Goal: Task Accomplishment & Management: Manage account settings

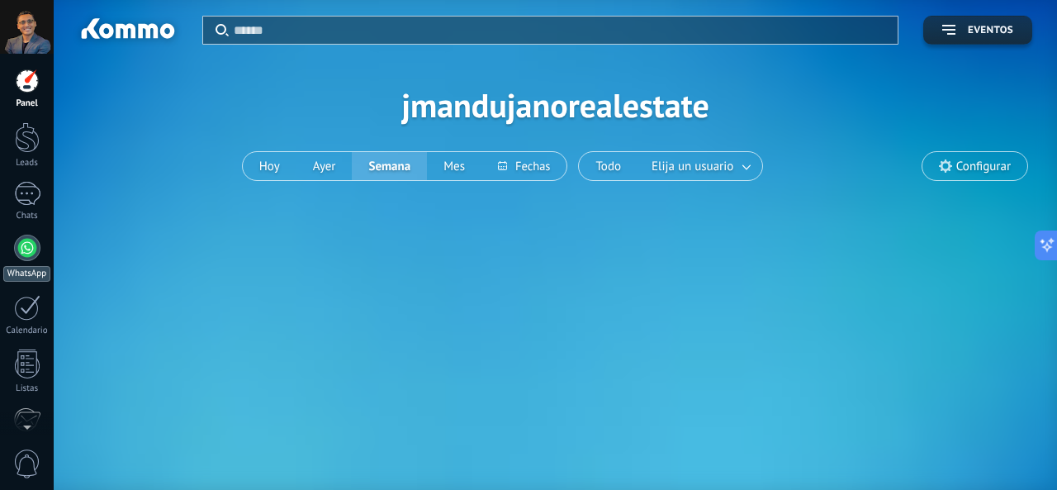
click at [28, 249] on div at bounding box center [27, 248] width 26 height 26
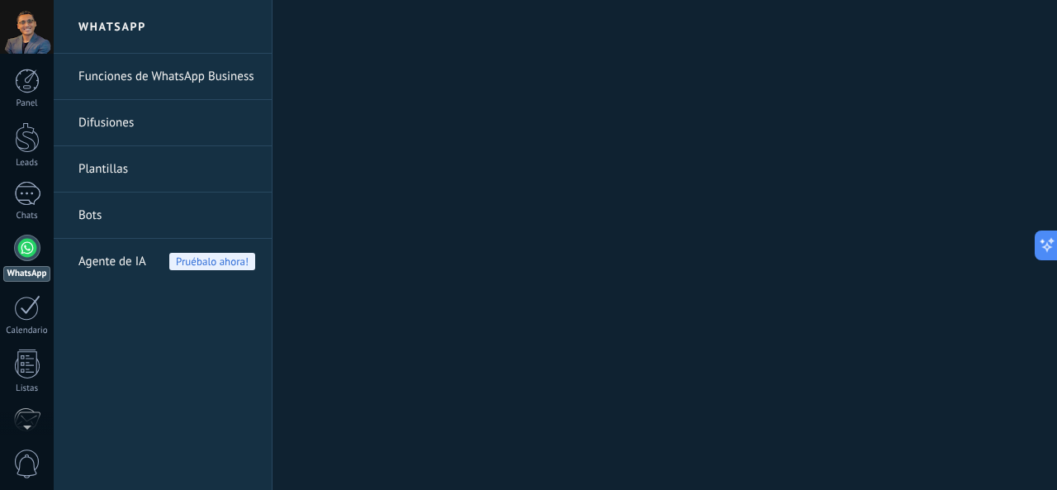
click at [231, 73] on link "Funciones de WhatsApp Business" at bounding box center [166, 77] width 177 height 46
click at [225, 81] on link "Funciones de WhatsApp Business" at bounding box center [166, 77] width 177 height 46
click at [226, 78] on link "Funciones de WhatsApp Business" at bounding box center [166, 77] width 177 height 46
click at [142, 220] on link "Bots" at bounding box center [166, 215] width 177 height 46
click at [137, 204] on link "Bots" at bounding box center [166, 215] width 177 height 46
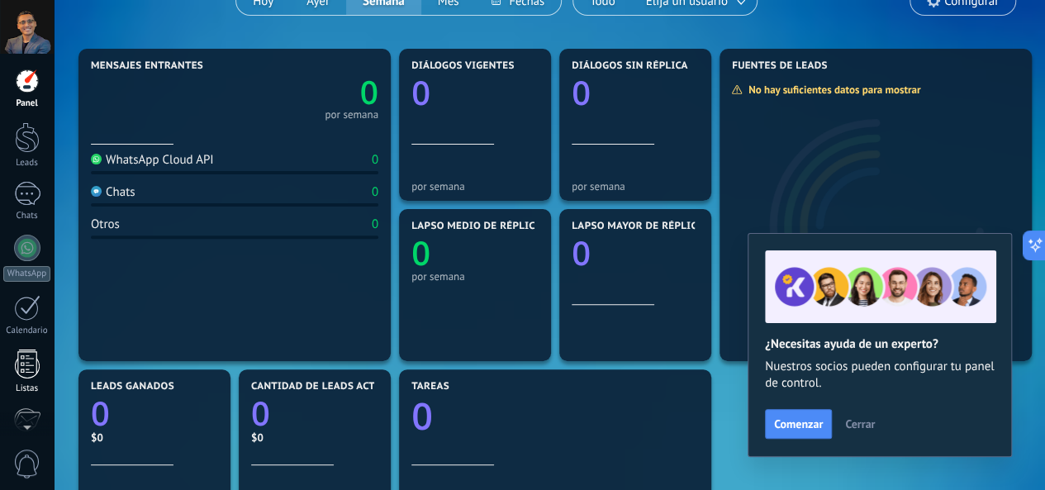
click at [35, 372] on div at bounding box center [27, 363] width 25 height 29
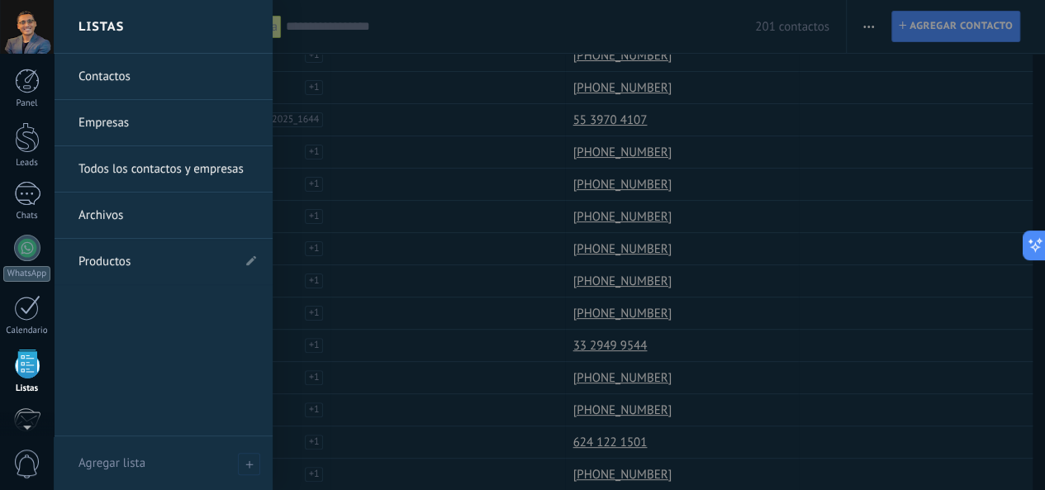
scroll to position [165, 0]
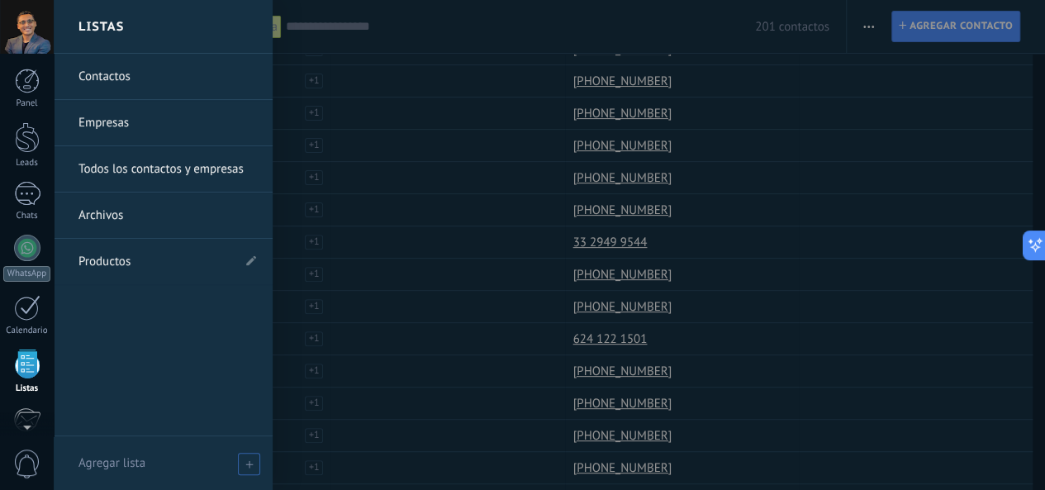
click at [245, 465] on icon at bounding box center [248, 463] width 7 height 7
click at [203, 460] on input "text" at bounding box center [155, 463] width 155 height 26
type input "******"
click at [248, 466] on span at bounding box center [251, 464] width 15 height 12
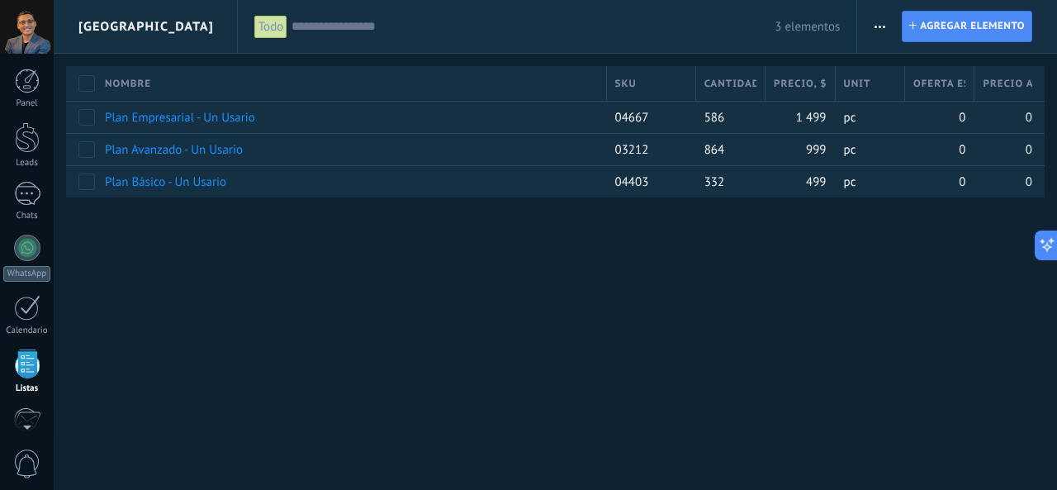
click at [301, 201] on div "**********" at bounding box center [555, 125] width 1003 height 251
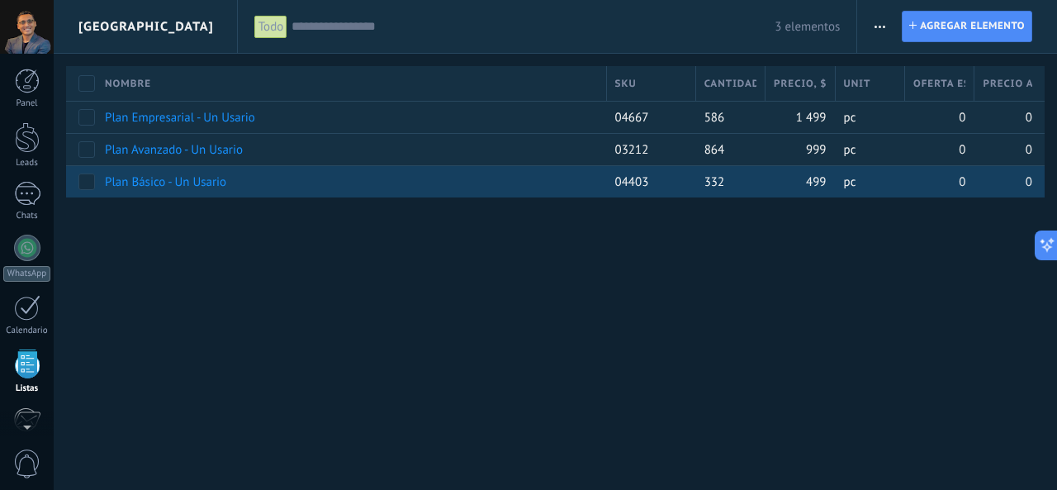
click at [146, 168] on div "Plan Básico - Un Usario" at bounding box center [348, 181] width 502 height 31
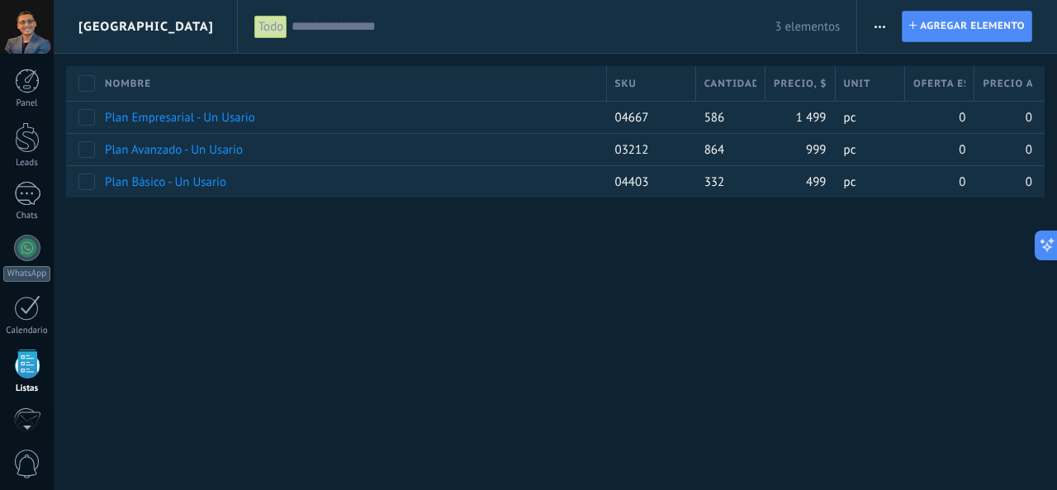
click at [90, 26] on span "[GEOGRAPHIC_DATA]" at bounding box center [145, 26] width 135 height 53
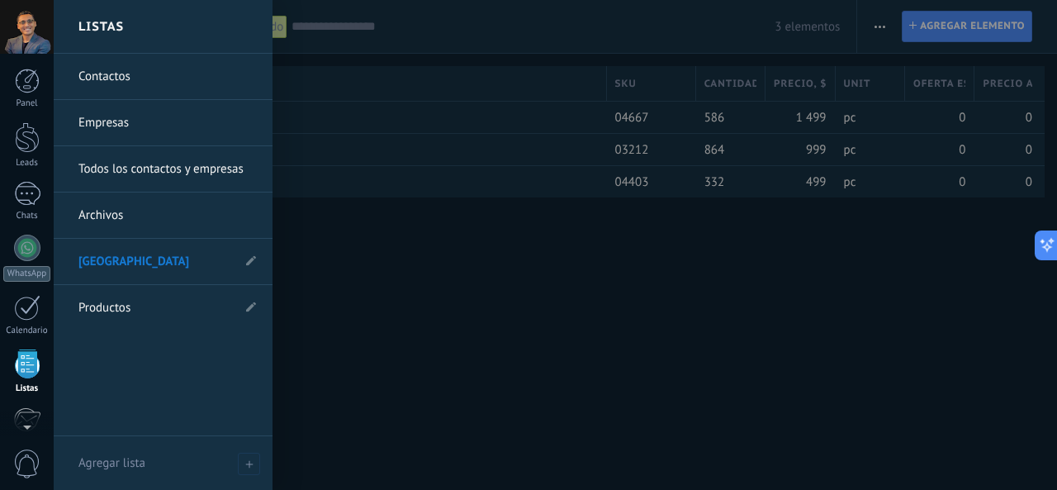
click at [123, 262] on link "[GEOGRAPHIC_DATA]" at bounding box center [154, 262] width 153 height 46
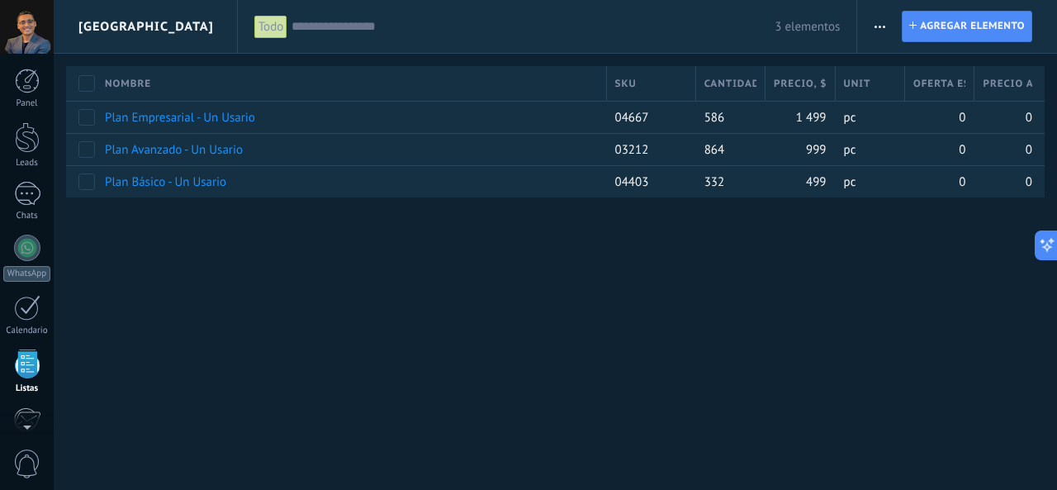
click at [81, 28] on span "[GEOGRAPHIC_DATA]" at bounding box center [145, 26] width 135 height 53
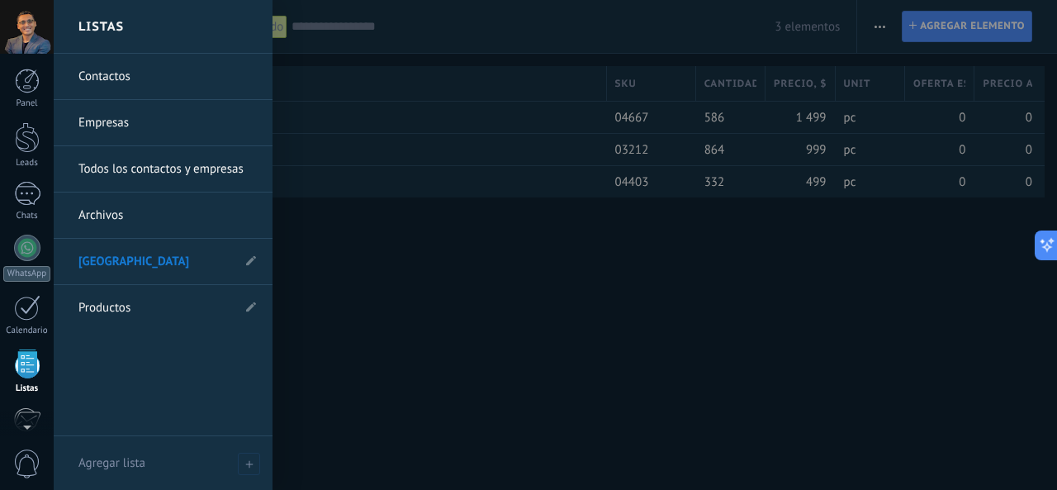
click at [136, 299] on link "Productos" at bounding box center [154, 308] width 153 height 46
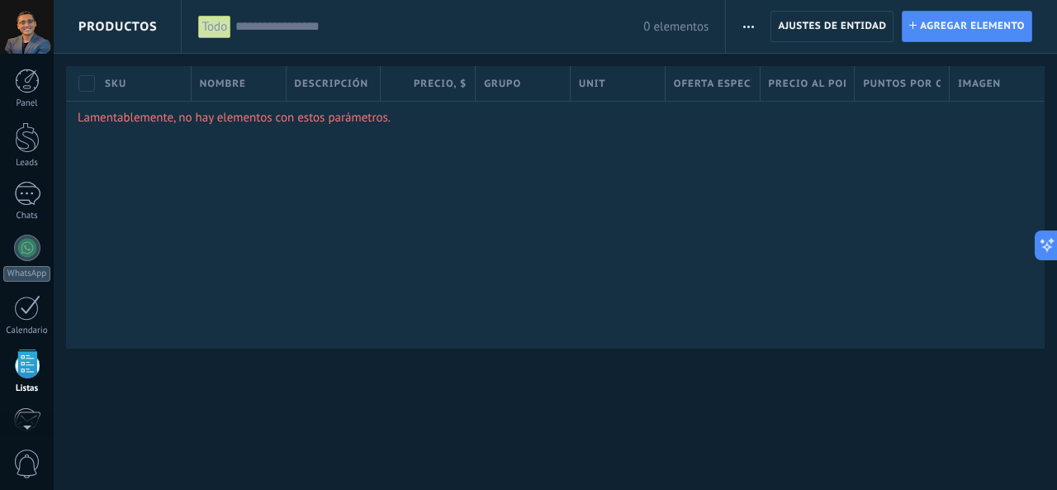
click at [127, 31] on span "Productos" at bounding box center [117, 26] width 79 height 53
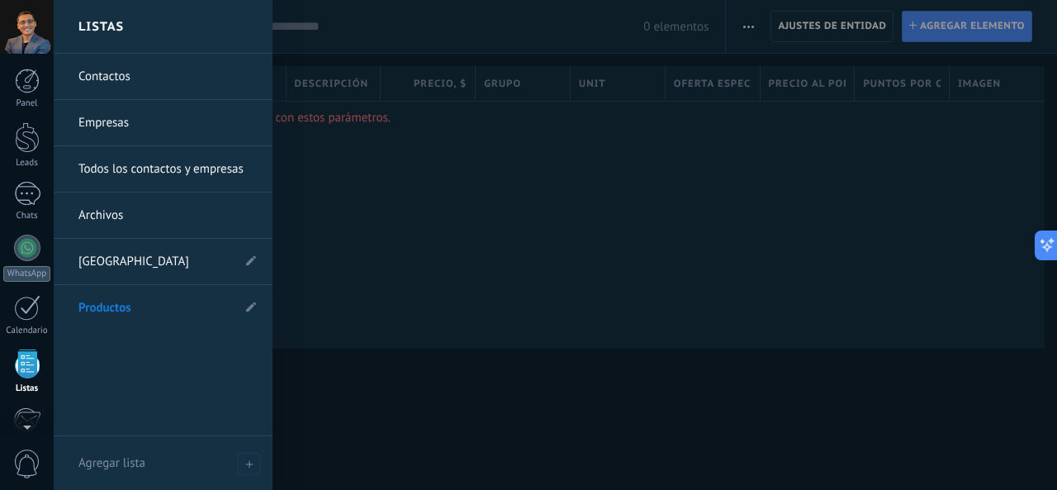
click at [155, 70] on link "Contactos" at bounding box center [167, 77] width 178 height 46
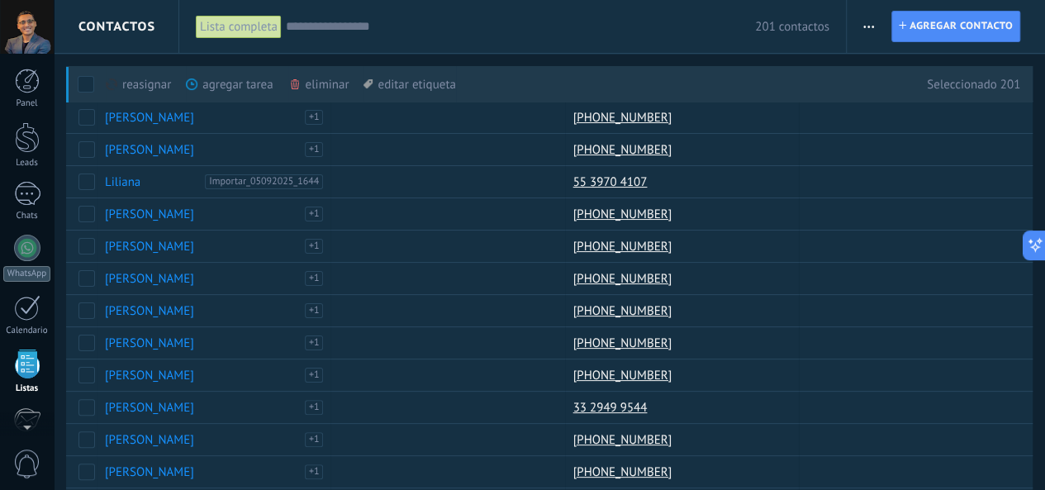
click at [398, 88] on div "editar etiqueta màs" at bounding box center [409, 84] width 92 height 36
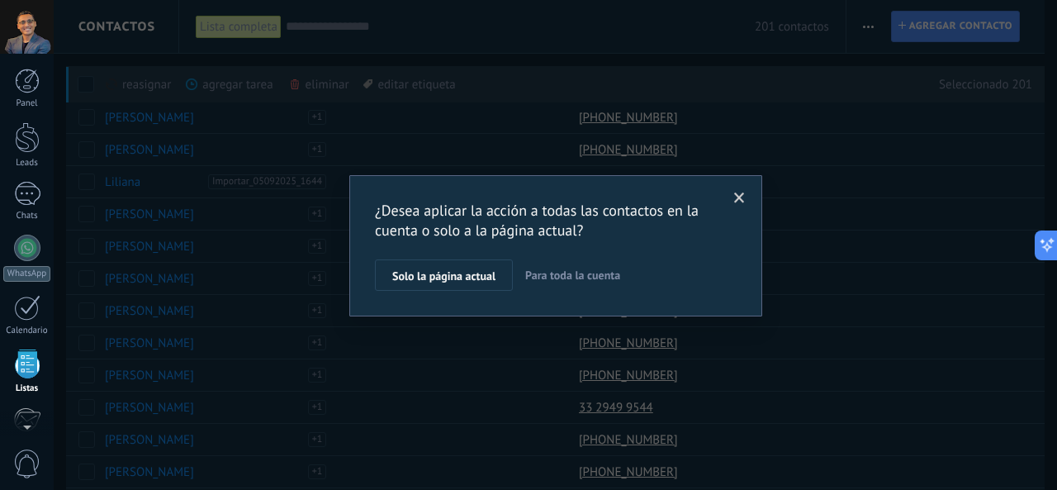
click at [737, 194] on span at bounding box center [739, 198] width 11 height 12
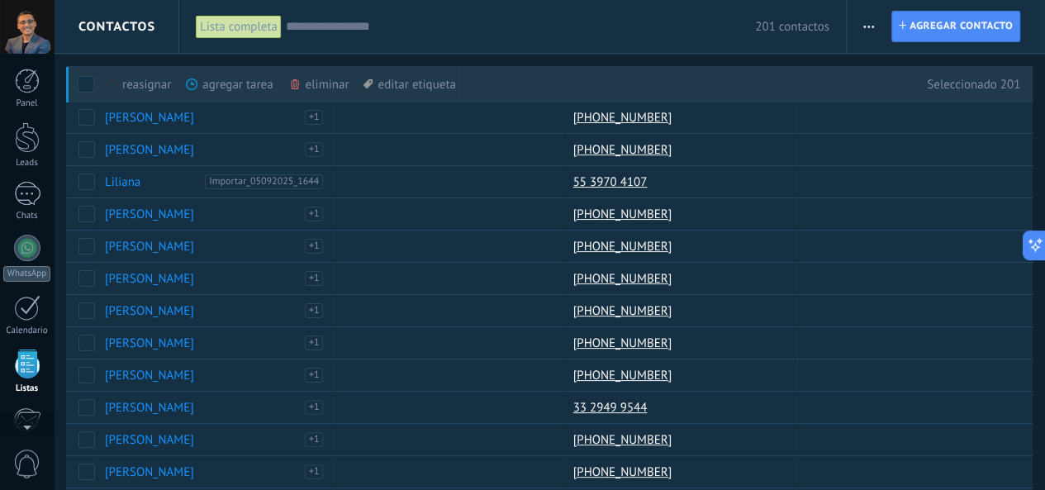
click at [87, 80] on span at bounding box center [86, 84] width 17 height 17
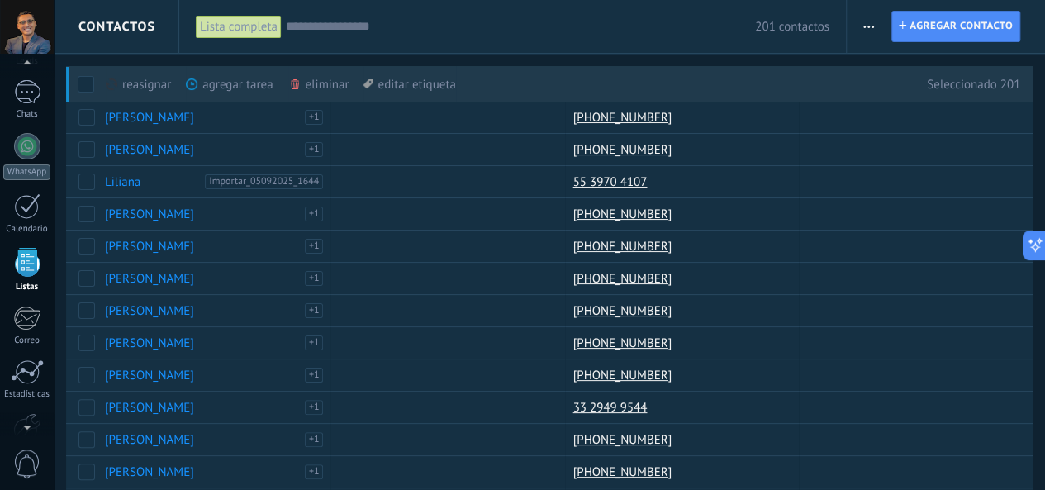
click at [83, 83] on span at bounding box center [86, 84] width 17 height 17
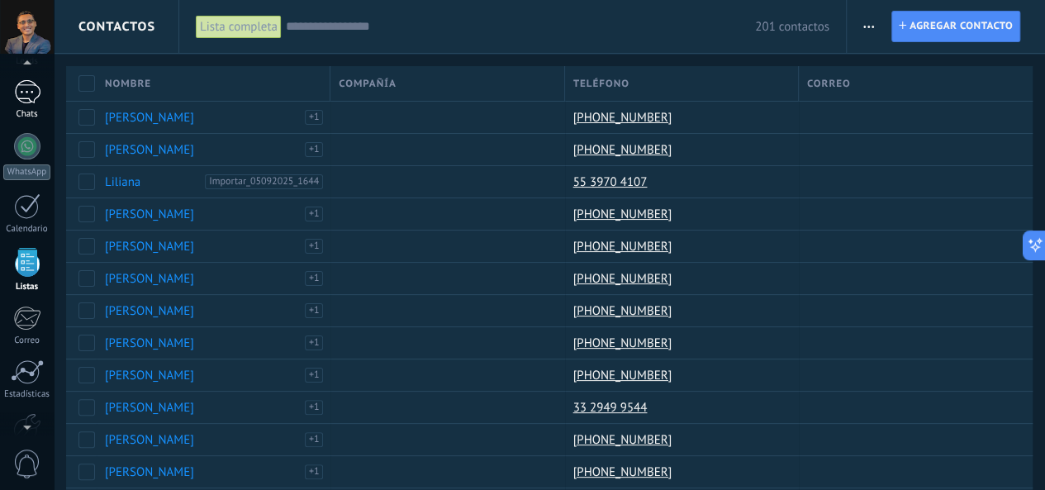
click at [20, 100] on div at bounding box center [27, 92] width 26 height 24
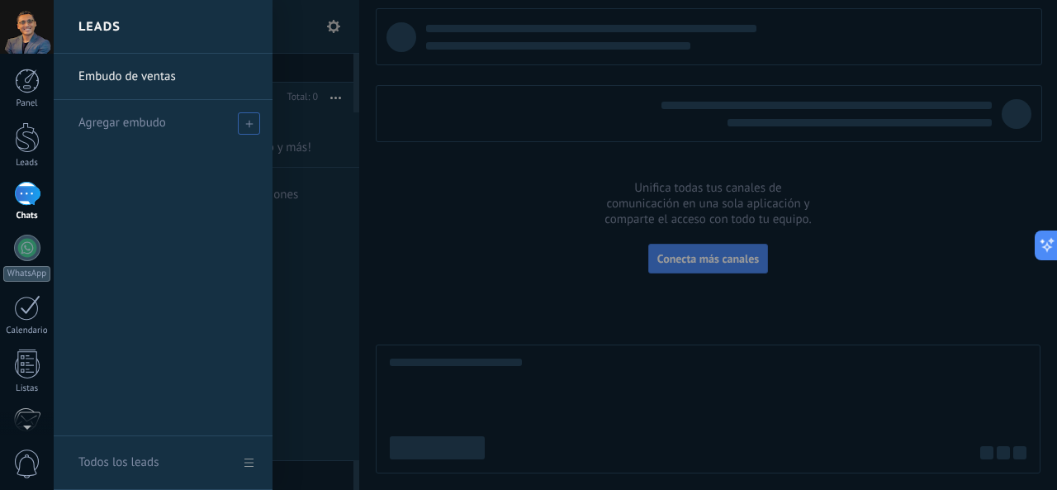
click at [245, 122] on icon at bounding box center [248, 123] width 7 height 7
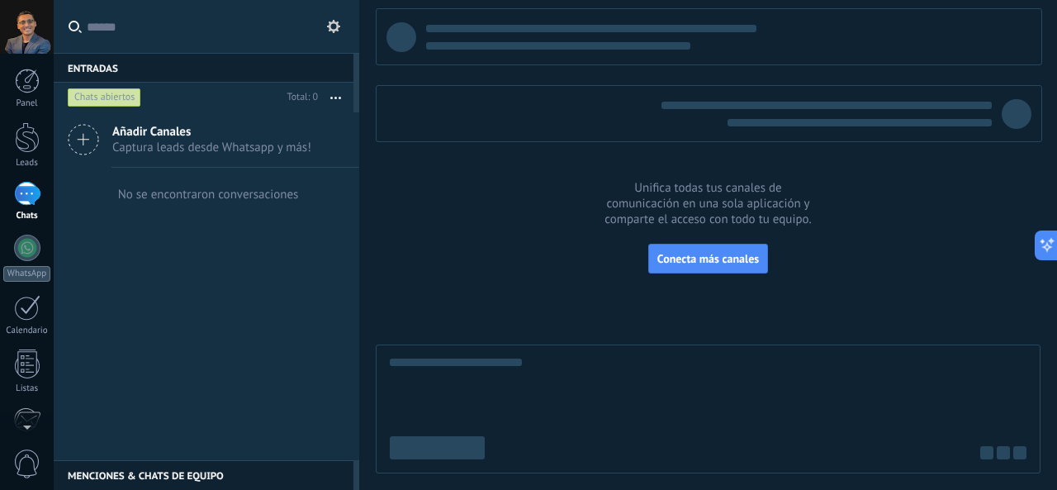
click at [156, 148] on span "Captura leads desde Whatsapp y más!" at bounding box center [211, 148] width 199 height 16
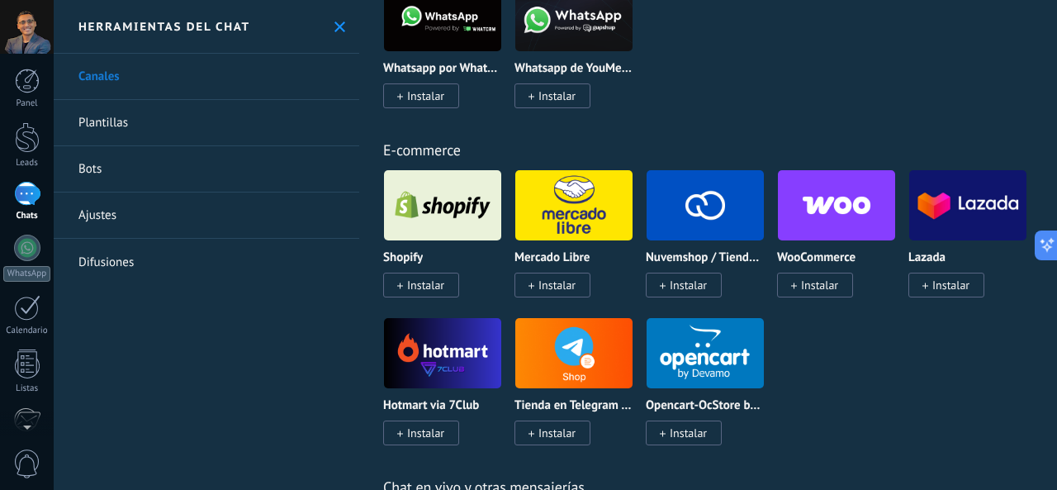
scroll to position [991, 0]
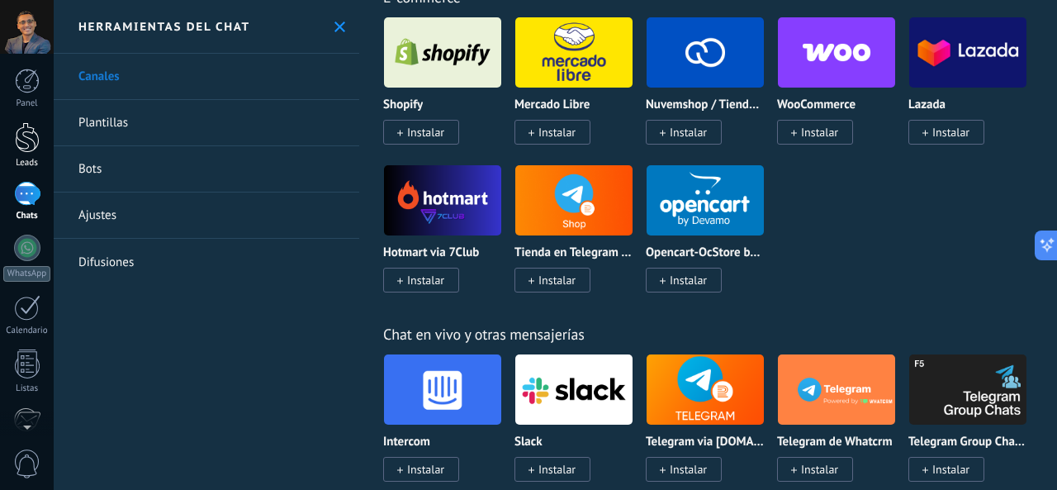
click at [26, 151] on div at bounding box center [27, 137] width 25 height 31
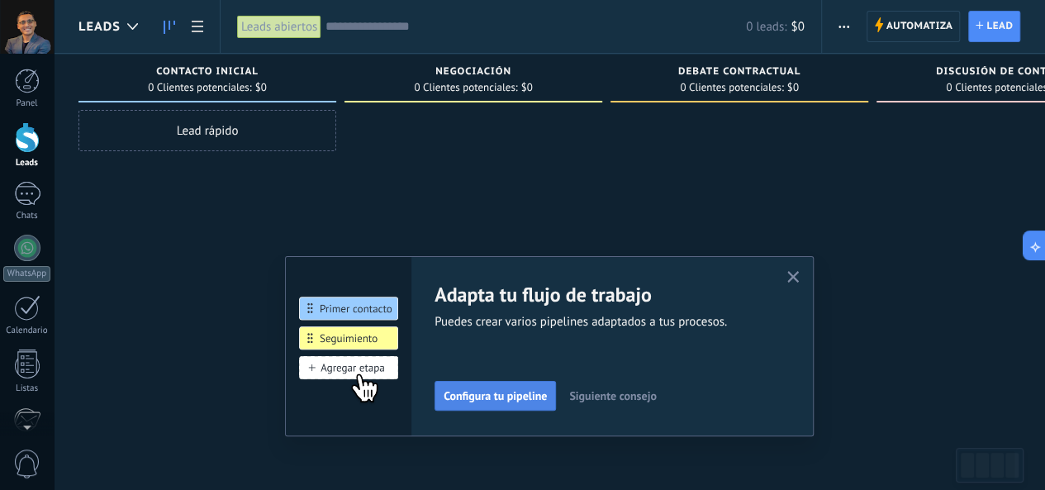
click at [492, 399] on span "Configura tu pipeline" at bounding box center [494, 396] width 103 height 12
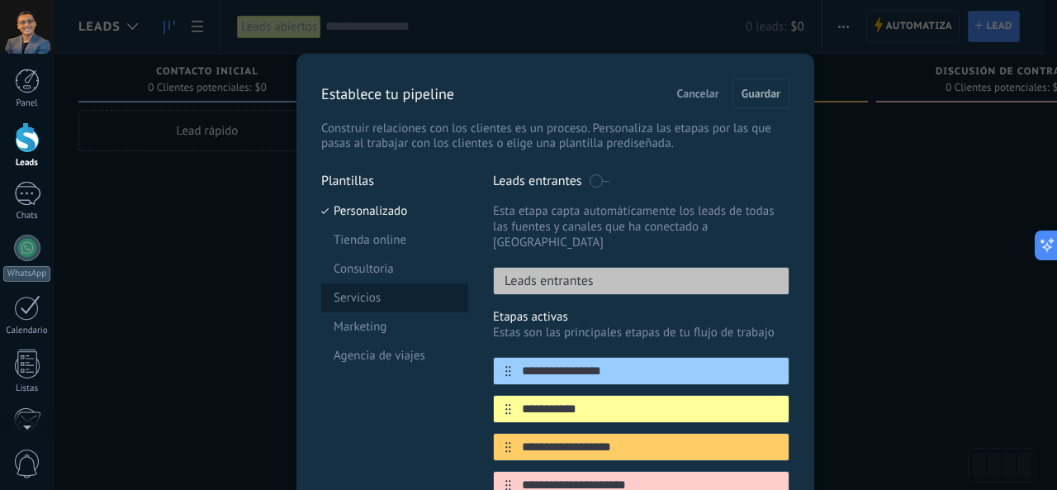
click at [386, 295] on li "Servicios" at bounding box center [394, 297] width 147 height 29
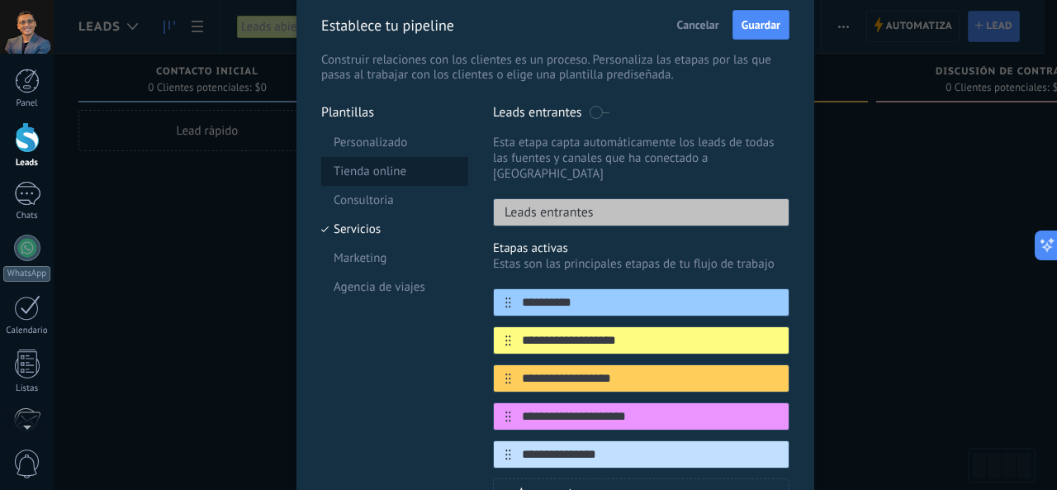
scroll to position [83, 0]
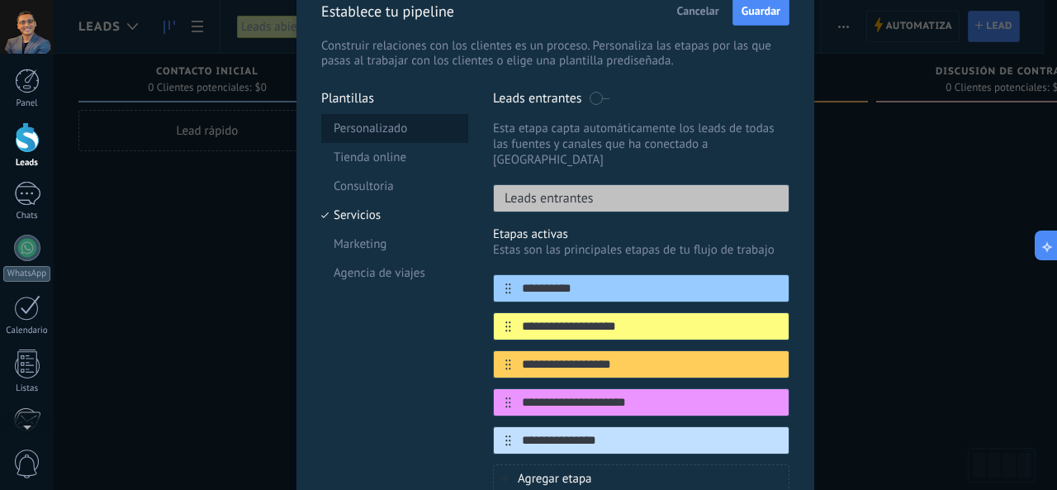
click at [410, 131] on li "Personalizado" at bounding box center [394, 128] width 147 height 29
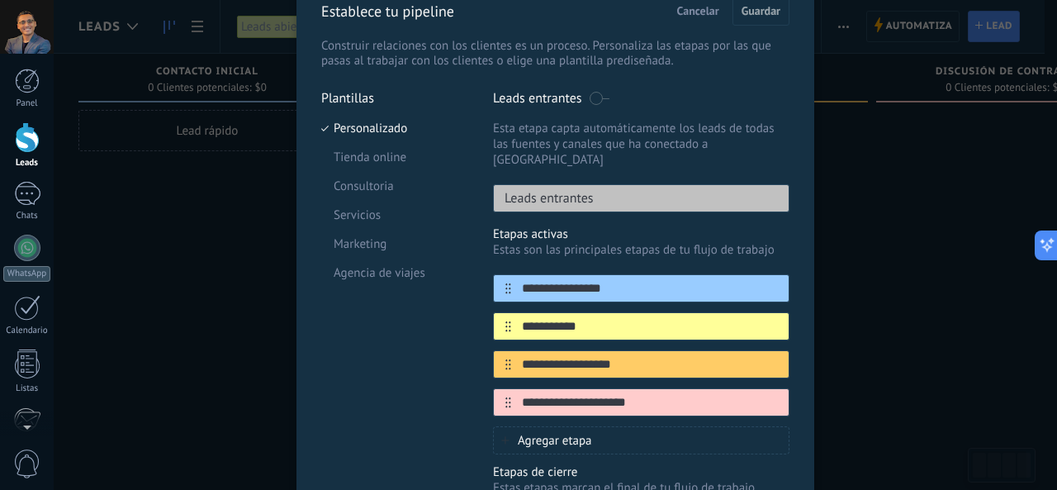
click at [603, 97] on span at bounding box center [599, 98] width 21 height 13
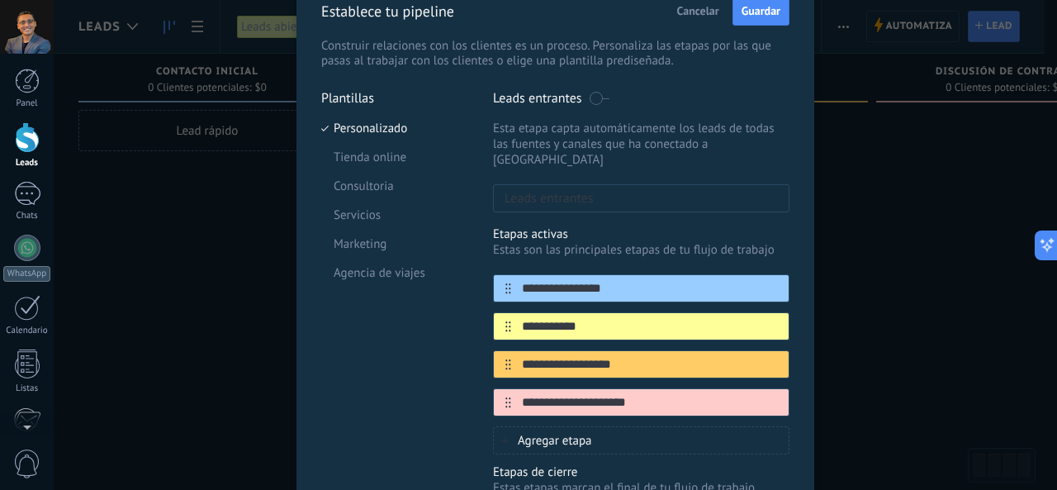
click at [594, 102] on span at bounding box center [599, 98] width 21 height 13
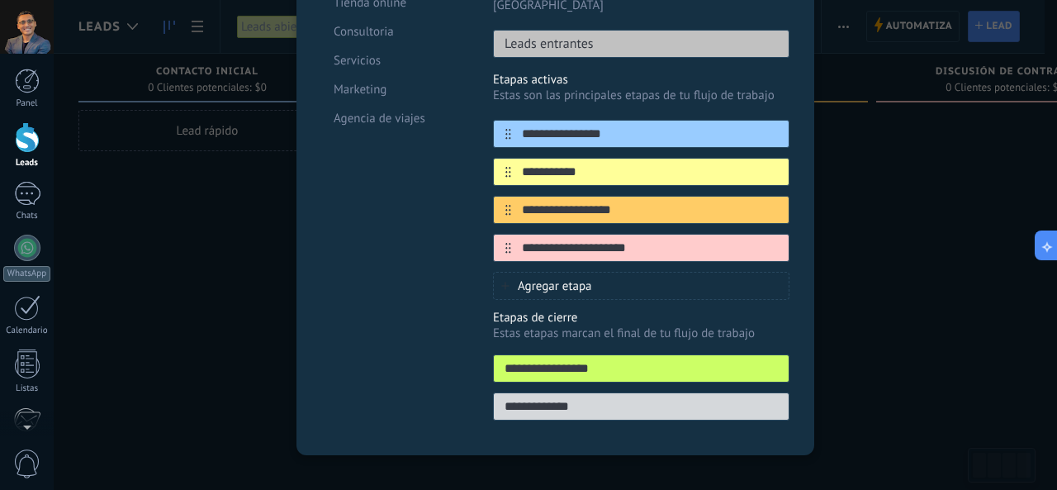
scroll to position [0, 0]
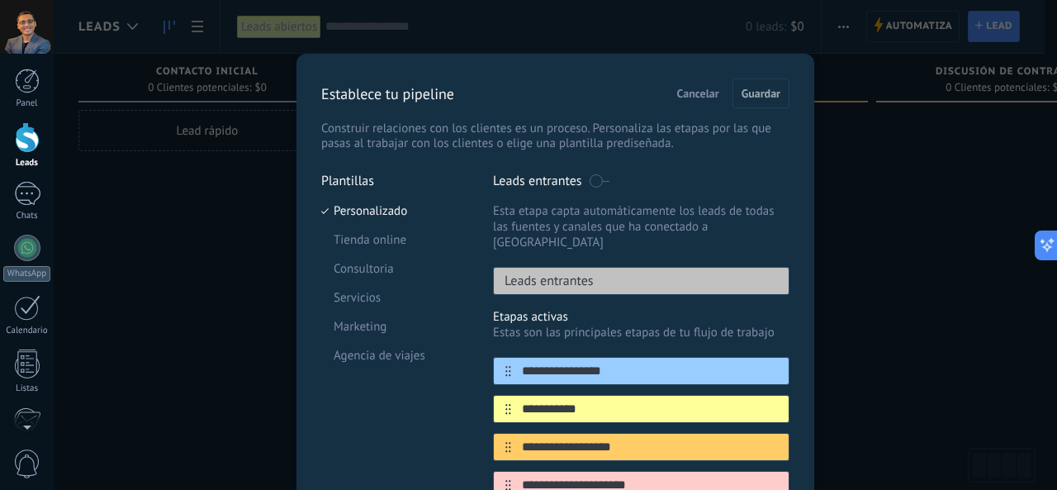
click at [709, 97] on span "Cancelar" at bounding box center [698, 94] width 42 height 12
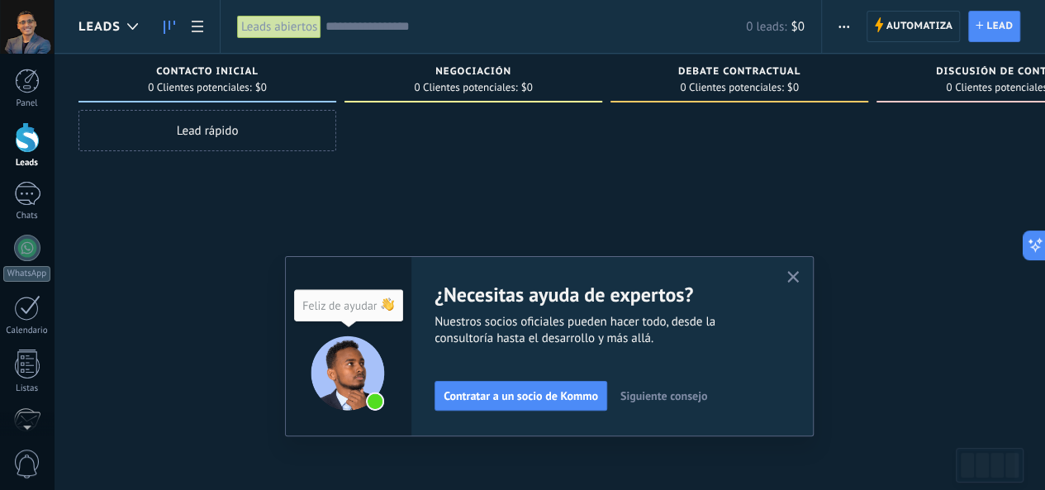
click at [219, 141] on div "Lead rápido" at bounding box center [207, 130] width 258 height 41
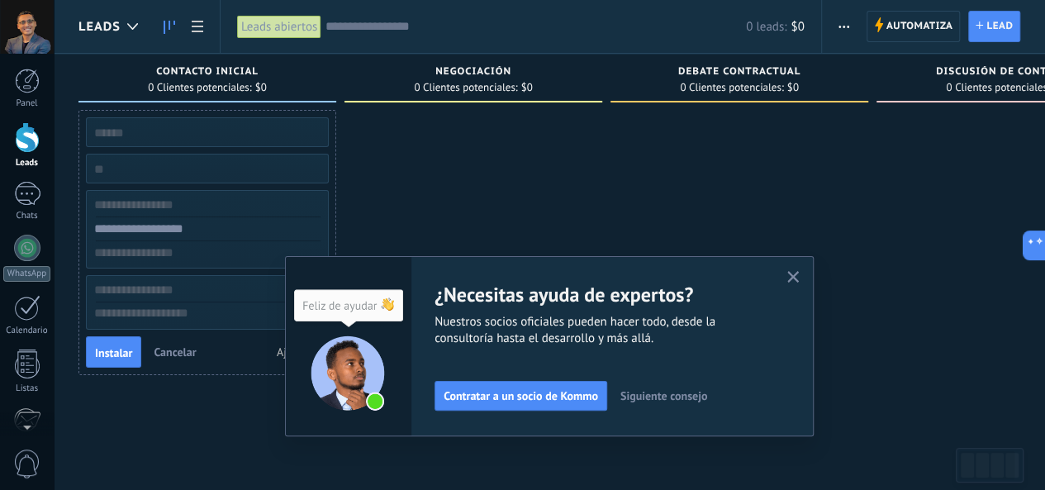
click at [398, 171] on div at bounding box center [473, 247] width 258 height 274
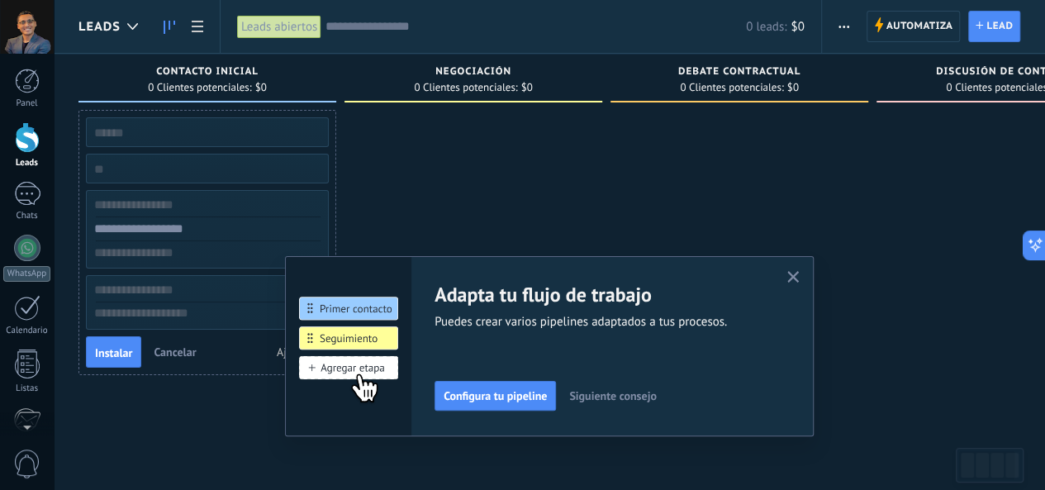
click at [799, 272] on icon "button" at bounding box center [793, 277] width 12 height 12
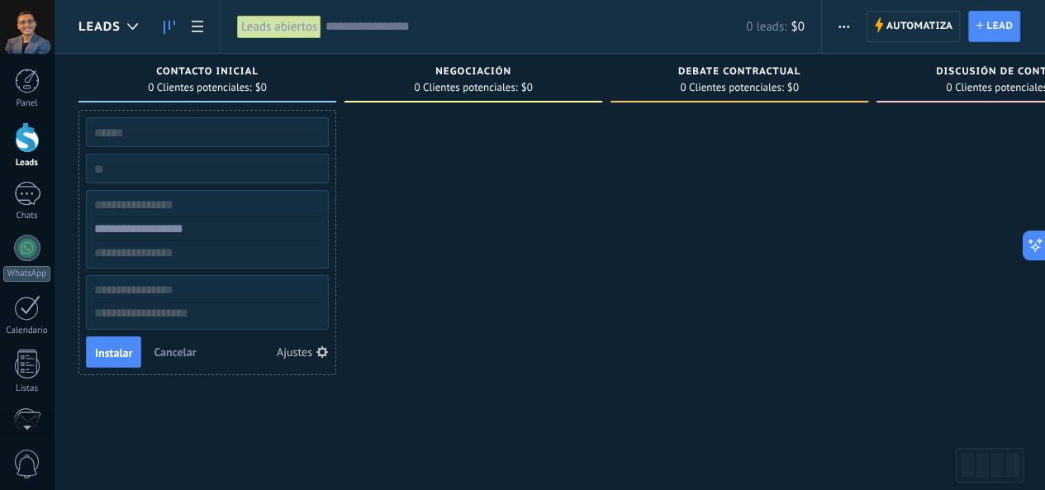
click at [849, 26] on icon "button" at bounding box center [843, 27] width 11 height 2
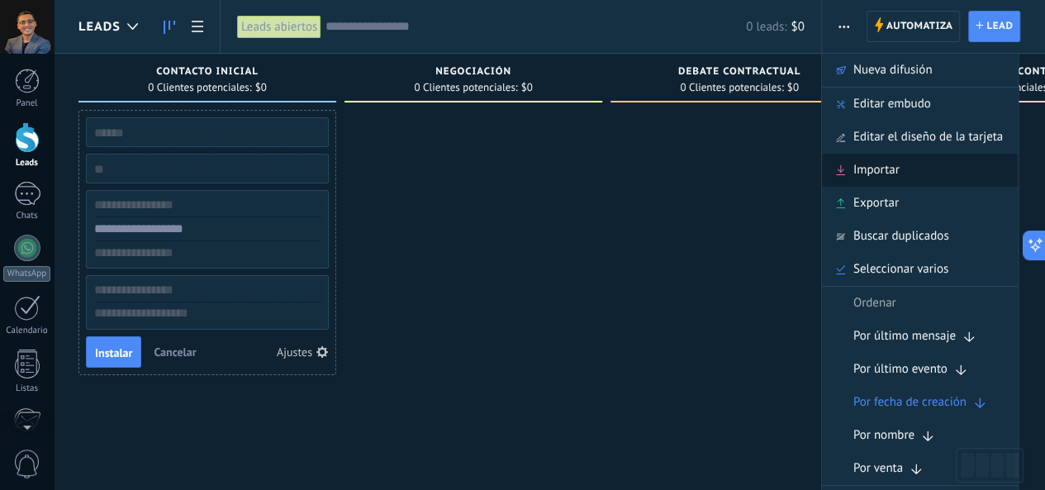
click at [888, 173] on span "Importar" at bounding box center [876, 170] width 46 height 33
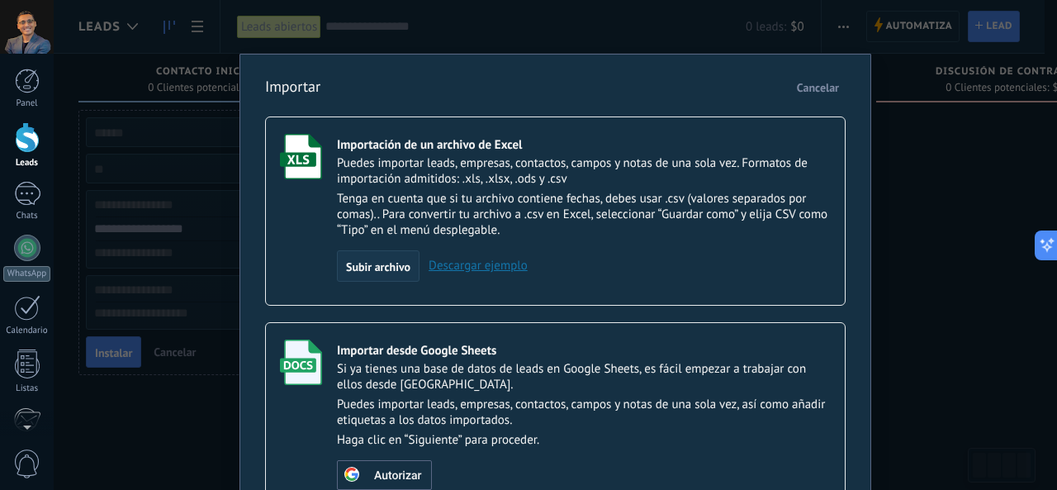
click at [377, 264] on span "Subir archivo" at bounding box center [378, 267] width 64 height 12
click at [0, 0] on input "Importación de un archivo de Excel Puedes importar leads, empresas, contactos, …" at bounding box center [0, 0] width 0 height 0
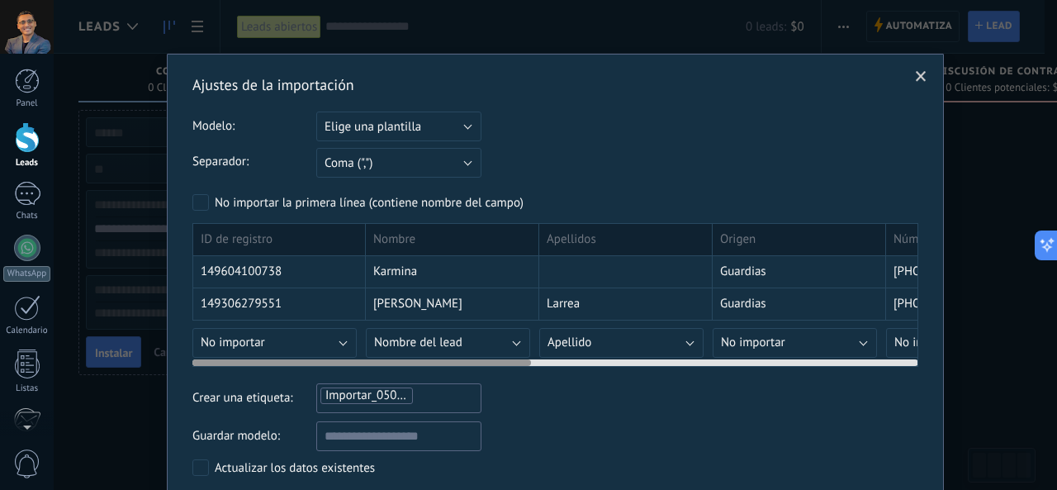
drag, startPoint x: 452, startPoint y: 356, endPoint x: 552, endPoint y: 353, distance: 100.8
click at [548, 358] on div at bounding box center [555, 359] width 726 height 13
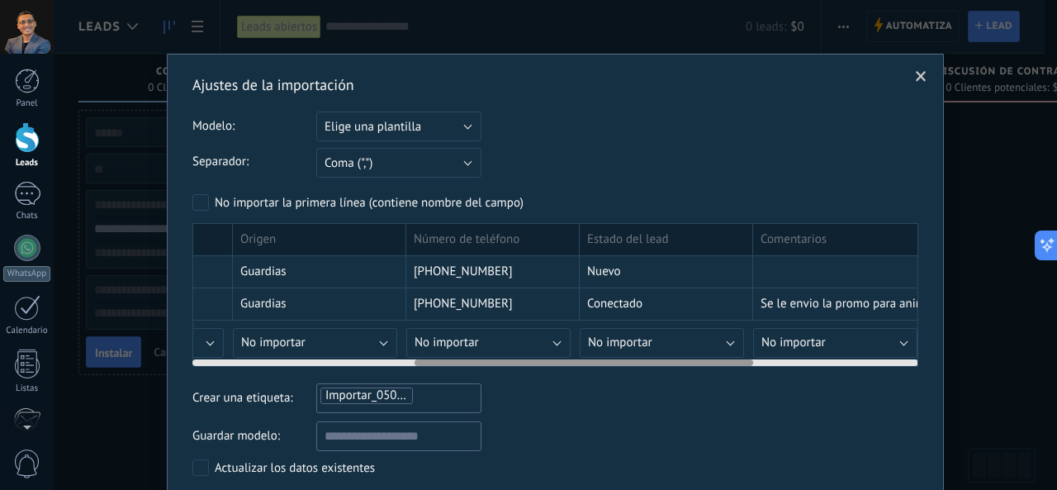
drag, startPoint x: 774, startPoint y: 285, endPoint x: 325, endPoint y: 307, distance: 449.0
click at [325, 307] on div "ID de registro Nombre Apellidos Origen Número de teléfono Estado del lead Comen…" at bounding box center [493, 290] width 1561 height 135
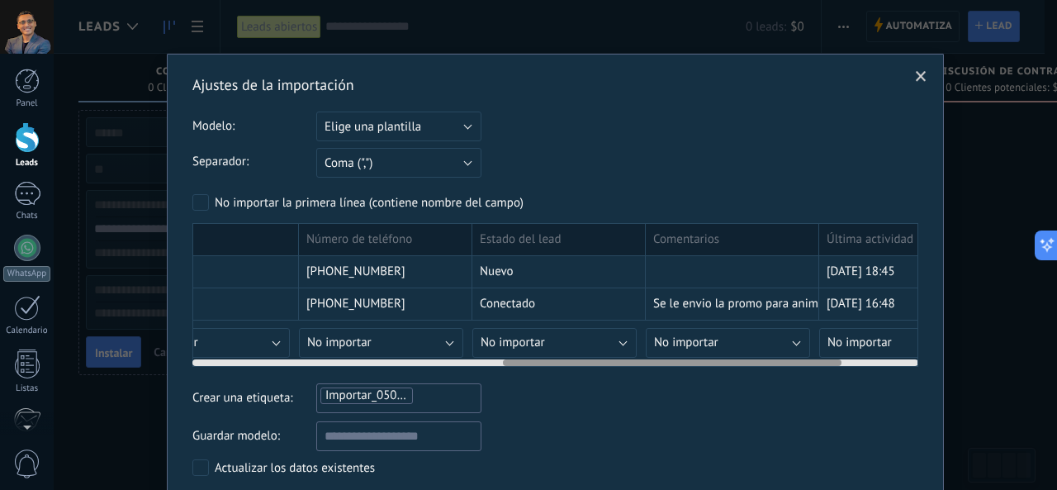
drag, startPoint x: 646, startPoint y: 295, endPoint x: 580, endPoint y: 287, distance: 66.5
click at [580, 288] on div "Conectado" at bounding box center [558, 304] width 173 height 32
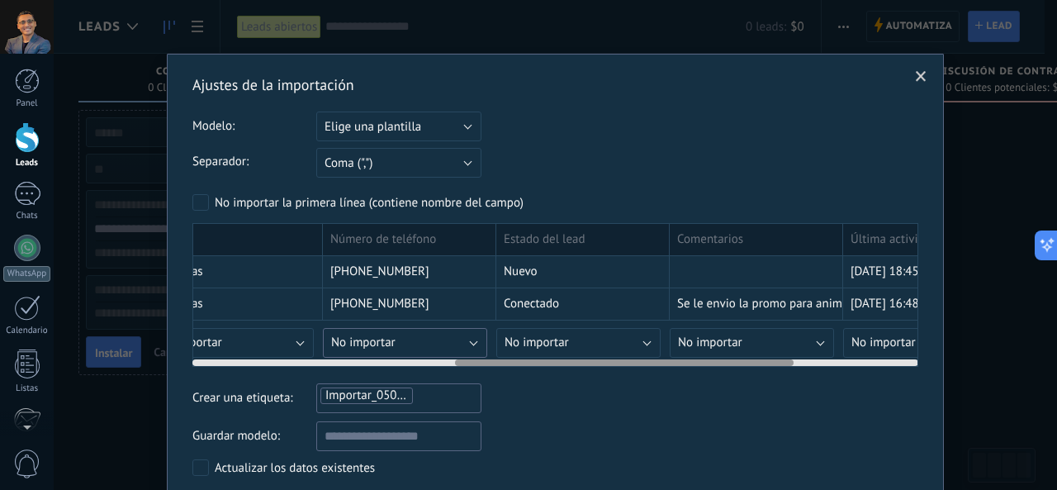
click at [420, 343] on button "No importar" at bounding box center [405, 343] width 164 height 30
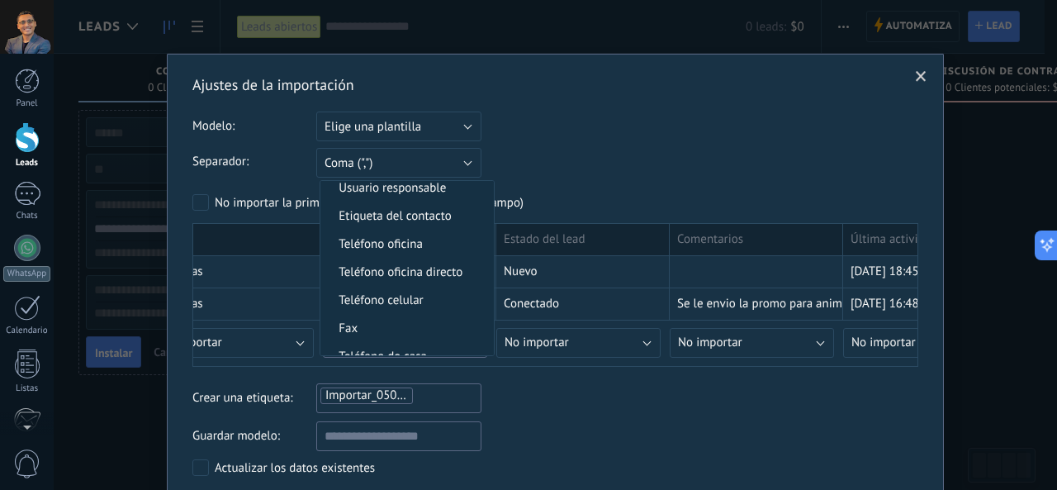
scroll to position [330, 0]
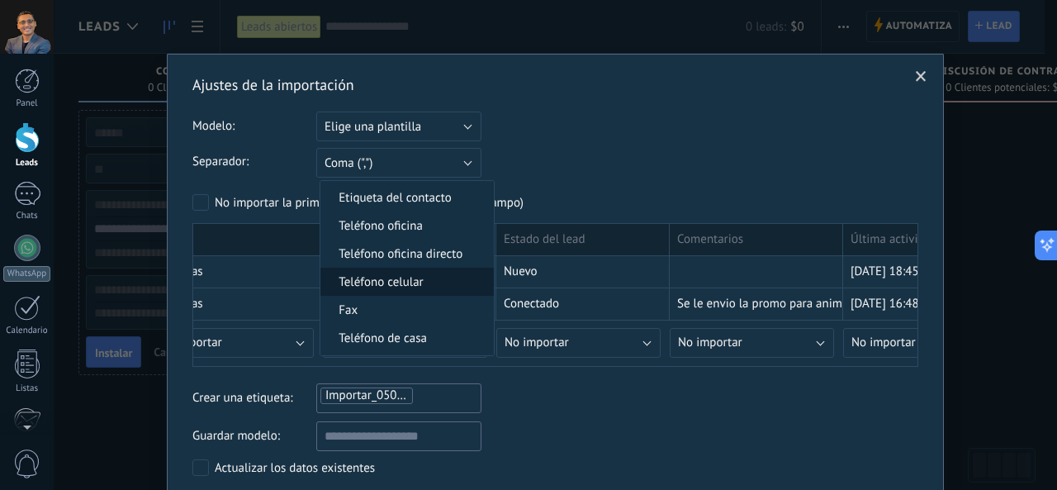
click at [439, 280] on span "Teléfono celular" at bounding box center [404, 282] width 168 height 16
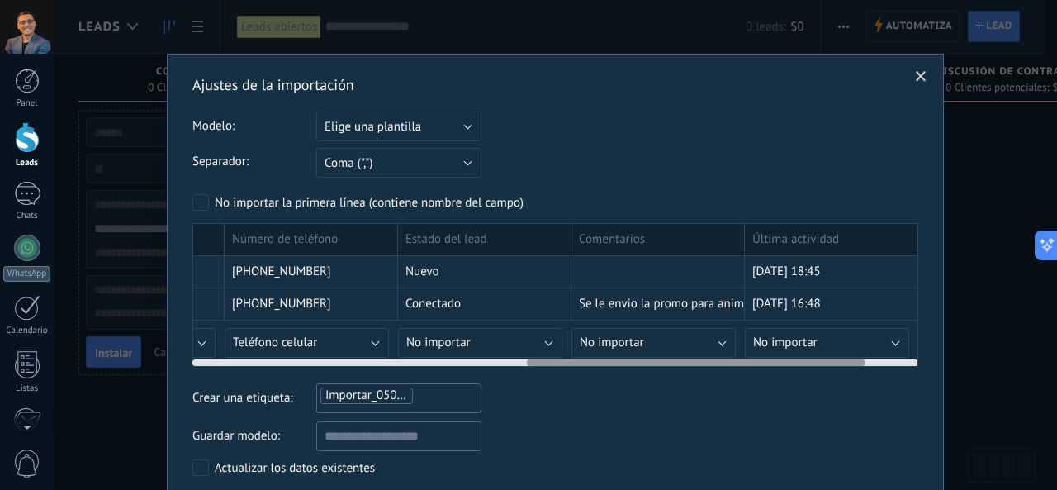
drag, startPoint x: 601, startPoint y: 292, endPoint x: 732, endPoint y: 306, distance: 131.2
click at [571, 306] on div "Conectado" at bounding box center [484, 304] width 173 height 32
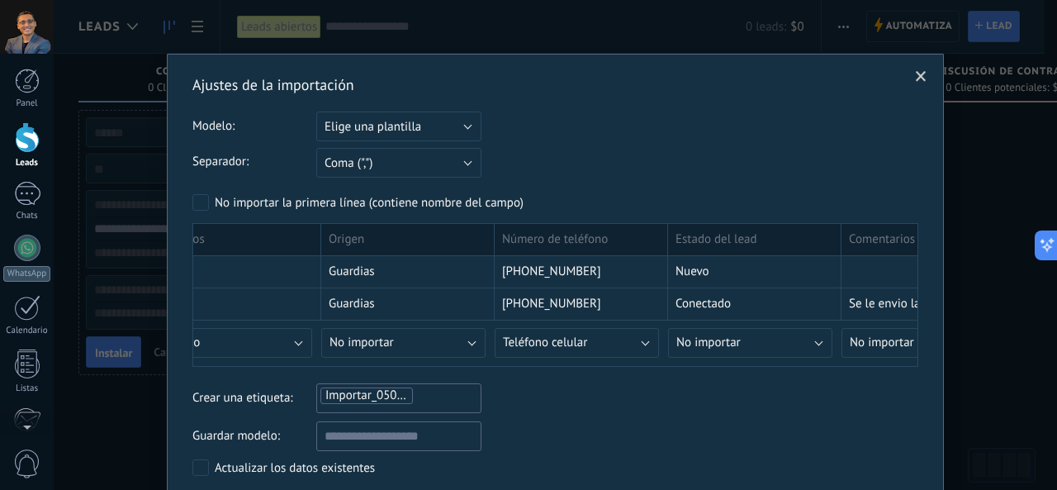
scroll to position [116, 0]
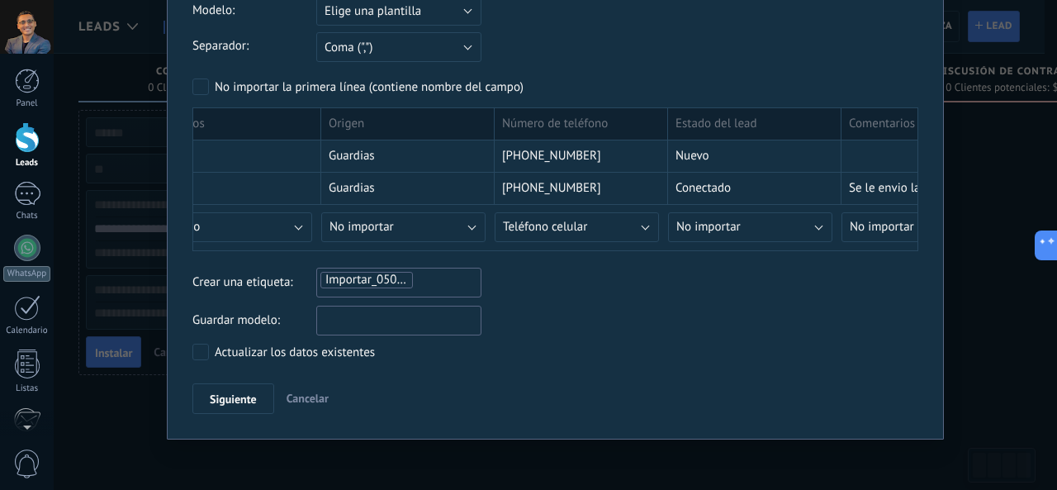
click at [409, 316] on input "text" at bounding box center [398, 321] width 165 height 30
type input "******"
click at [250, 394] on span "Siguiente" at bounding box center [233, 399] width 47 height 12
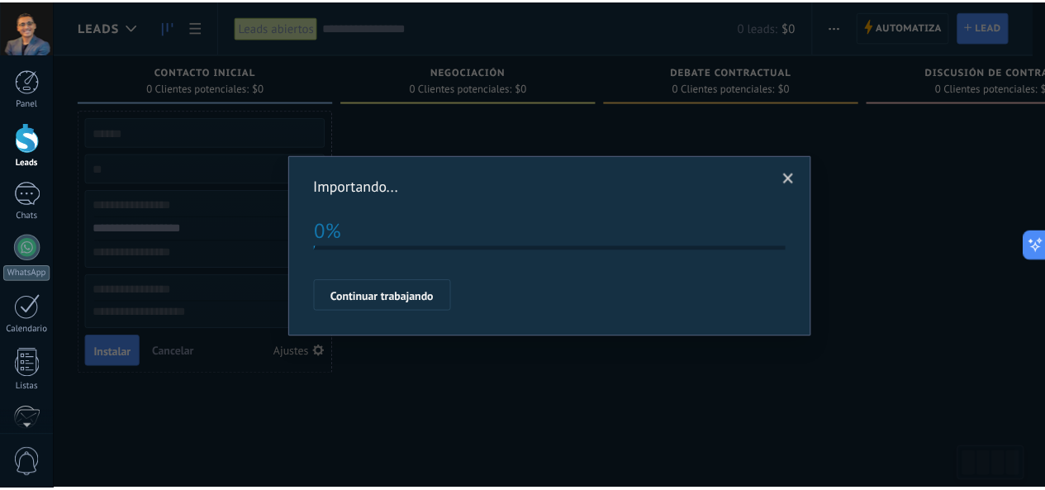
scroll to position [0, 0]
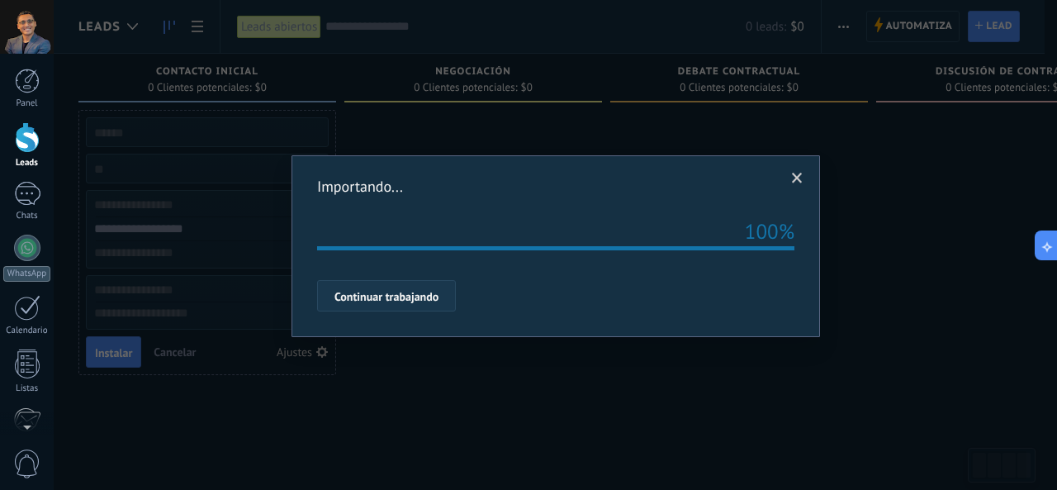
click at [438, 301] on span "Continuar trabajando" at bounding box center [386, 297] width 104 height 12
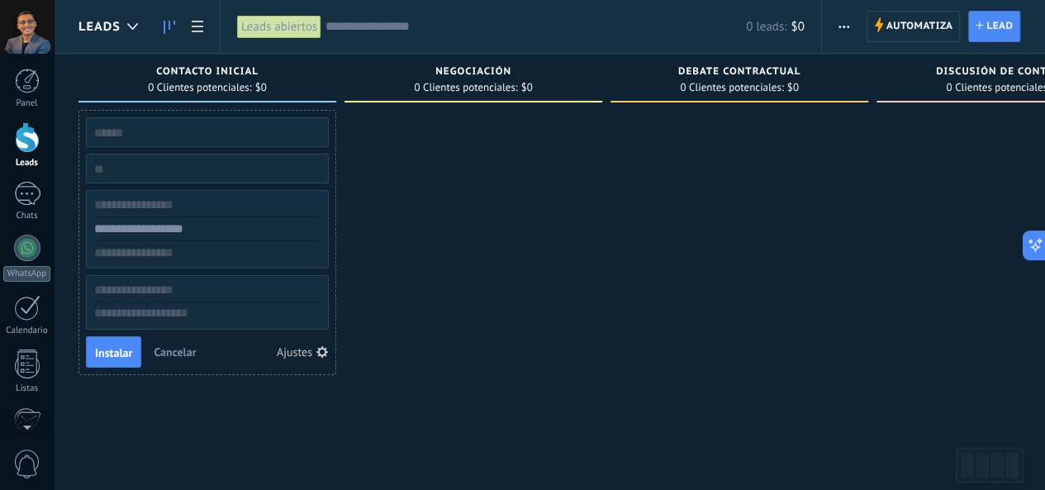
click at [638, 193] on div at bounding box center [739, 247] width 258 height 274
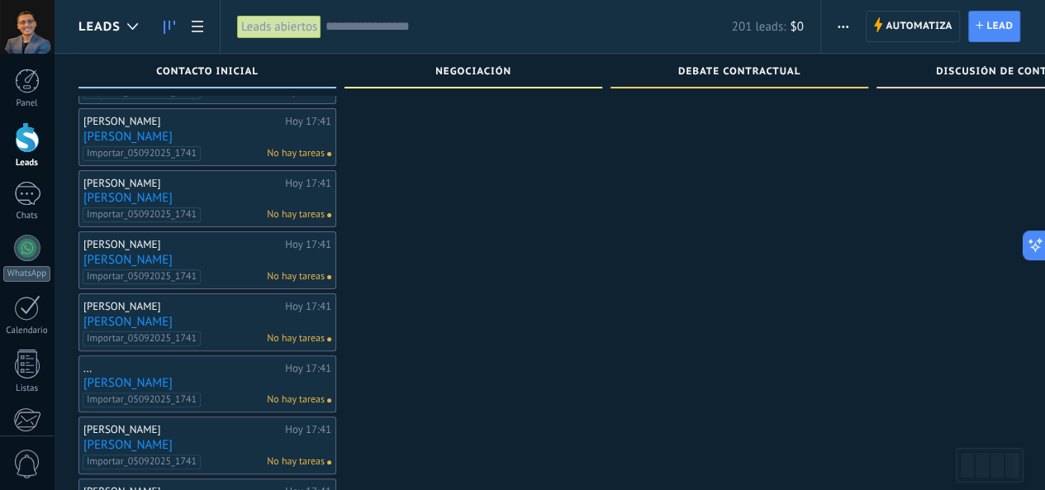
scroll to position [3332, 0]
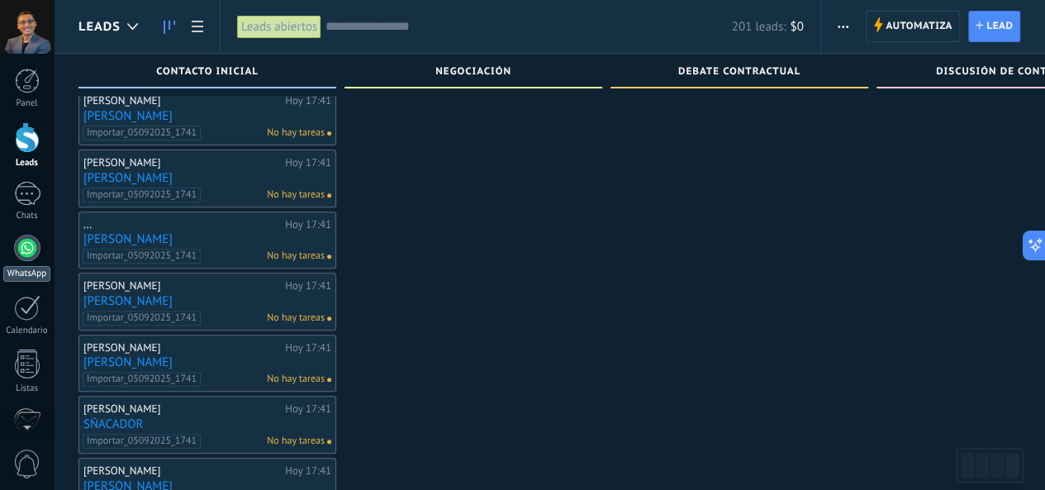
click at [28, 252] on div at bounding box center [27, 248] width 26 height 26
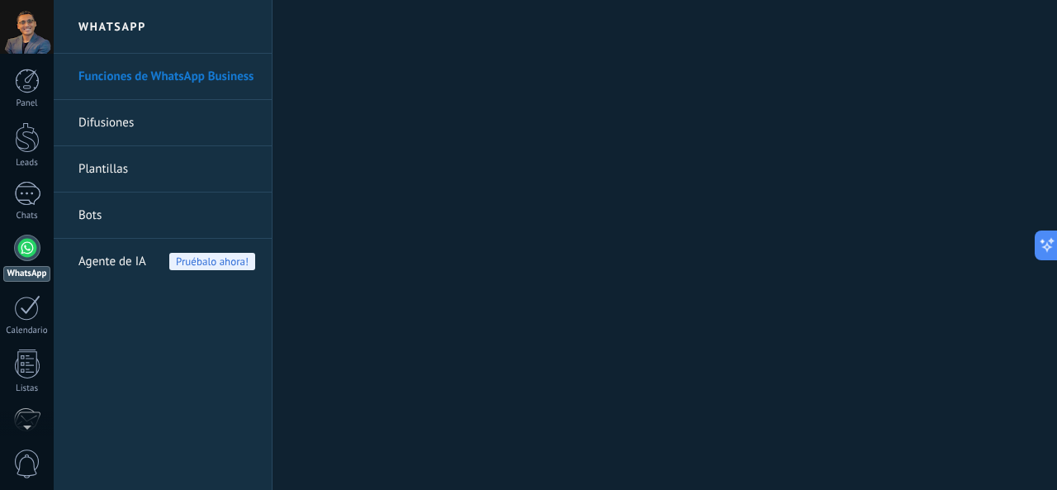
click at [154, 116] on link "Difusiones" at bounding box center [166, 123] width 177 height 46
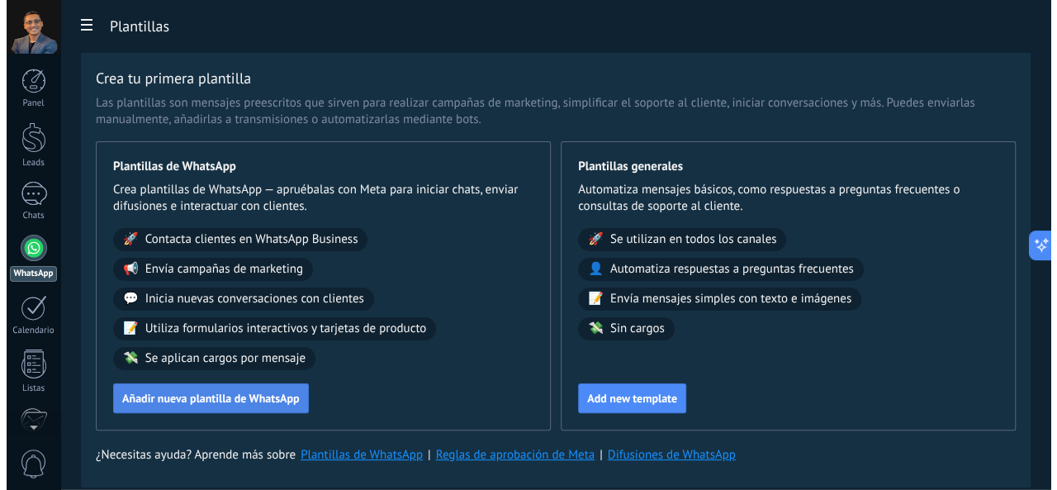
scroll to position [83, 0]
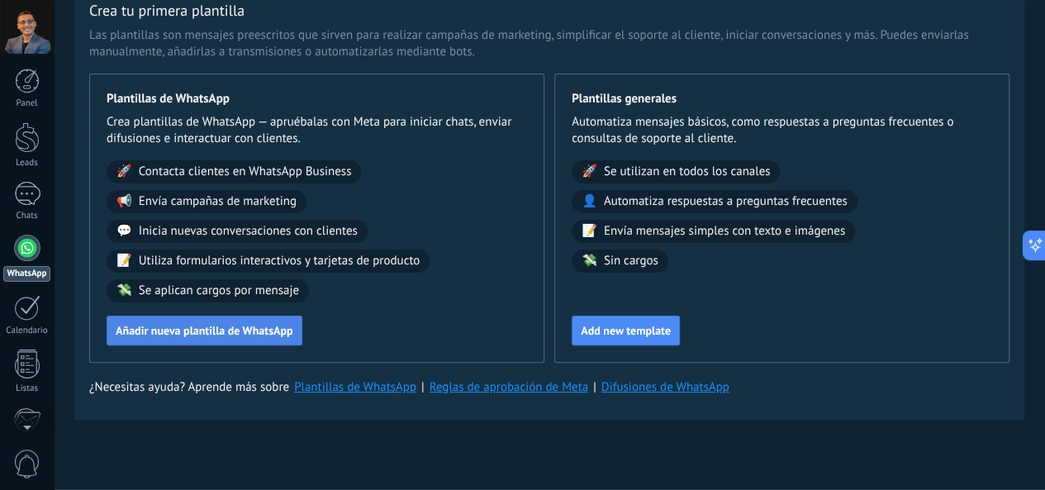
click at [293, 328] on span "Añadir nueva plantilla de WhatsApp" at bounding box center [205, 331] width 178 height 12
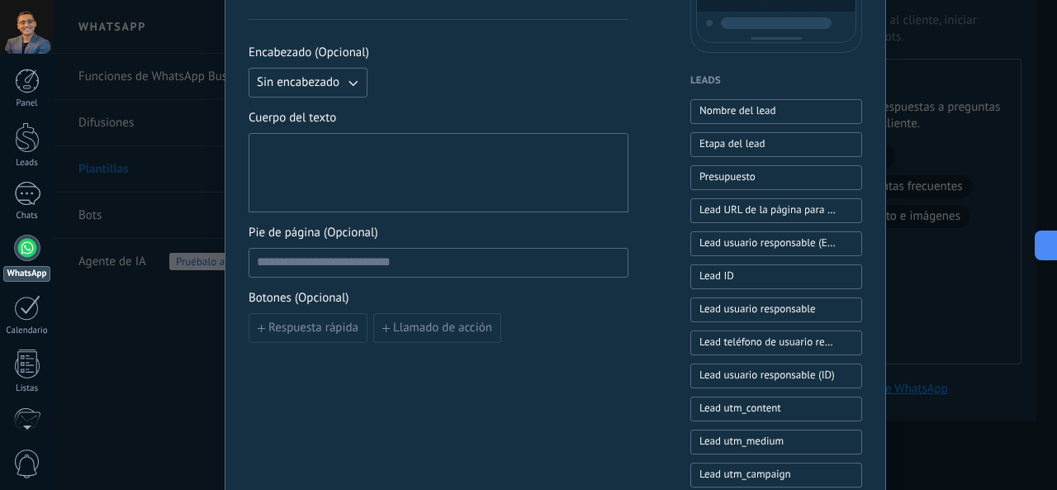
scroll to position [0, 0]
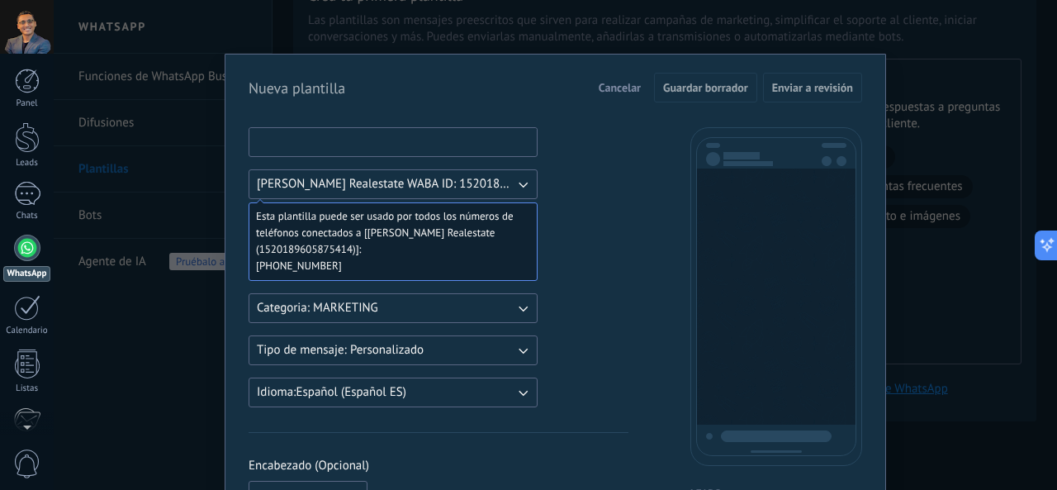
click at [340, 143] on input at bounding box center [392, 141] width 287 height 26
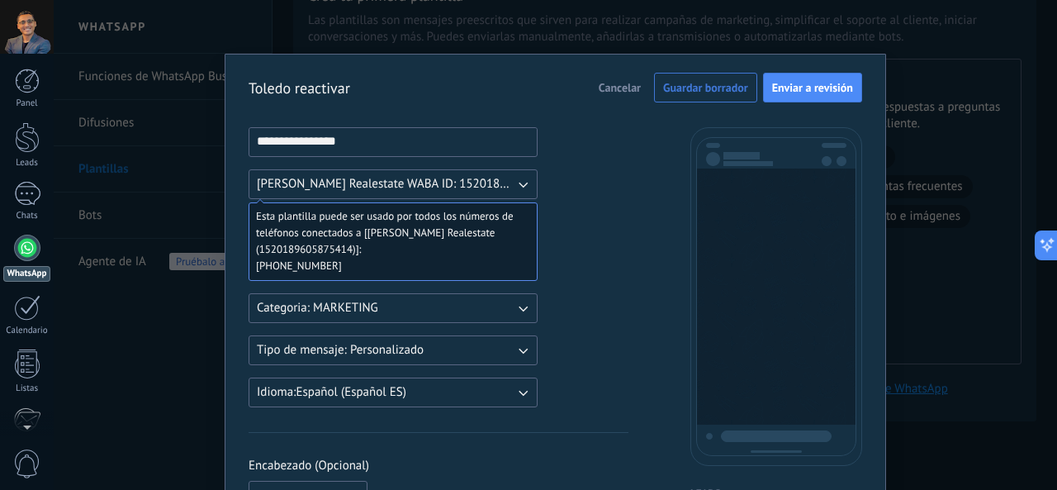
type input "**********"
click at [484, 186] on span "Mandujano Realestate WABA ID: 1520189605875414" at bounding box center [386, 184] width 258 height 17
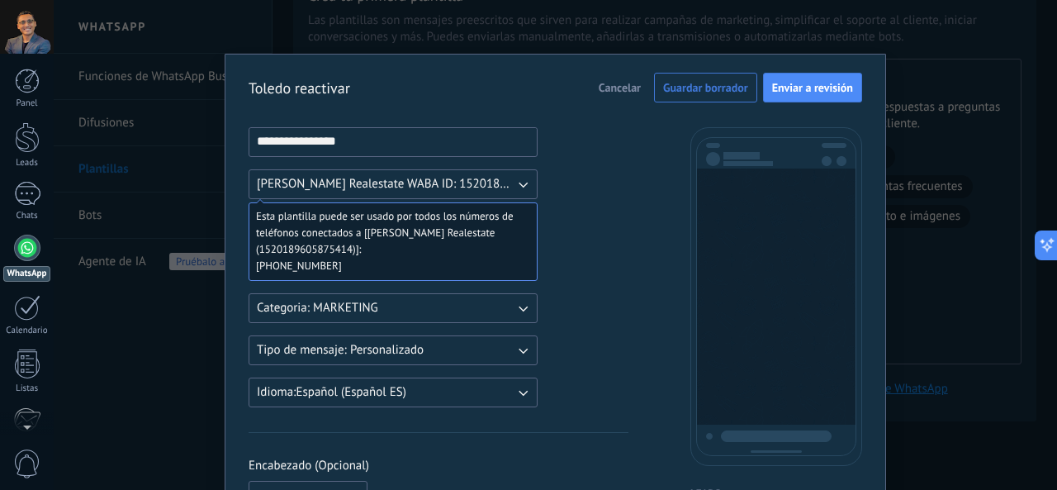
click at [514, 190] on icon "button" at bounding box center [522, 184] width 17 height 17
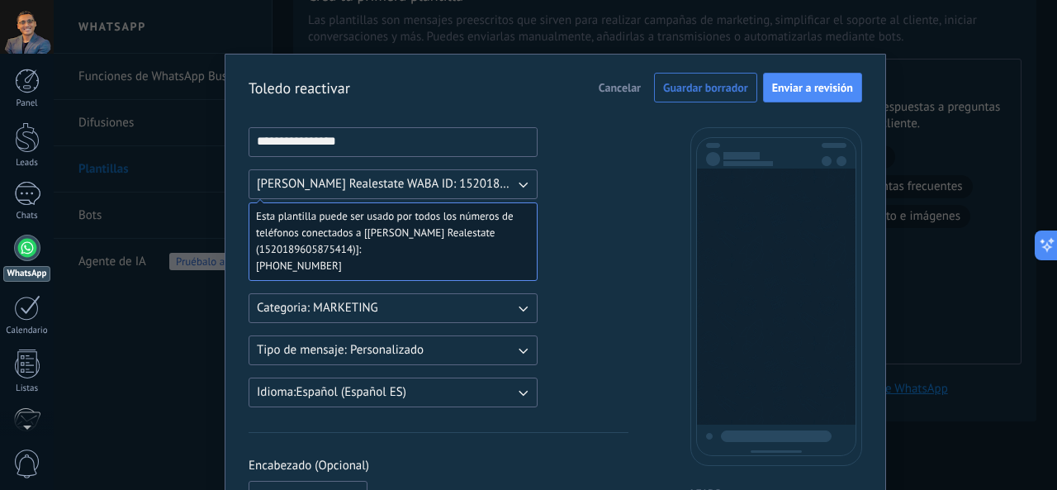
click at [507, 276] on div "Esta plantilla puede ser usado por todos los números de teléfonos conectados a …" at bounding box center [393, 241] width 289 height 78
click at [520, 186] on icon "button" at bounding box center [523, 186] width 9 height 6
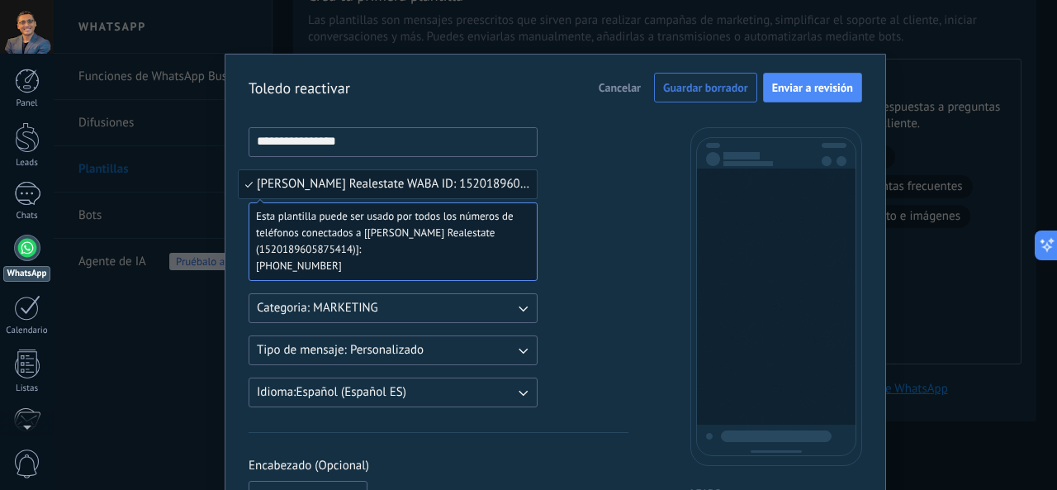
scroll to position [83, 0]
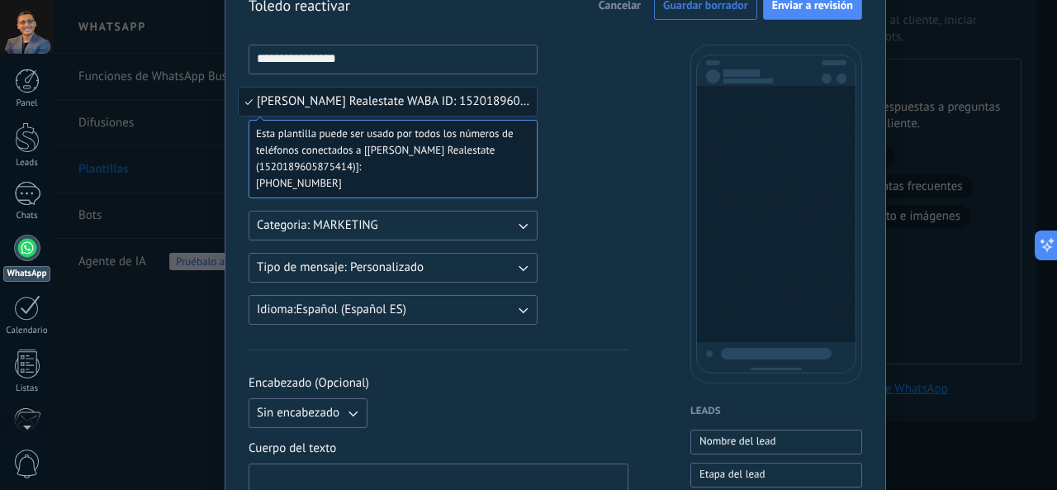
click at [519, 268] on icon "button" at bounding box center [523, 269] width 9 height 6
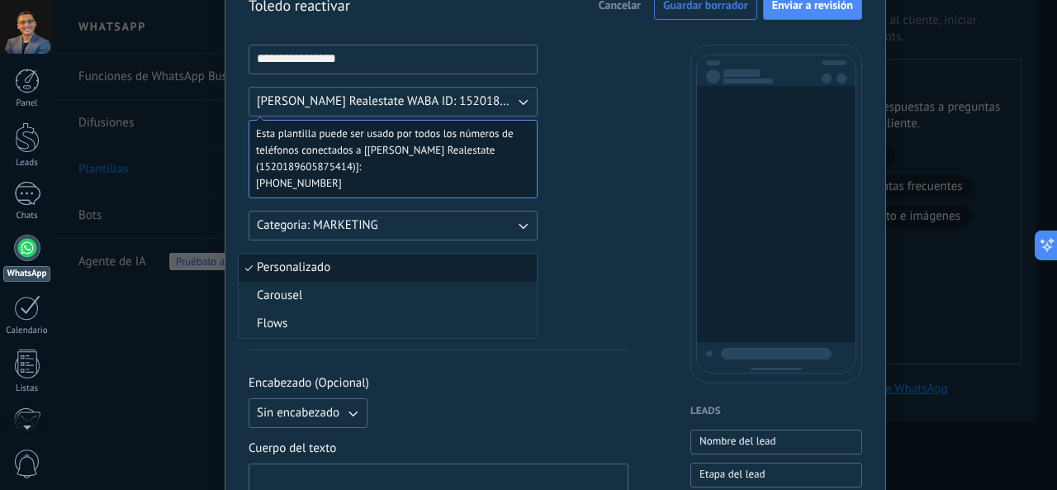
click at [519, 268] on li "Personalizado" at bounding box center [388, 268] width 298 height 28
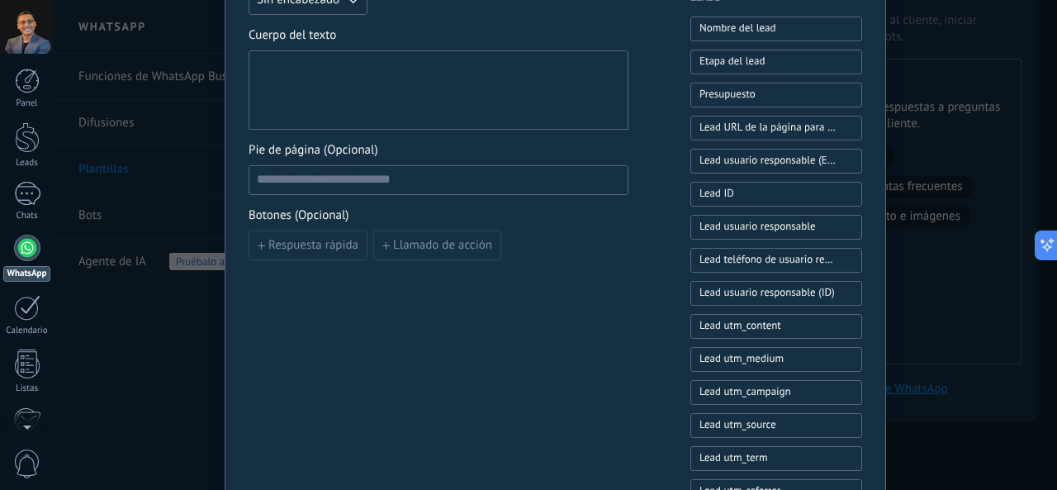
scroll to position [0, 0]
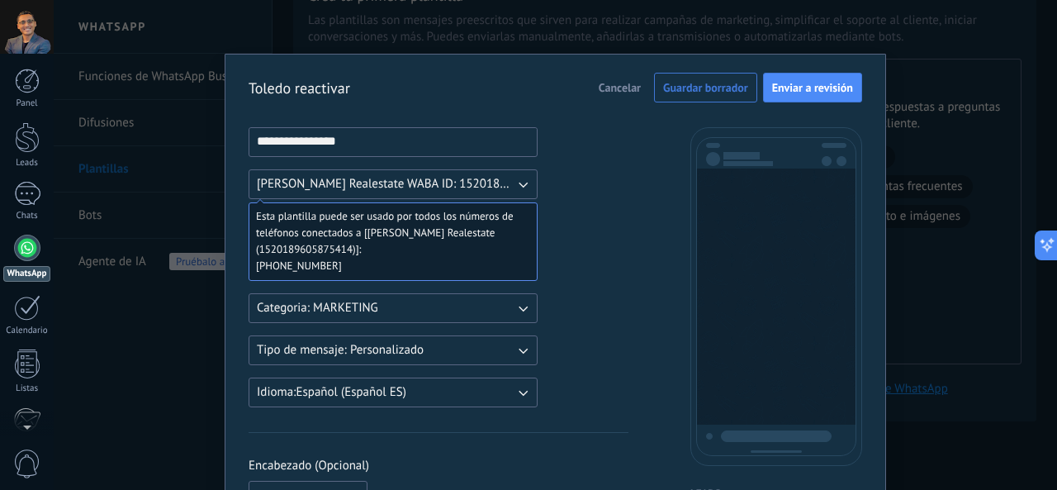
click at [490, 349] on button "Tipo de mensaje: Personalizado" at bounding box center [393, 350] width 289 height 30
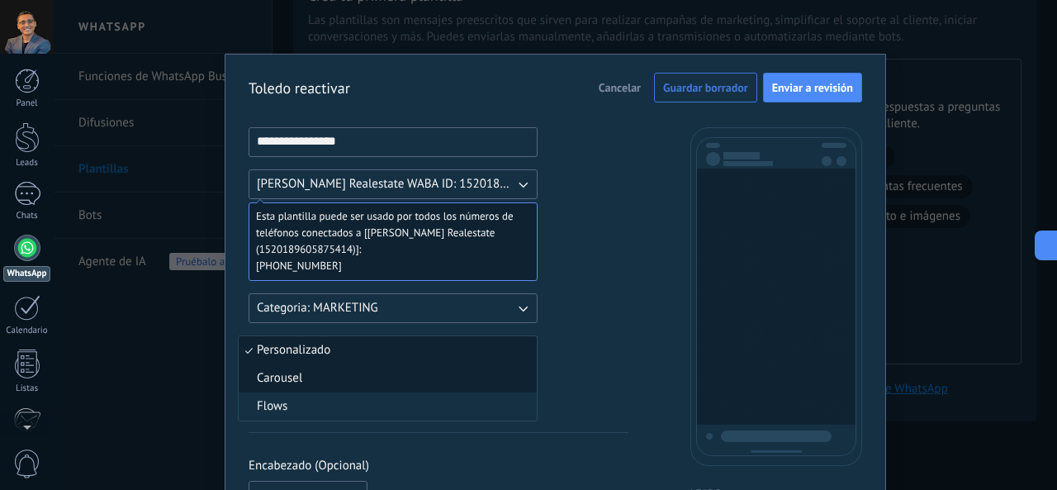
click at [456, 379] on li "Carousel" at bounding box center [388, 378] width 298 height 28
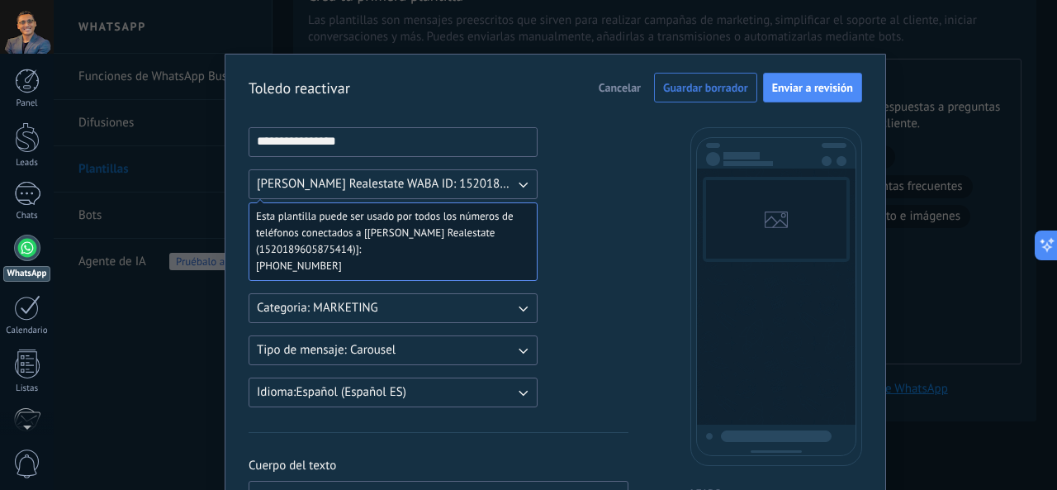
click at [514, 346] on icon "button" at bounding box center [522, 350] width 17 height 17
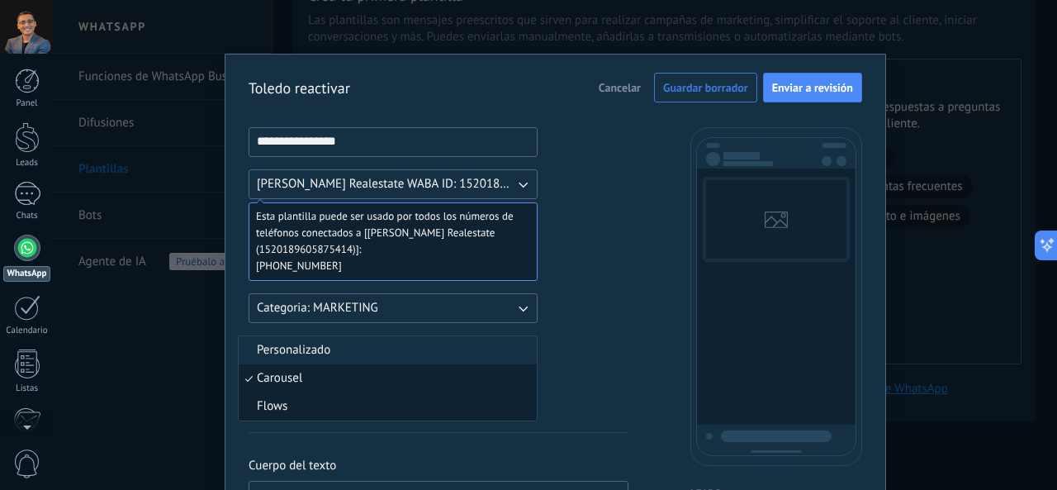
click at [443, 405] on li "Flows" at bounding box center [388, 406] width 298 height 28
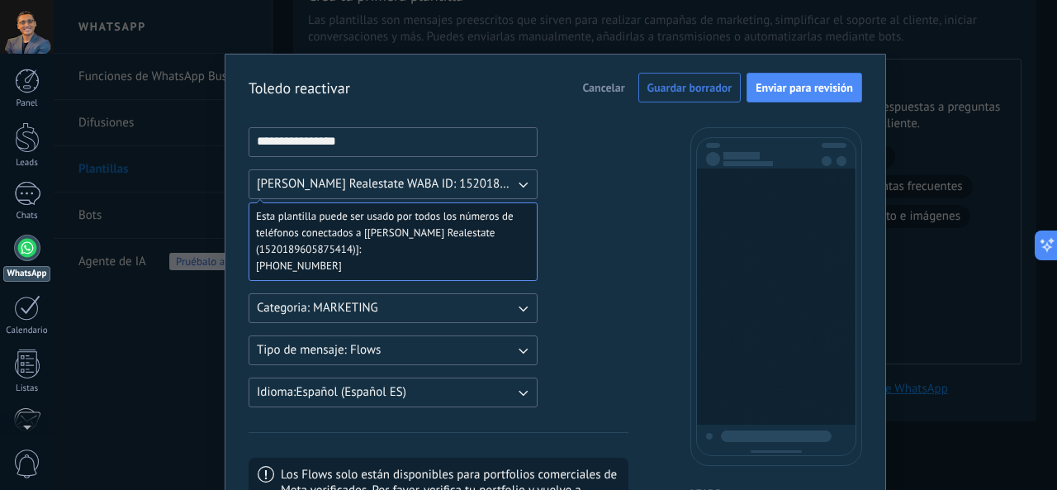
click at [514, 348] on icon "button" at bounding box center [522, 350] width 17 height 17
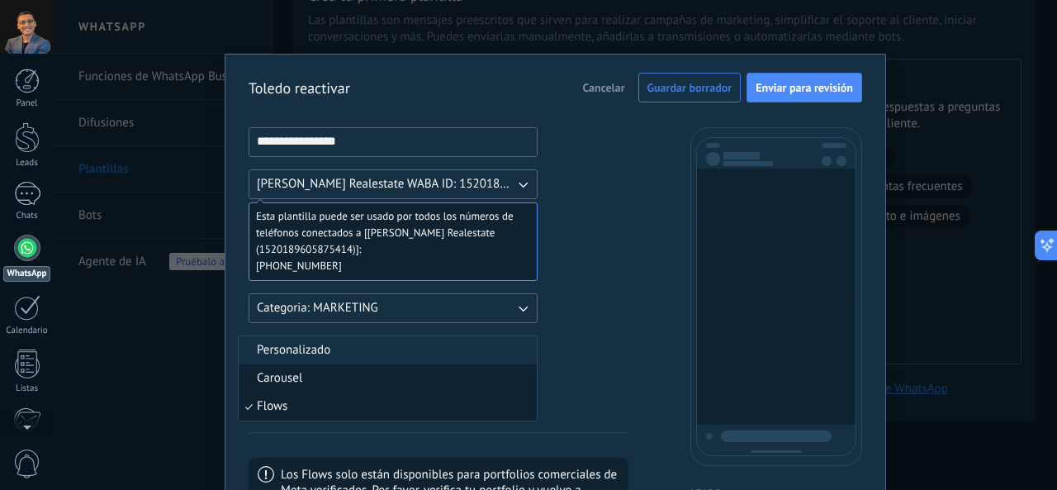
click at [453, 379] on li "Carousel" at bounding box center [388, 378] width 298 height 28
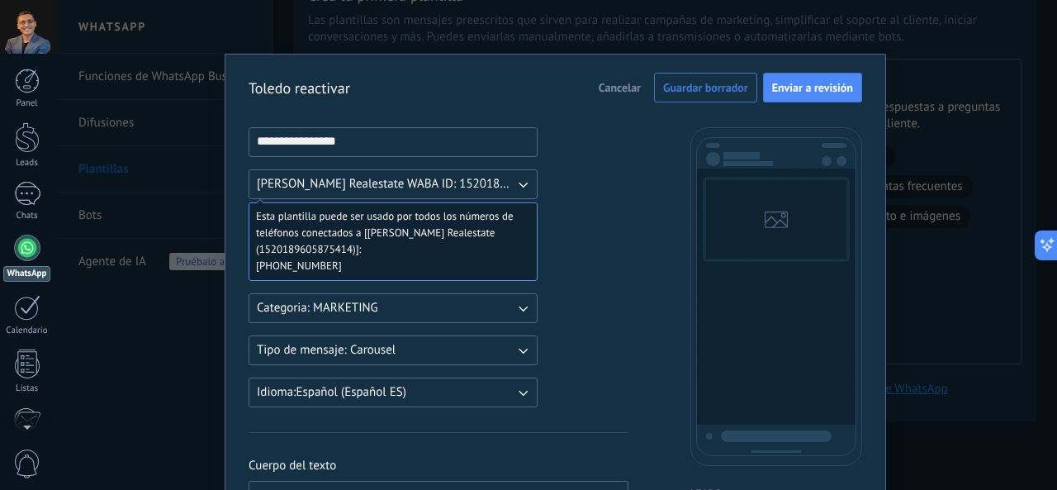
click at [629, 79] on button "Cancelar" at bounding box center [619, 87] width 57 height 25
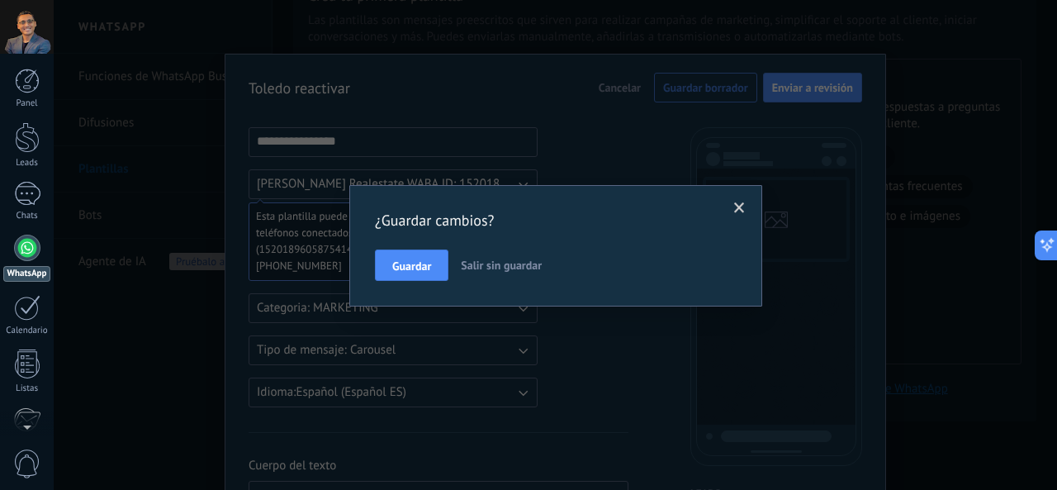
click at [492, 259] on span "Salir sin guardar" at bounding box center [501, 265] width 81 height 15
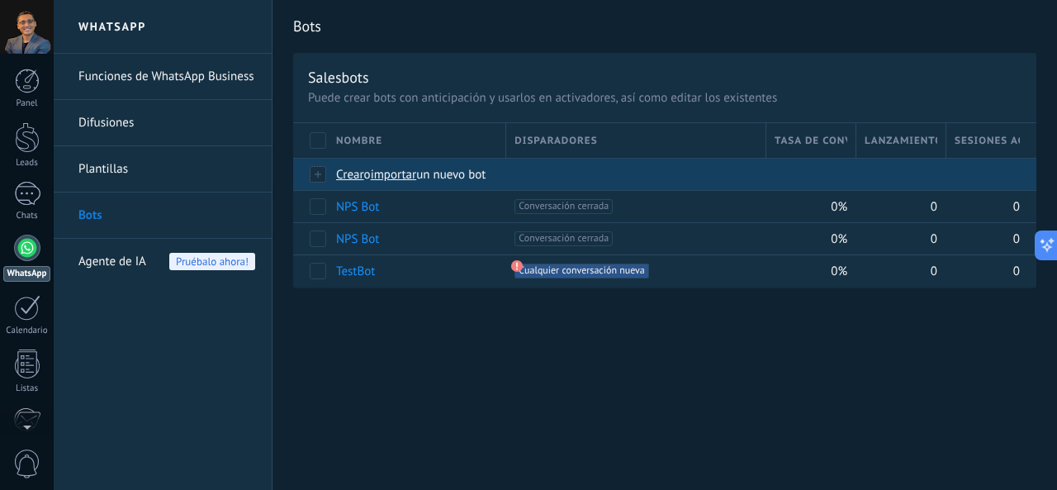
click at [356, 176] on span "Crear" at bounding box center [350, 175] width 28 height 16
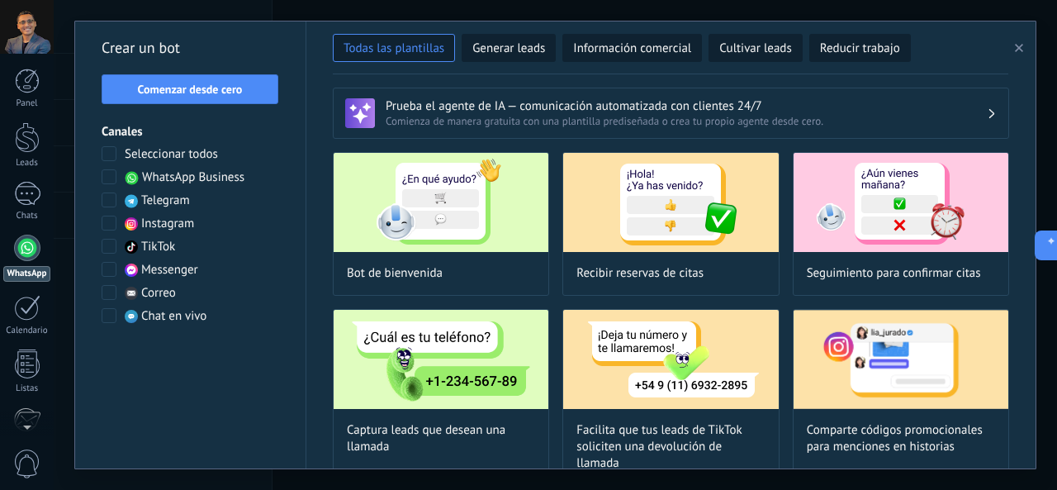
click at [111, 174] on span at bounding box center [109, 176] width 15 height 15
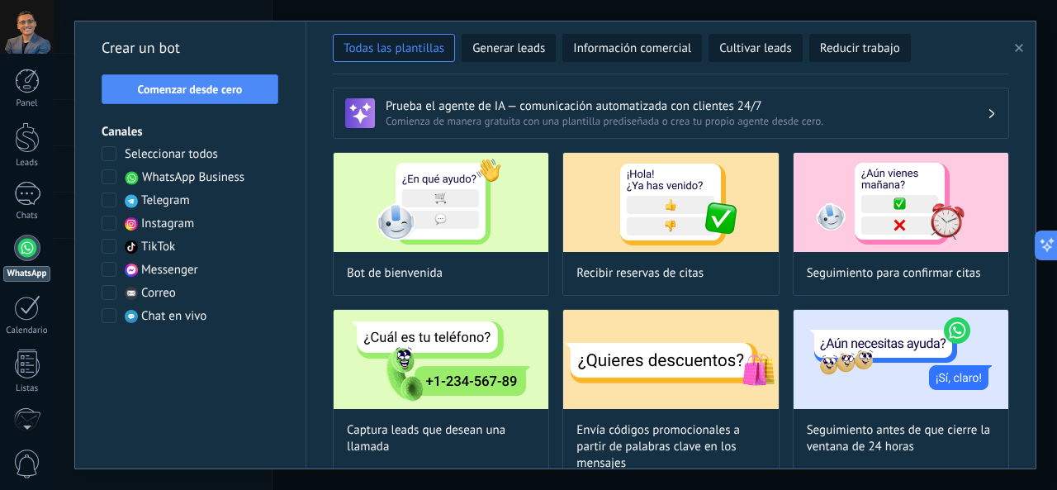
click at [1021, 45] on icon "button" at bounding box center [1019, 48] width 8 height 8
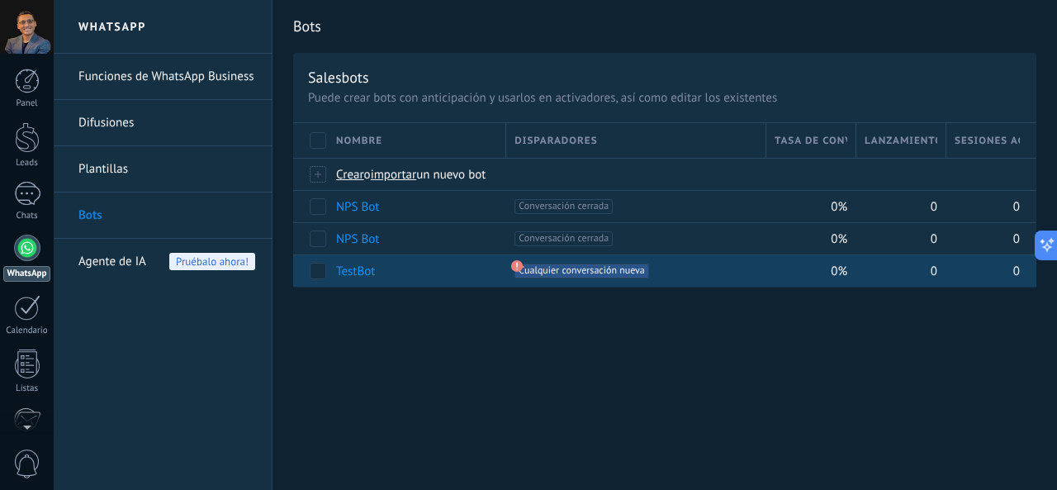
click at [553, 268] on span "Cualquier conversación nueva +0" at bounding box center [581, 270] width 134 height 15
click at [519, 264] on use at bounding box center [517, 266] width 12 height 12
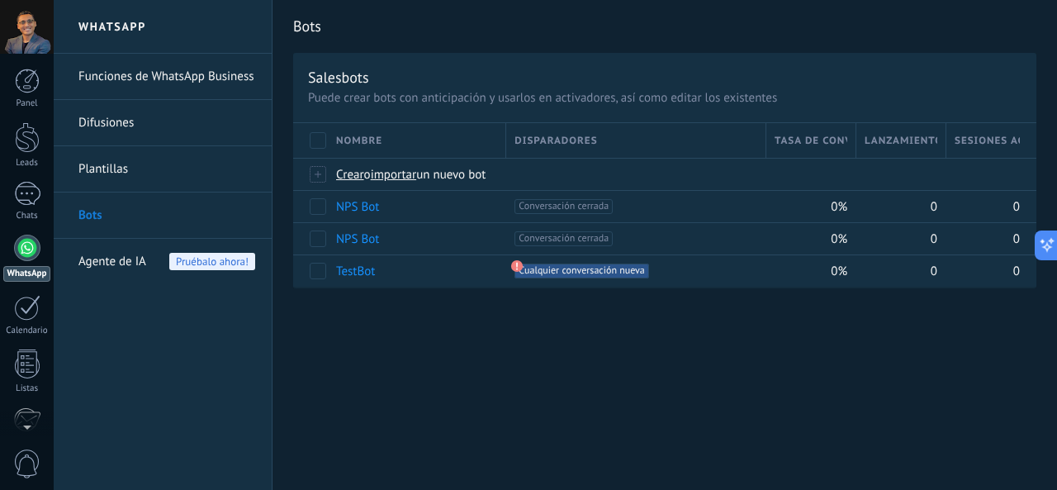
click at [251, 82] on link "Funciones de WhatsApp Business" at bounding box center [166, 77] width 177 height 46
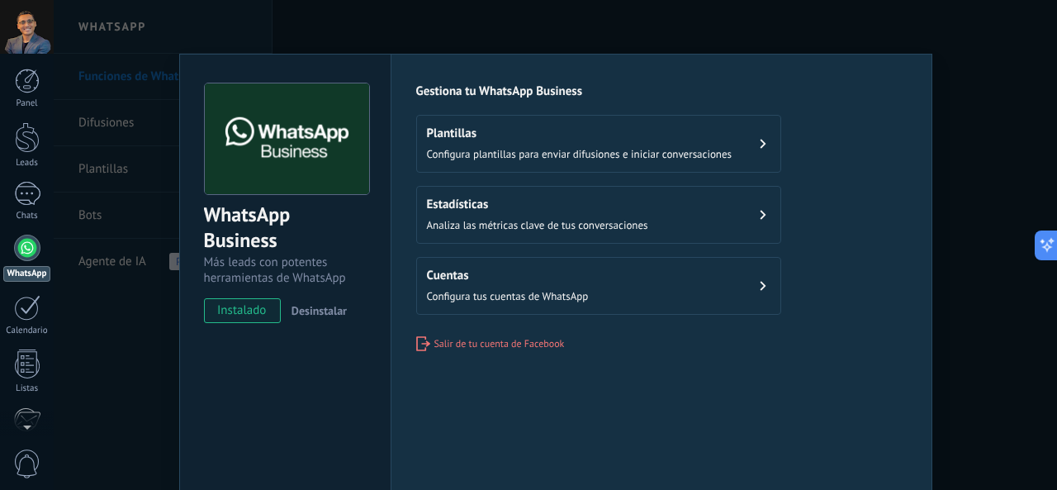
click at [567, 159] on span "Configura plantillas para enviar difusiones e iniciar conversaciones" at bounding box center [580, 154] width 306 height 14
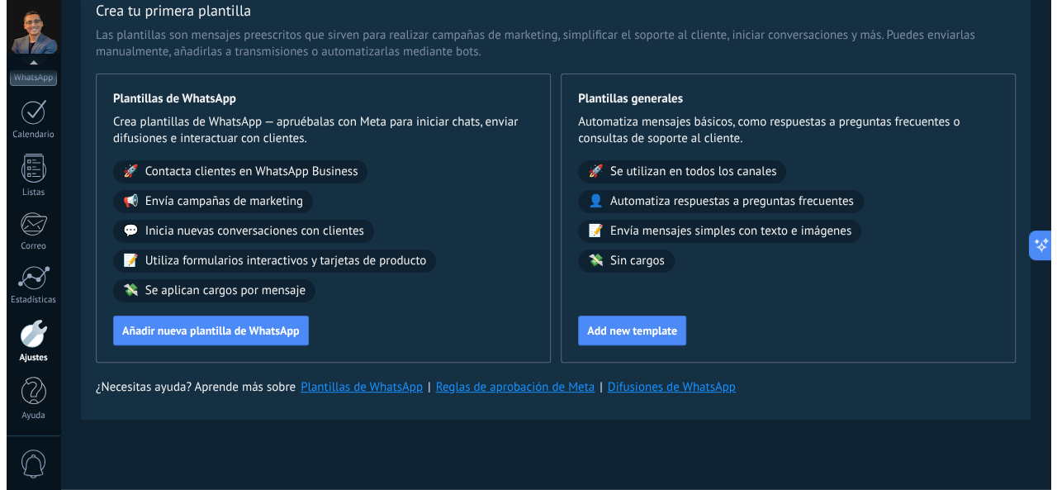
scroll to position [83, 0]
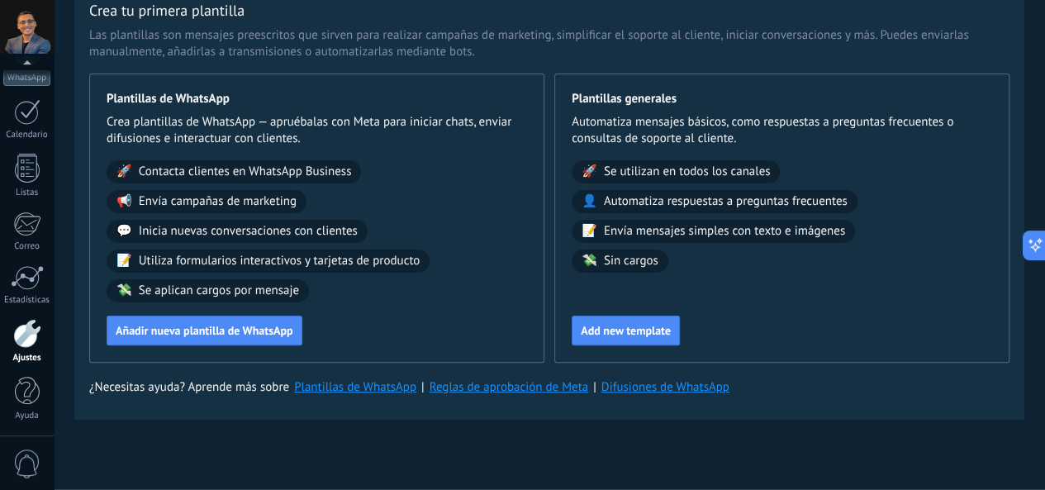
drag, startPoint x: 443, startPoint y: 334, endPoint x: 589, endPoint y: 331, distance: 146.2
click at [527, 331] on div "Añadir nueva plantilla de WhatsApp" at bounding box center [317, 330] width 420 height 30
click at [671, 330] on span "Add new template" at bounding box center [626, 331] width 90 height 12
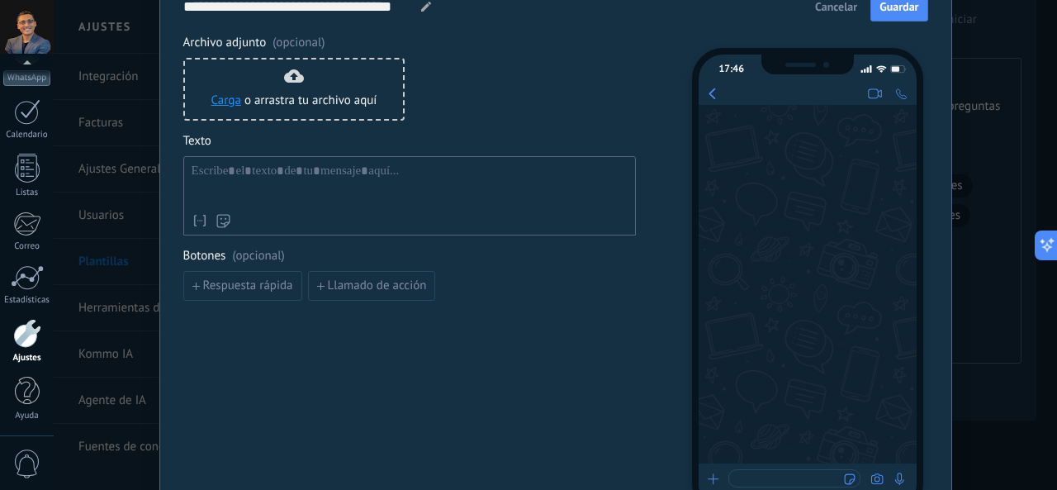
scroll to position [0, 0]
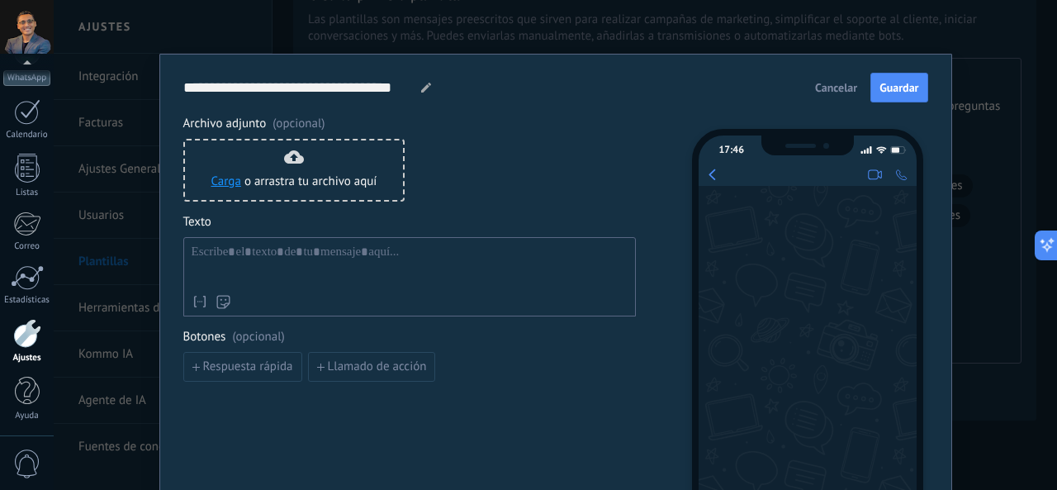
click at [823, 82] on span "Cancelar" at bounding box center [836, 88] width 42 height 12
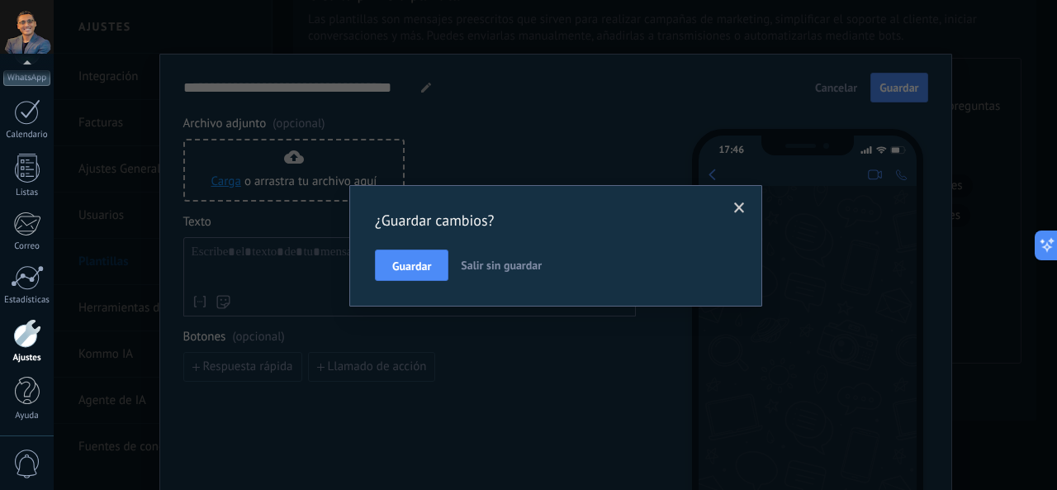
click at [500, 267] on span "Salir sin guardar" at bounding box center [501, 265] width 81 height 15
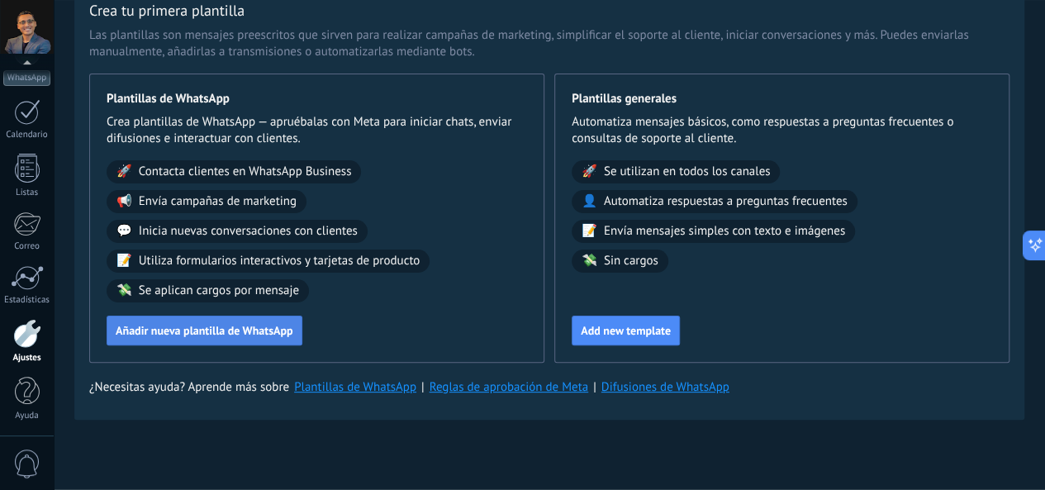
click at [302, 339] on button "Añadir nueva plantilla de WhatsApp" at bounding box center [205, 330] width 196 height 30
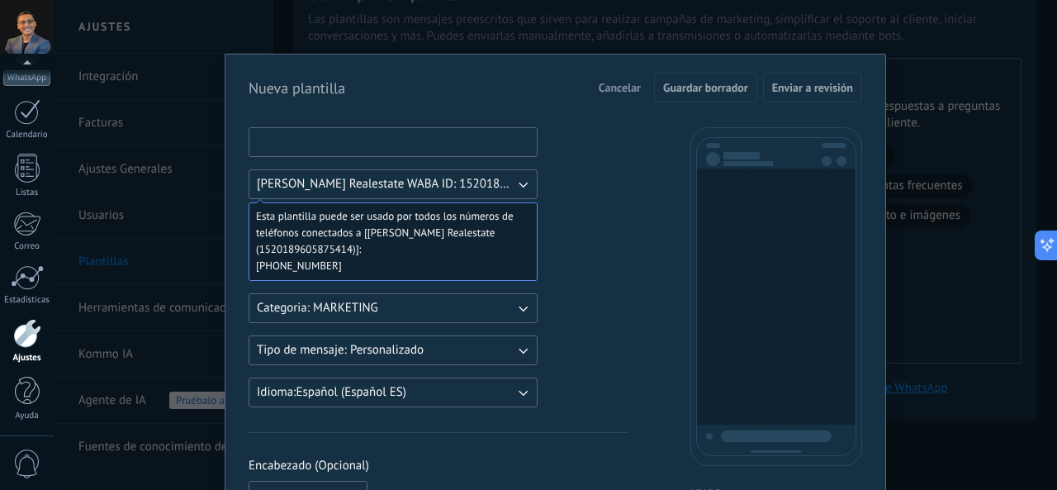
click at [479, 138] on input at bounding box center [392, 141] width 287 height 26
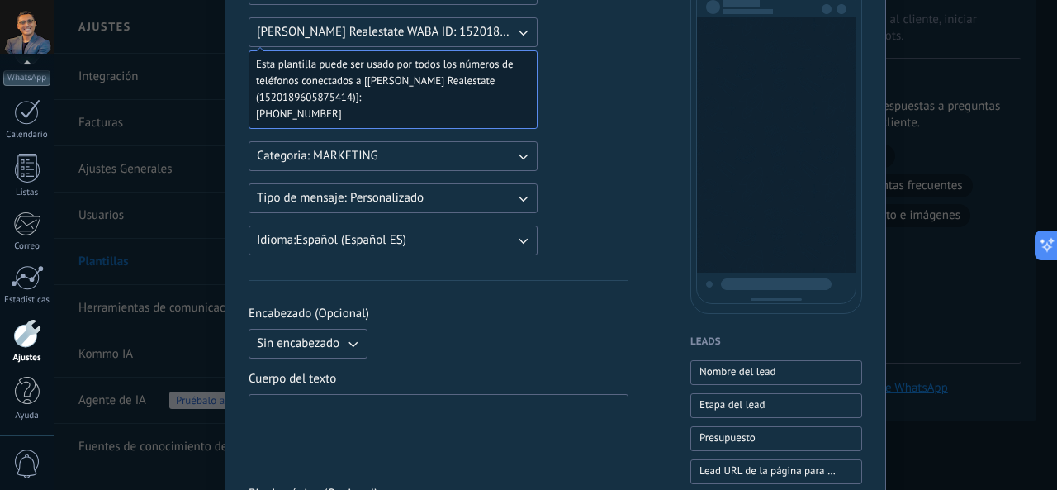
scroll to position [83, 0]
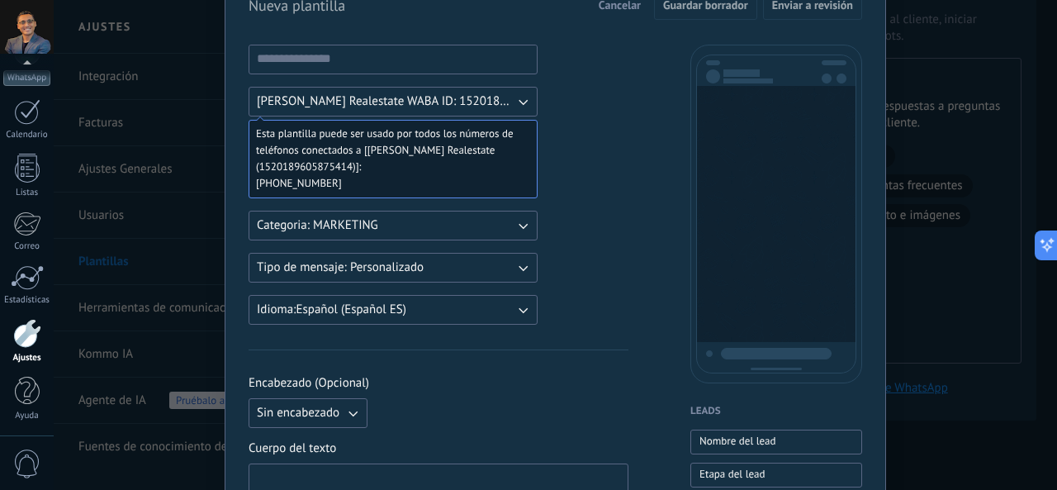
click at [514, 263] on icon "button" at bounding box center [522, 267] width 17 height 17
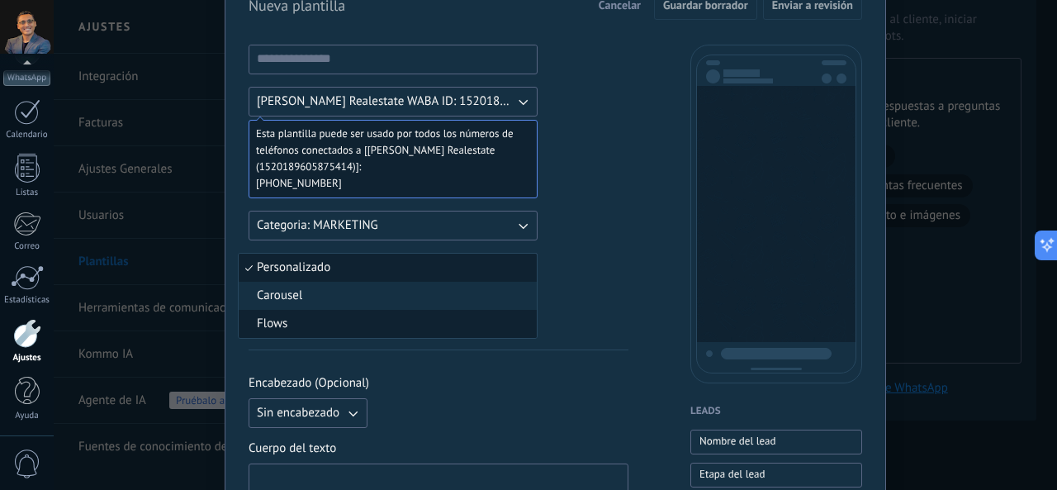
click at [502, 319] on li "Flows" at bounding box center [388, 324] width 298 height 28
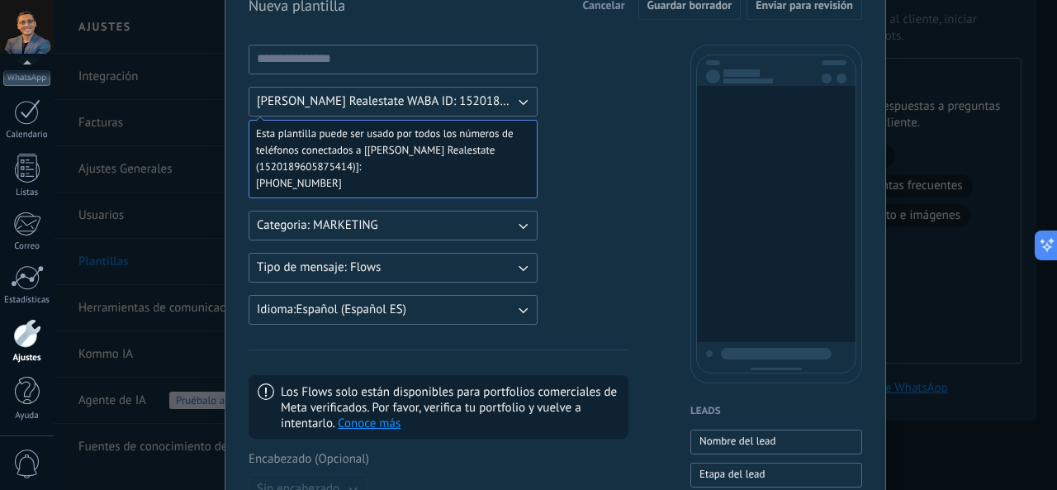
click at [519, 266] on icon "button" at bounding box center [523, 269] width 9 height 6
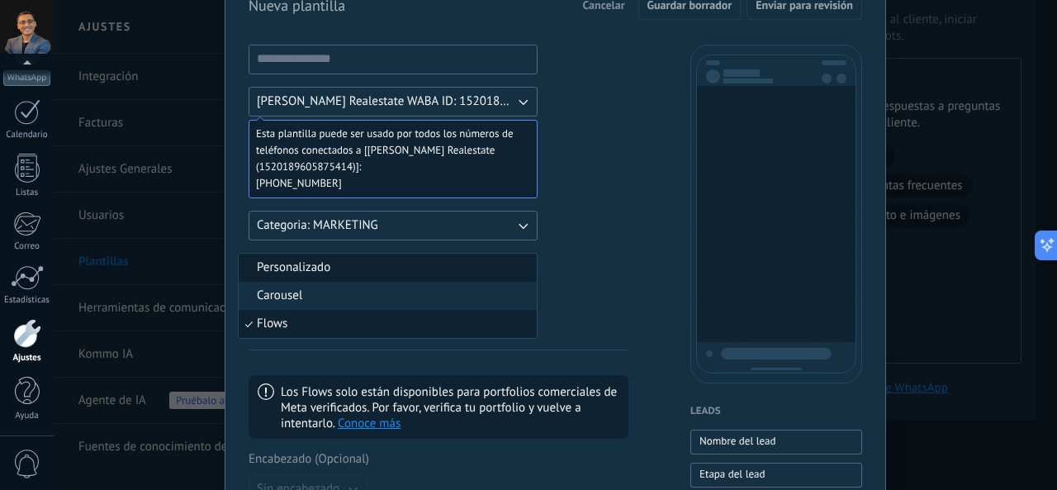
click at [474, 263] on li "Personalizado" at bounding box center [388, 268] width 298 height 28
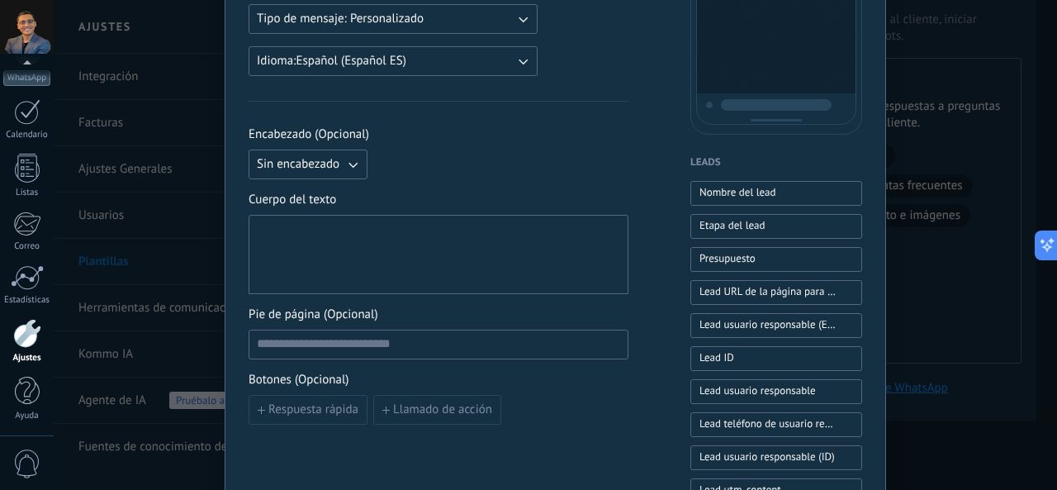
scroll to position [413, 0]
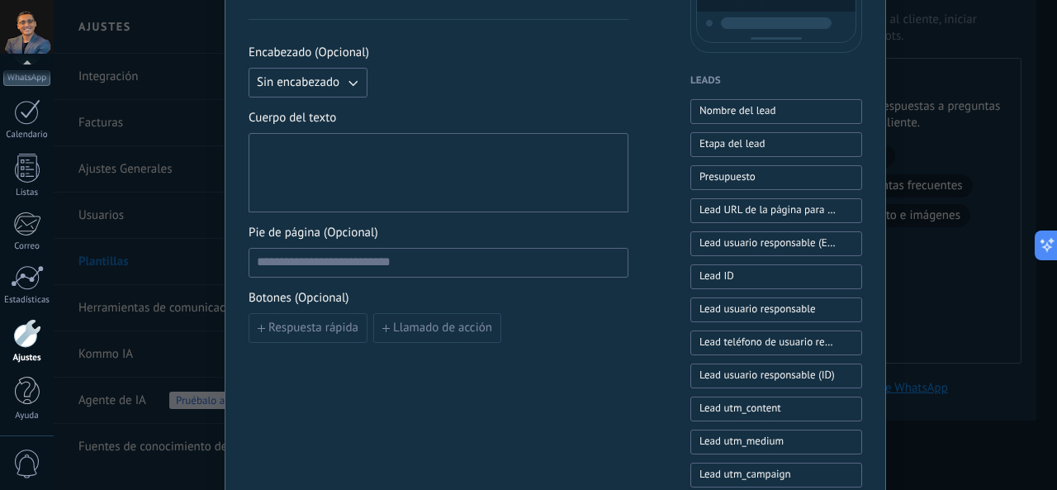
click at [427, 178] on div at bounding box center [438, 172] width 363 height 65
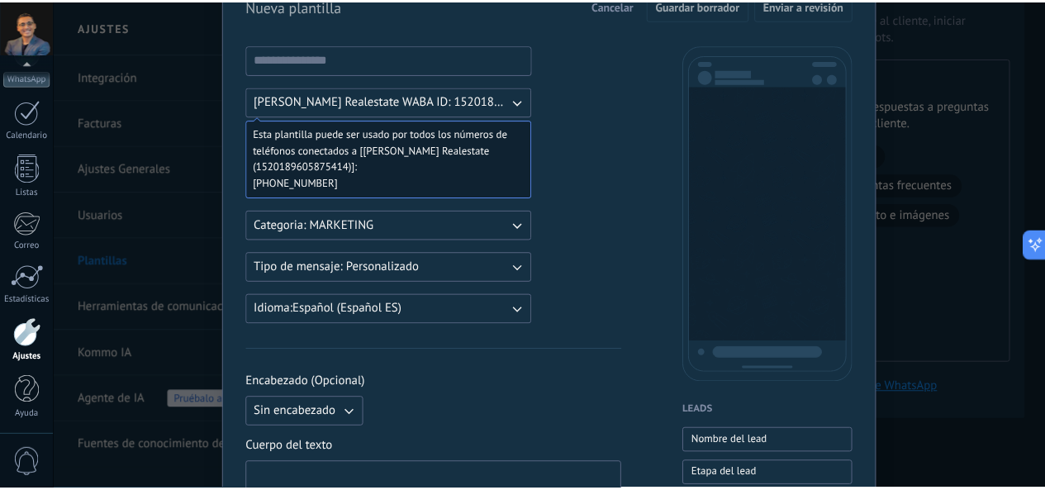
scroll to position [0, 0]
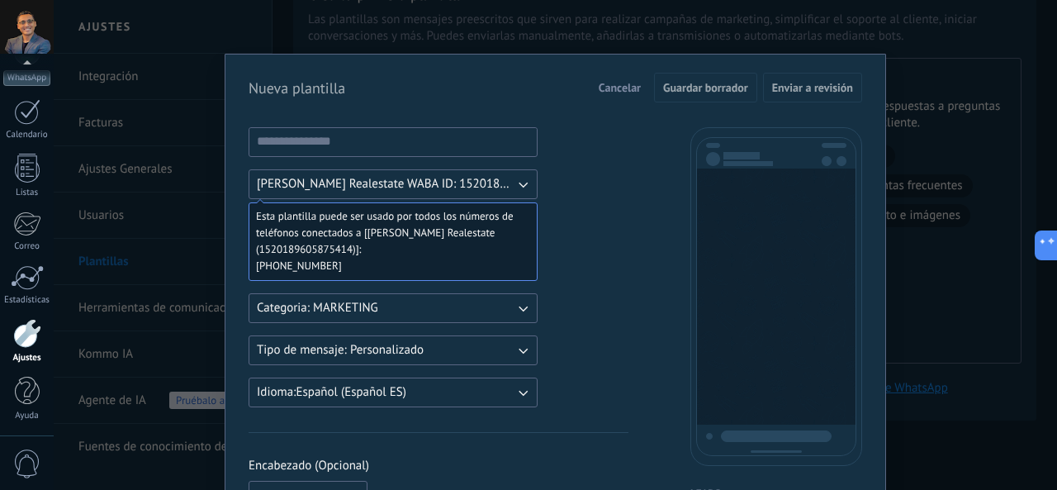
click at [625, 86] on span "Cancelar" at bounding box center [620, 88] width 42 height 12
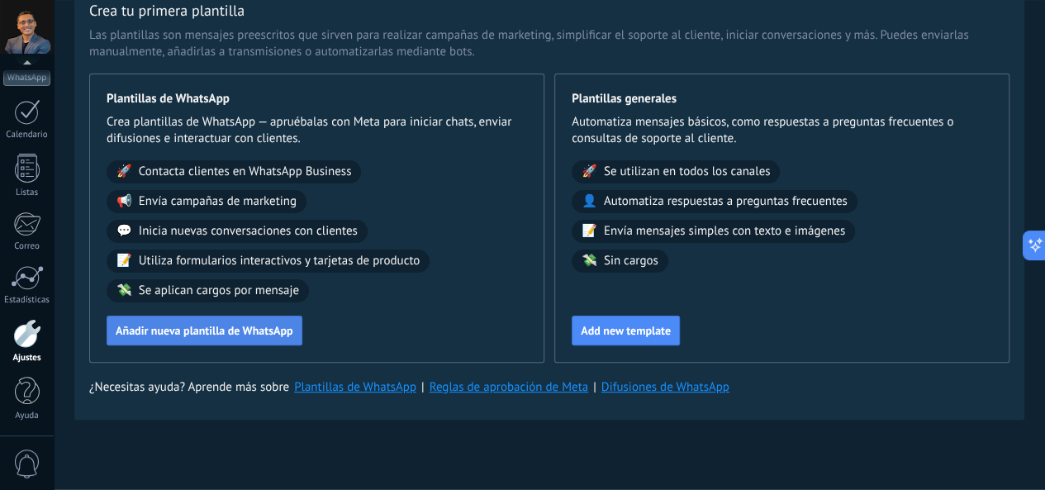
click at [302, 341] on button "Añadir nueva plantilla de WhatsApp" at bounding box center [205, 330] width 196 height 30
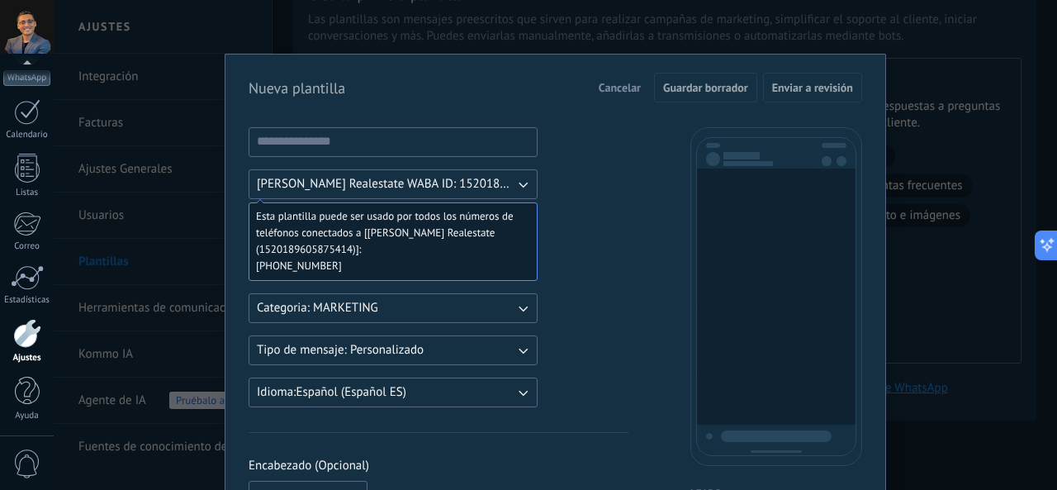
click at [638, 83] on span "Cancelar" at bounding box center [620, 88] width 42 height 12
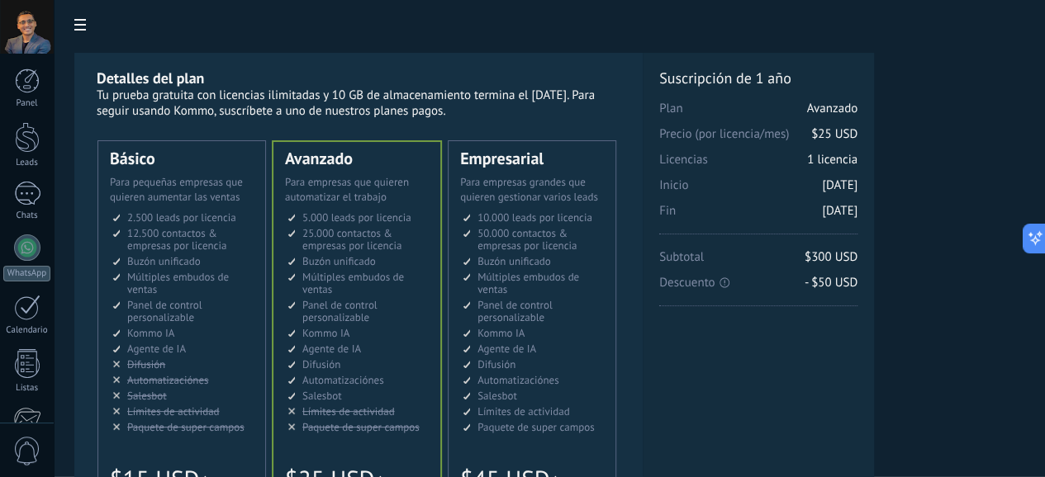
scroll to position [83, 0]
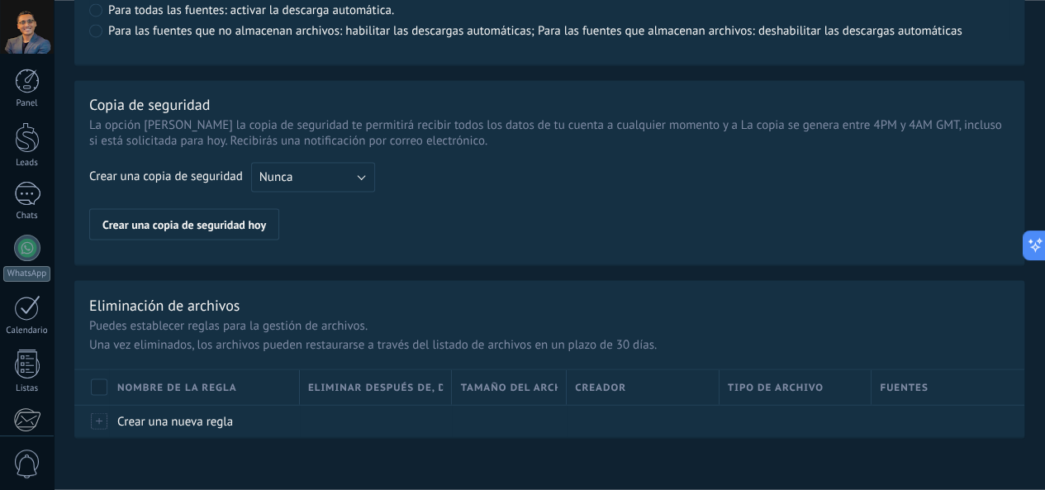
scroll to position [1361, 0]
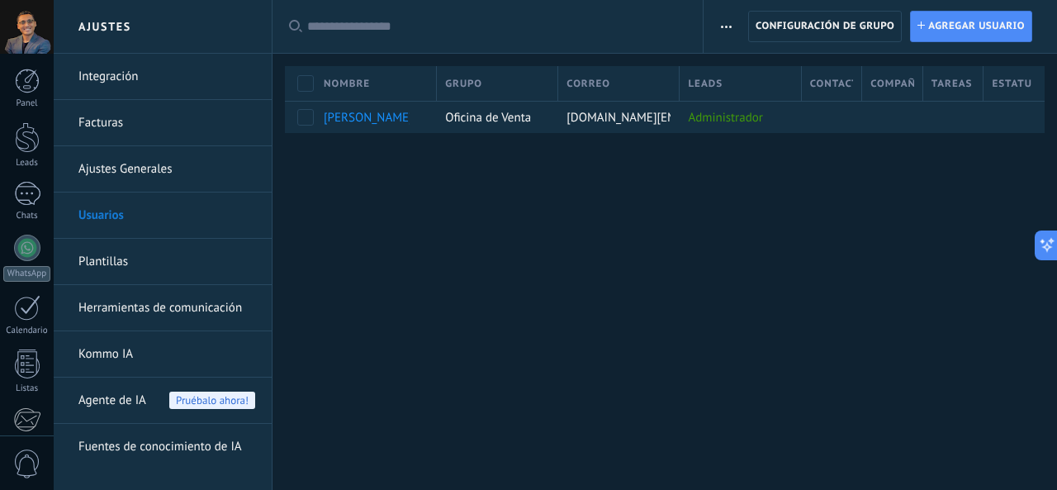
click at [177, 252] on link "Plantillas" at bounding box center [166, 262] width 177 height 46
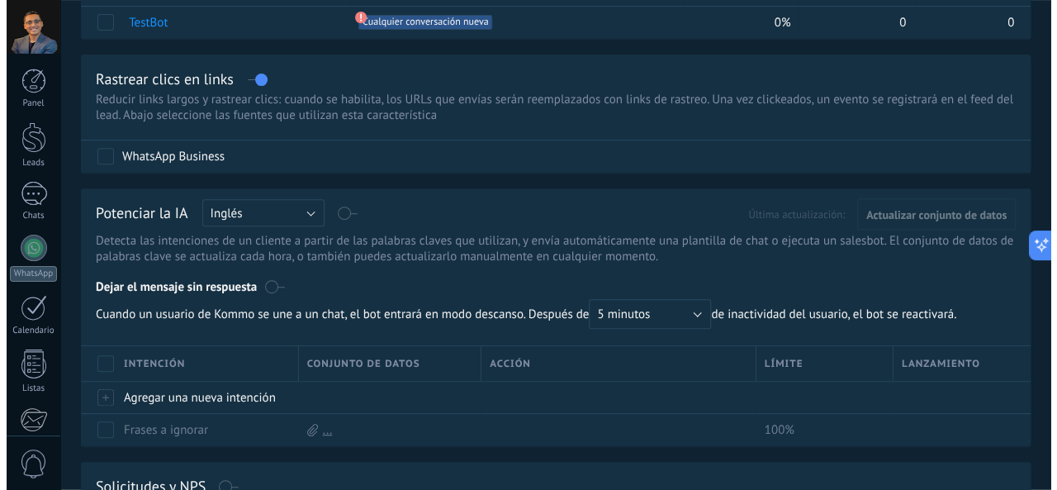
scroll to position [330, 0]
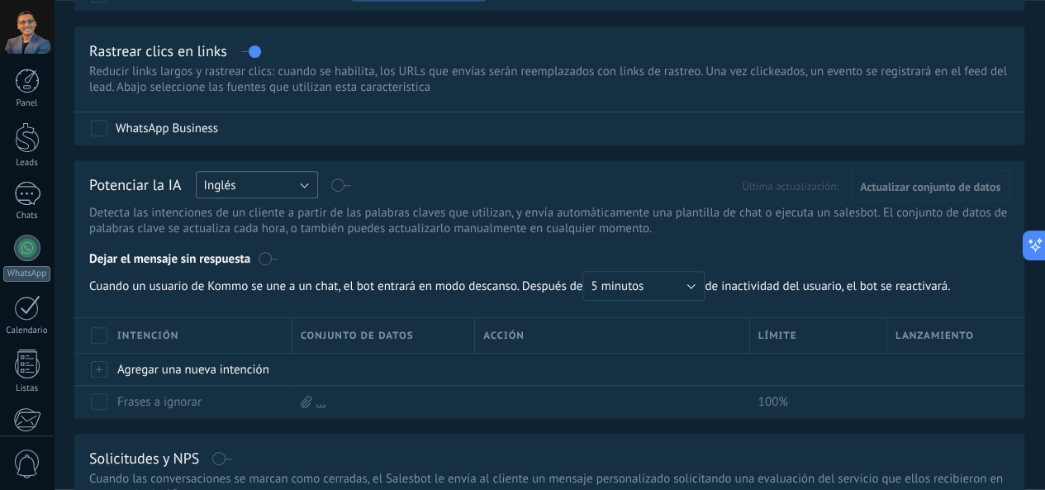
click at [318, 189] on button "Inglés" at bounding box center [257, 184] width 122 height 27
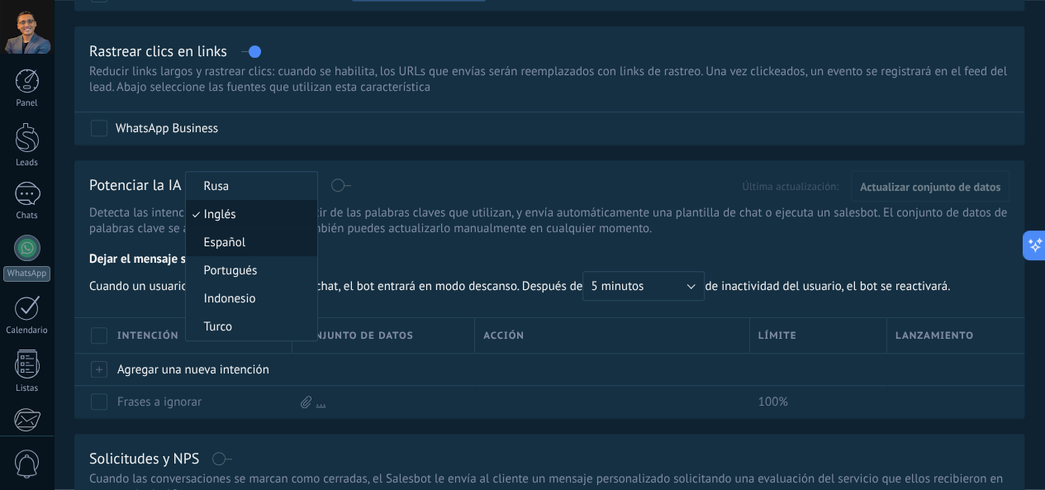
click at [317, 233] on li "Español" at bounding box center [251, 242] width 131 height 28
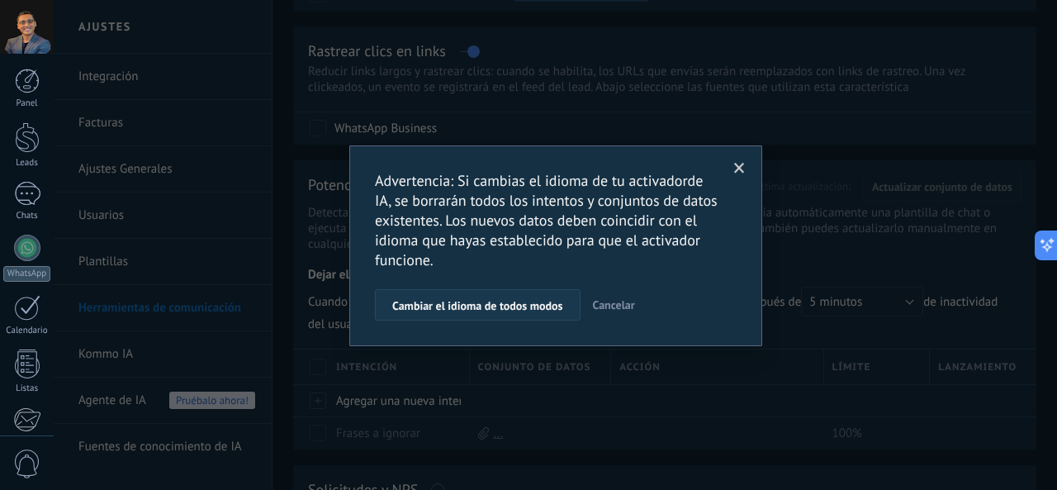
click at [557, 297] on button "Cambiar el idioma de todos modos" at bounding box center [478, 304] width 206 height 31
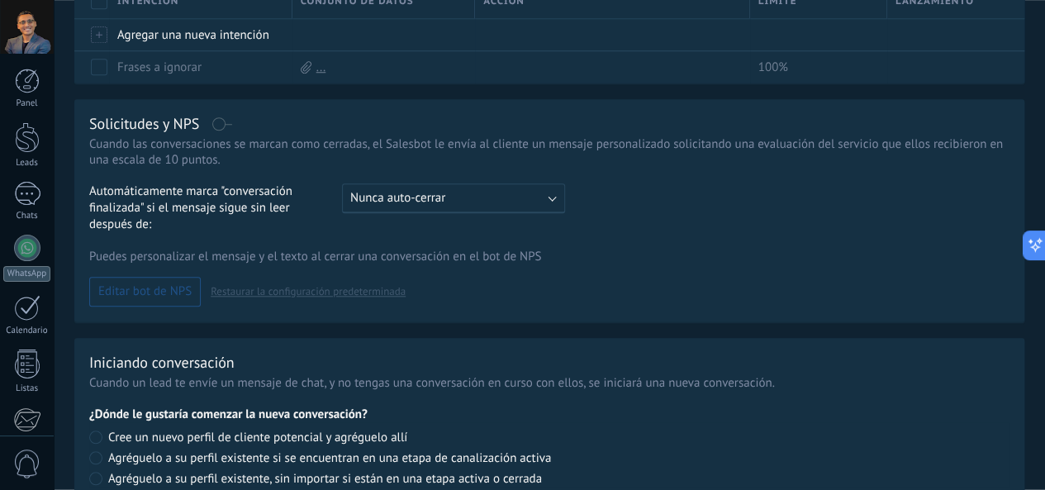
scroll to position [649, 0]
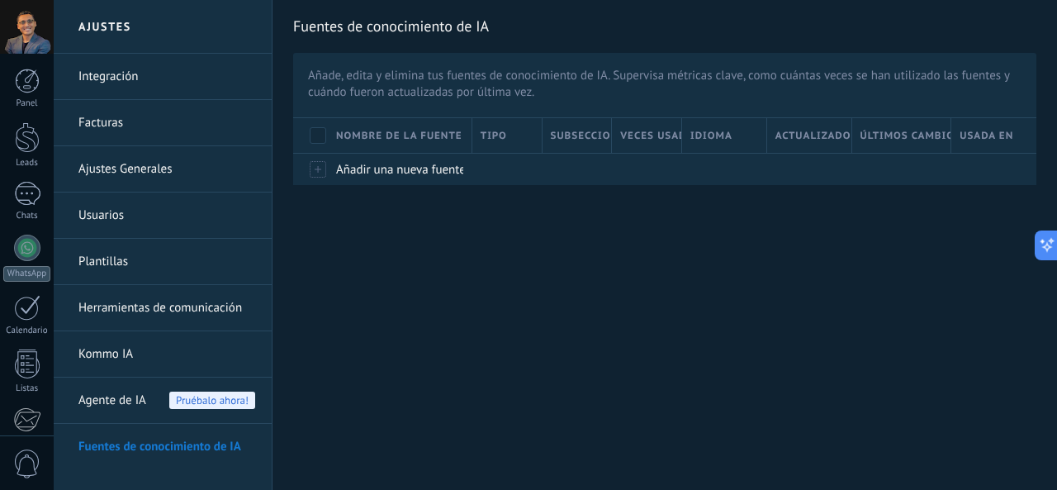
click at [140, 404] on span "Agente de IA" at bounding box center [112, 400] width 68 height 46
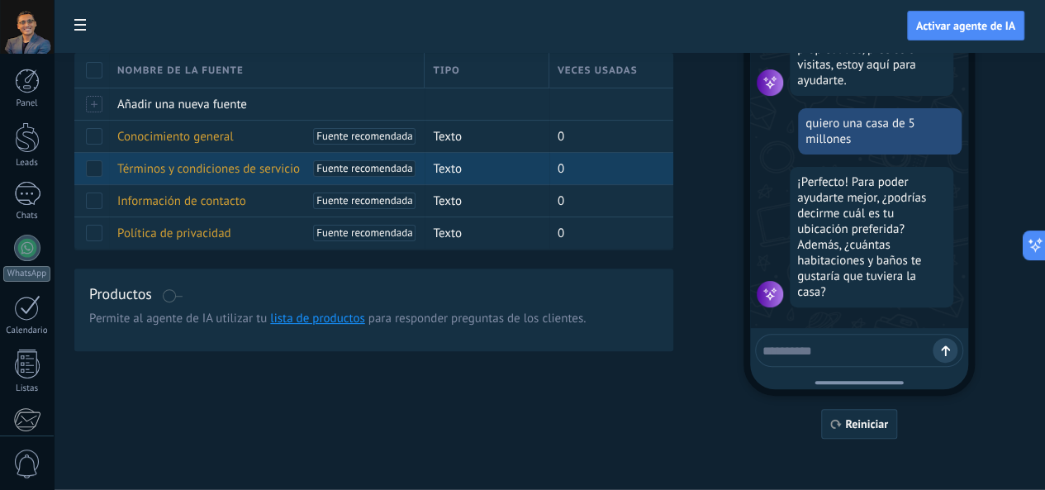
scroll to position [134, 0]
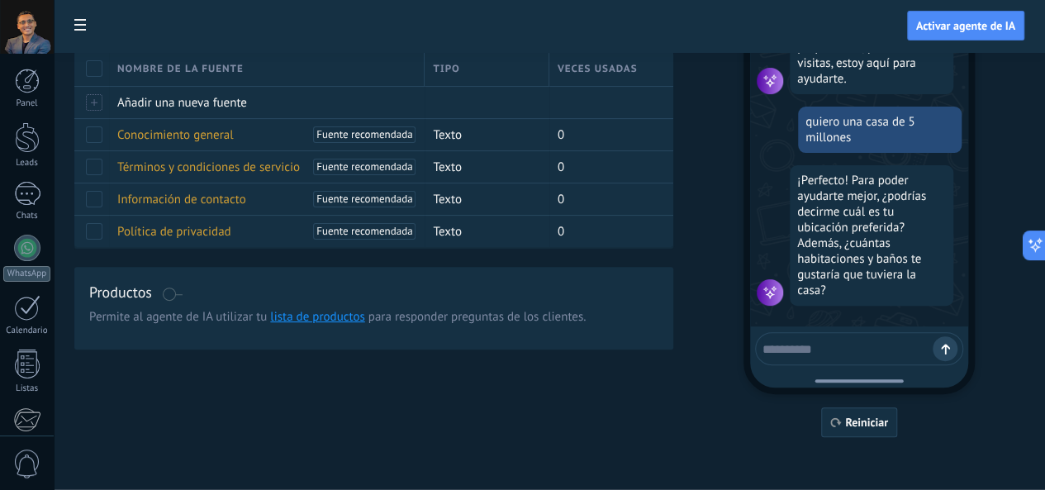
click at [386, 306] on div "Productos" at bounding box center [373, 294] width 569 height 24
click at [183, 301] on span at bounding box center [172, 293] width 21 height 13
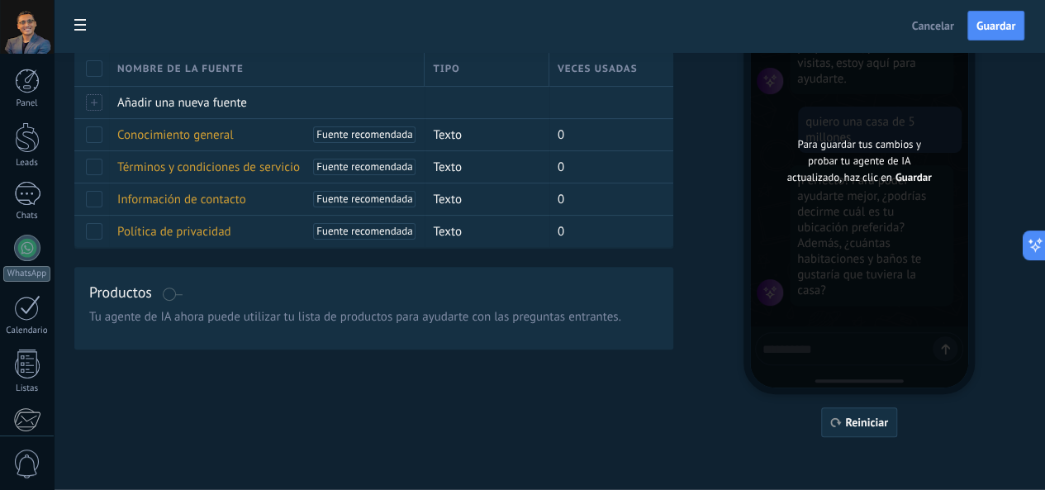
click at [600, 325] on span "Tu agente de IA ahora puede utilizar tu lista de productos para ayudarte con la…" at bounding box center [373, 317] width 569 height 17
click at [897, 420] on button "Reiniciar" at bounding box center [859, 422] width 76 height 30
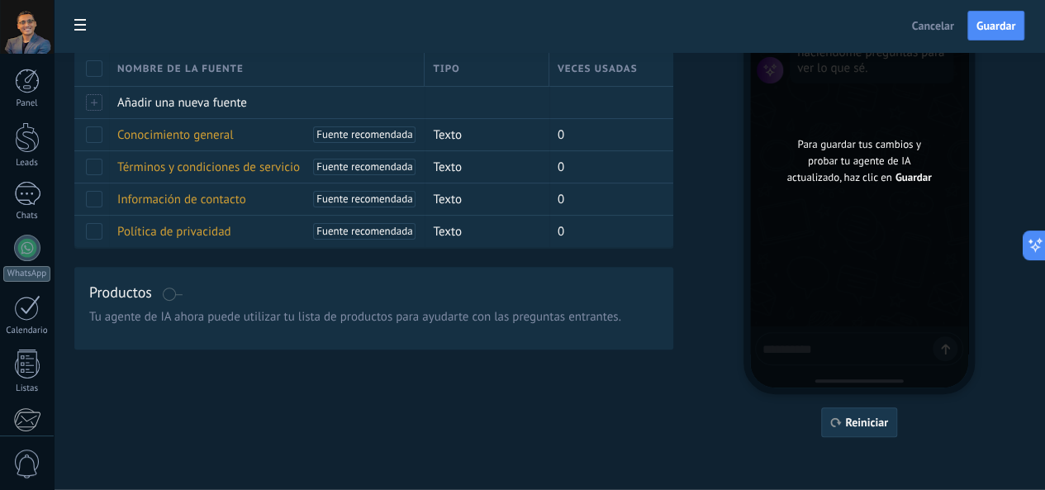
scroll to position [0, 0]
click at [867, 137] on span "Para guardar tus cambios y probar tu agente de IA actualizado, haz clic en" at bounding box center [853, 160] width 134 height 47
click at [183, 301] on span at bounding box center [172, 293] width 21 height 13
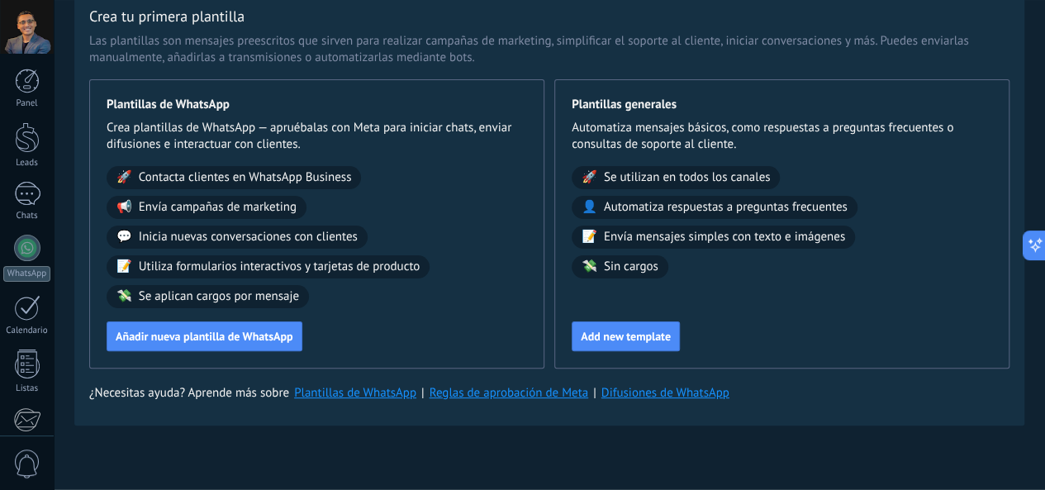
scroll to position [83, 0]
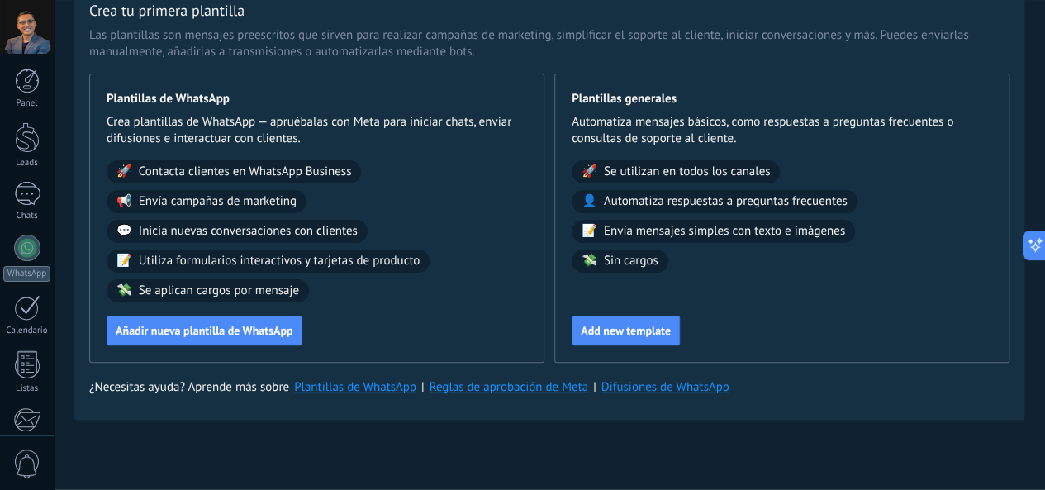
click at [416, 384] on link "Plantillas de WhatsApp" at bounding box center [355, 387] width 122 height 16
click at [420, 264] on span "Utiliza formularios interactivos y tarjetas de producto" at bounding box center [280, 261] width 282 height 17
click at [361, 160] on div "🚀 Contacta clientes en WhatsApp Business" at bounding box center [234, 171] width 254 height 23
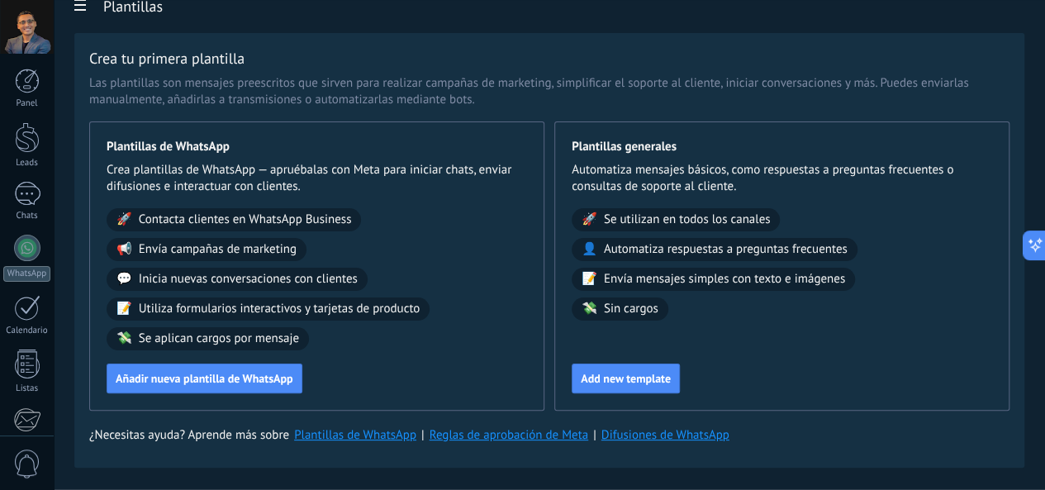
scroll to position [0, 0]
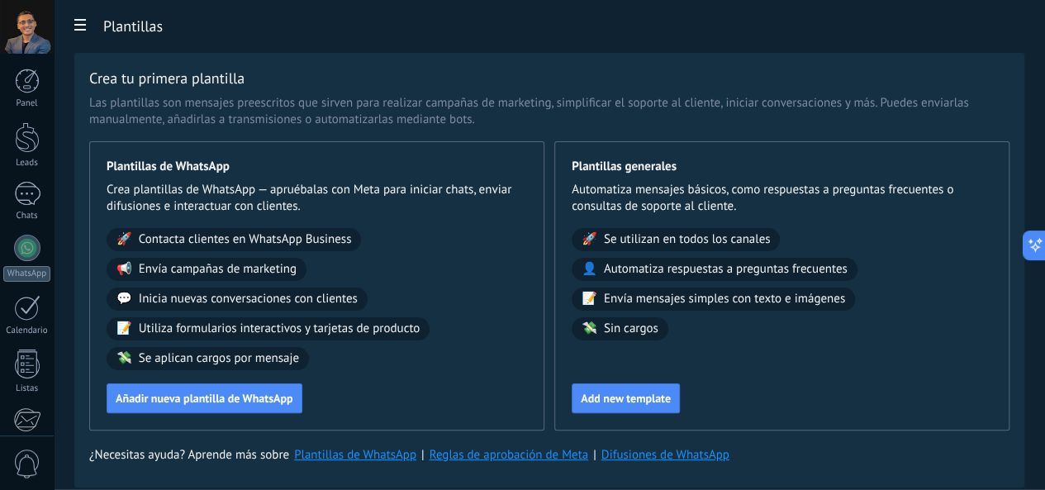
click at [38, 249] on div at bounding box center [27, 248] width 26 height 26
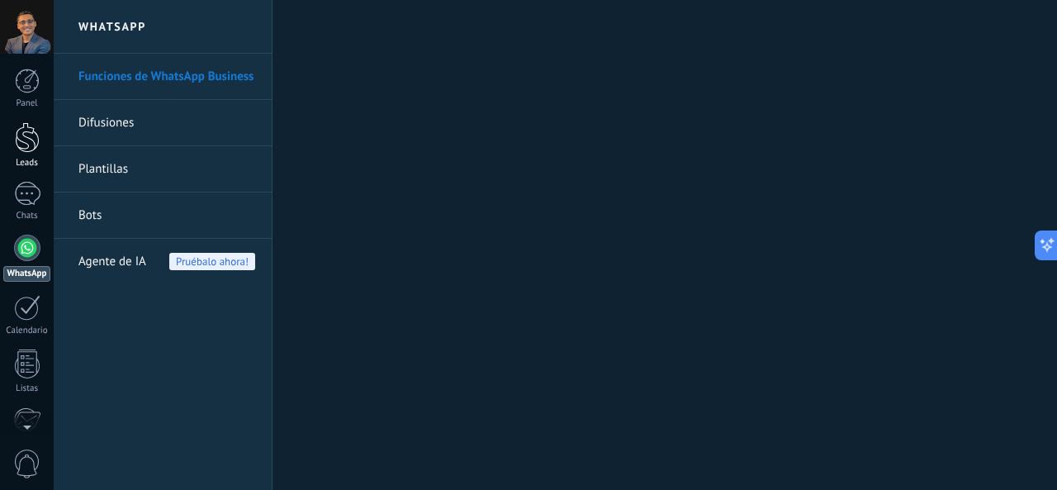
click at [36, 149] on div at bounding box center [27, 137] width 25 height 31
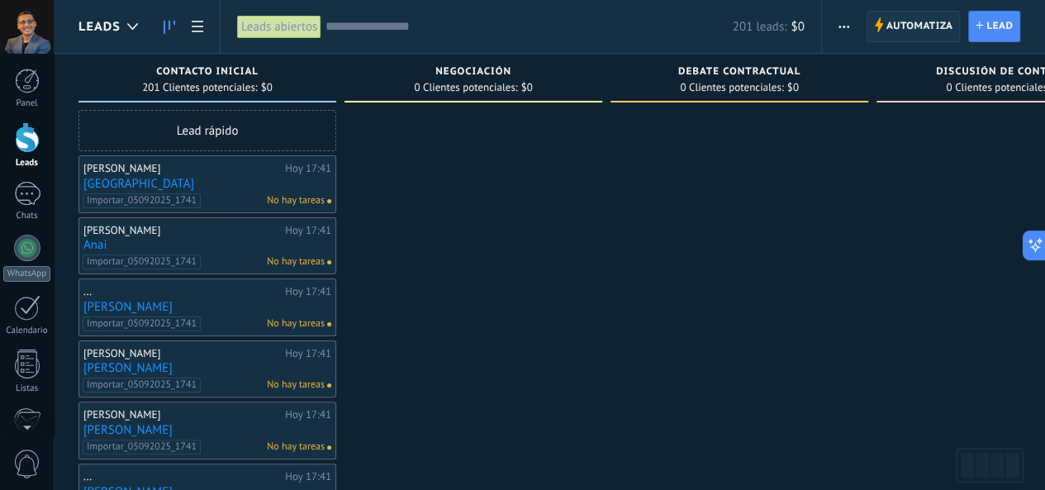
click at [875, 29] on icon at bounding box center [878, 24] width 9 height 15
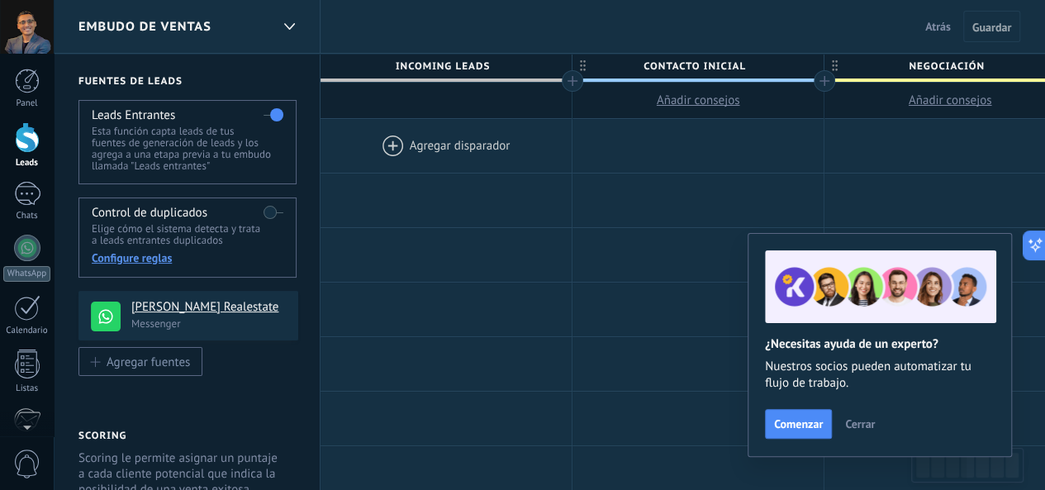
click at [932, 23] on span "Atrás" at bounding box center [938, 26] width 26 height 15
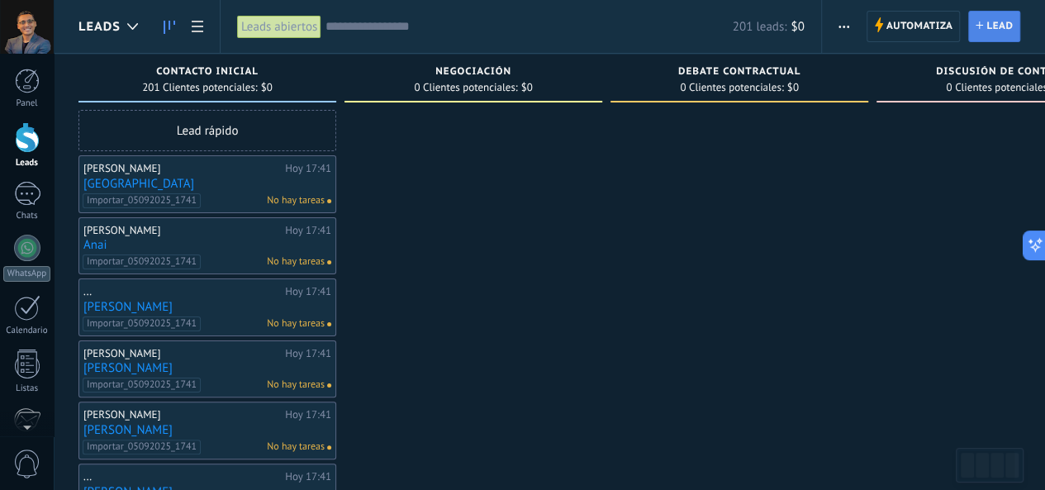
click at [988, 26] on span "Lead" at bounding box center [999, 27] width 26 height 30
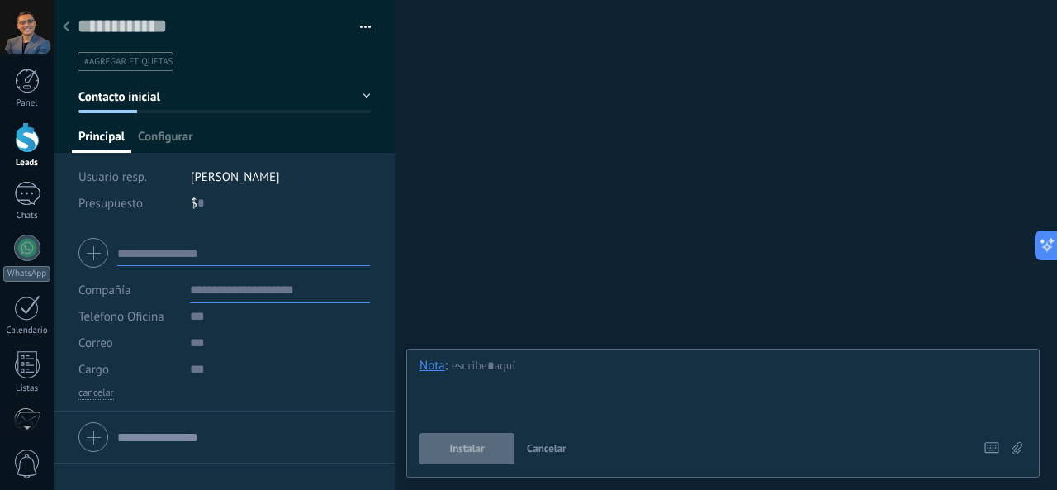
click at [220, 245] on input "text" at bounding box center [243, 252] width 253 height 26
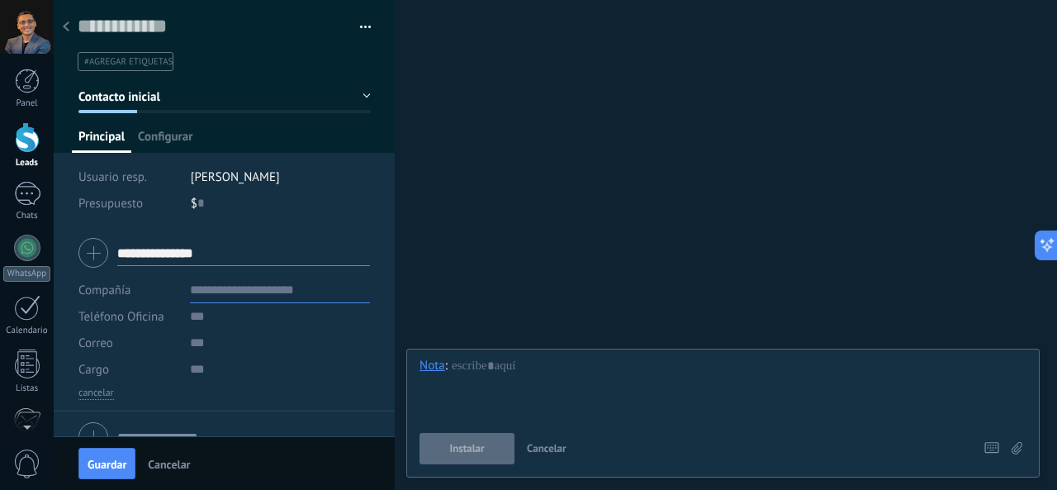
type input "**********"
click at [242, 288] on input "text" at bounding box center [280, 290] width 180 height 26
click at [215, 316] on input "text" at bounding box center [280, 316] width 180 height 26
click at [208, 202] on div "$ 0" at bounding box center [281, 203] width 180 height 26
click at [218, 255] on input "**********" at bounding box center [243, 252] width 253 height 26
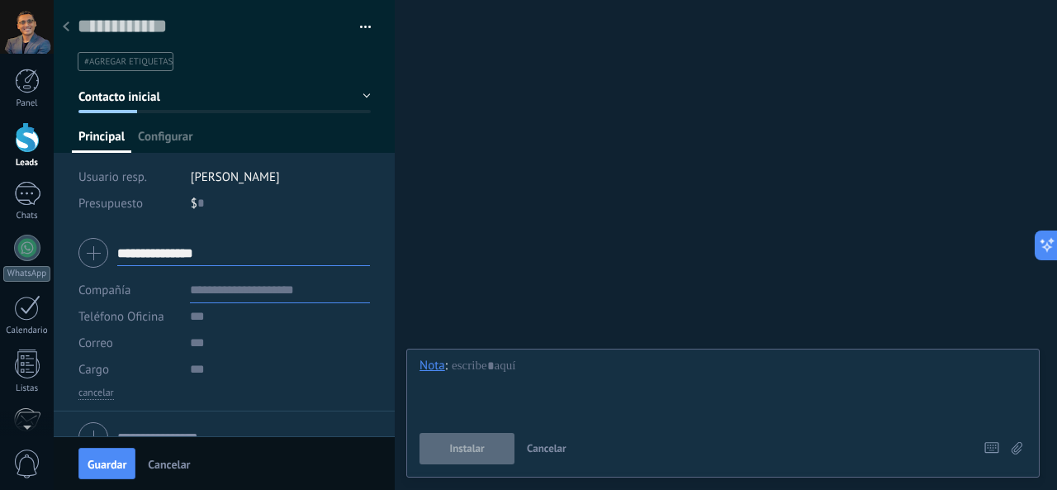
click at [230, 94] on button "Contacto inicial" at bounding box center [224, 97] width 292 height 30
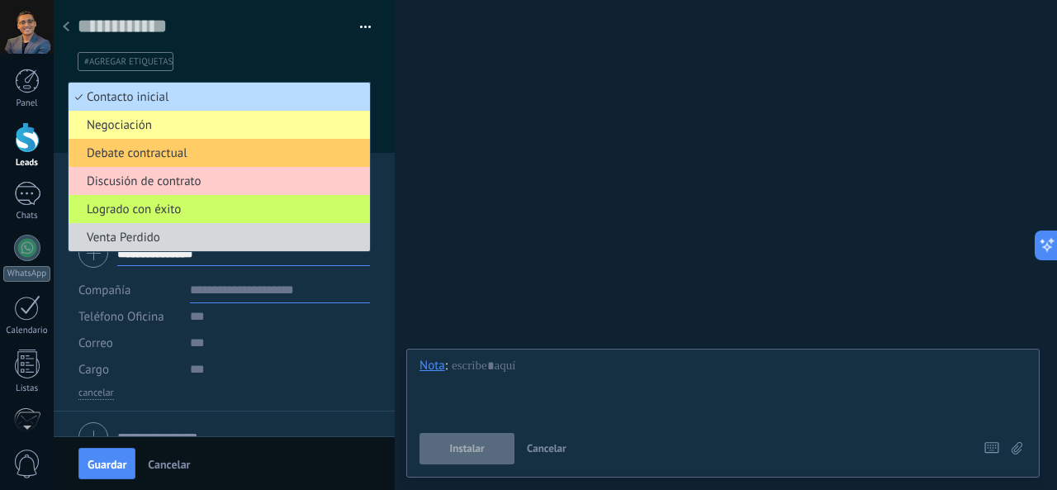
click at [231, 92] on span "Contacto inicial" at bounding box center [217, 97] width 296 height 16
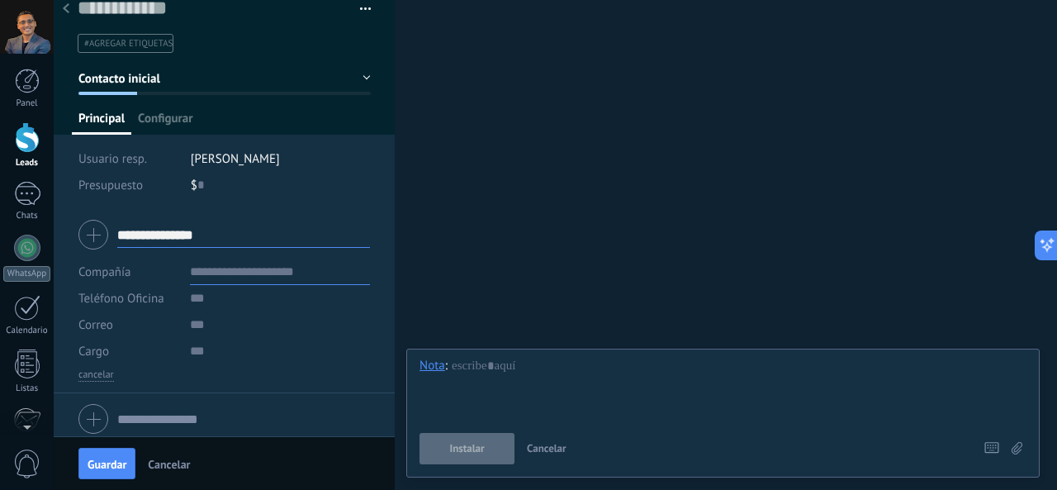
scroll to position [26, 0]
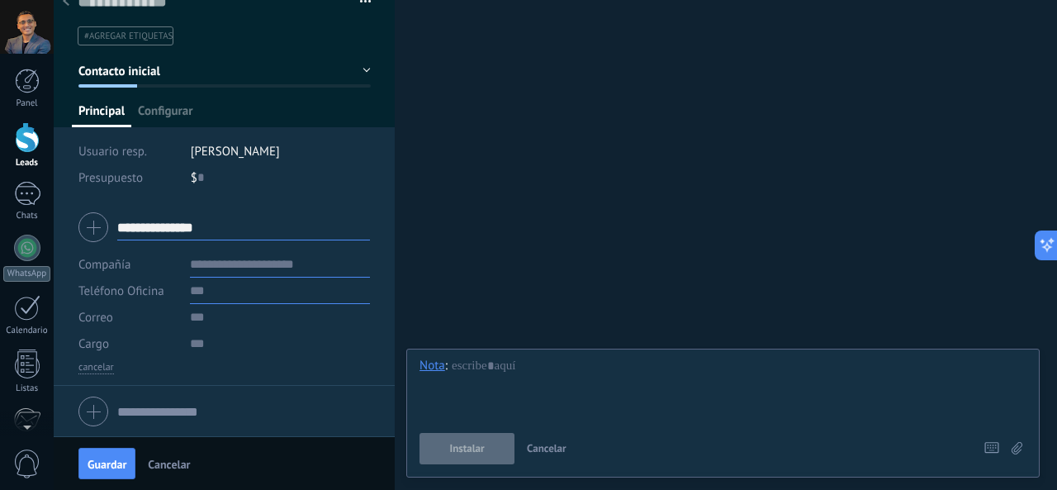
click at [249, 295] on input "text" at bounding box center [280, 290] width 180 height 26
click at [303, 268] on input "text" at bounding box center [280, 264] width 180 height 26
click at [307, 299] on input "**********" at bounding box center [280, 290] width 180 height 26
click at [299, 304] on input "text" at bounding box center [280, 317] width 180 height 26
click at [273, 282] on input "**********" at bounding box center [280, 290] width 180 height 26
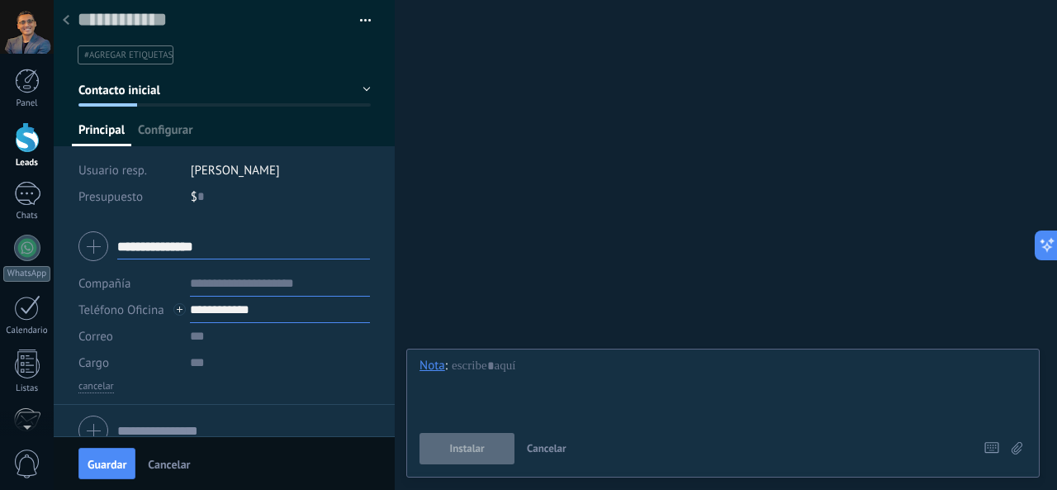
scroll to position [0, 0]
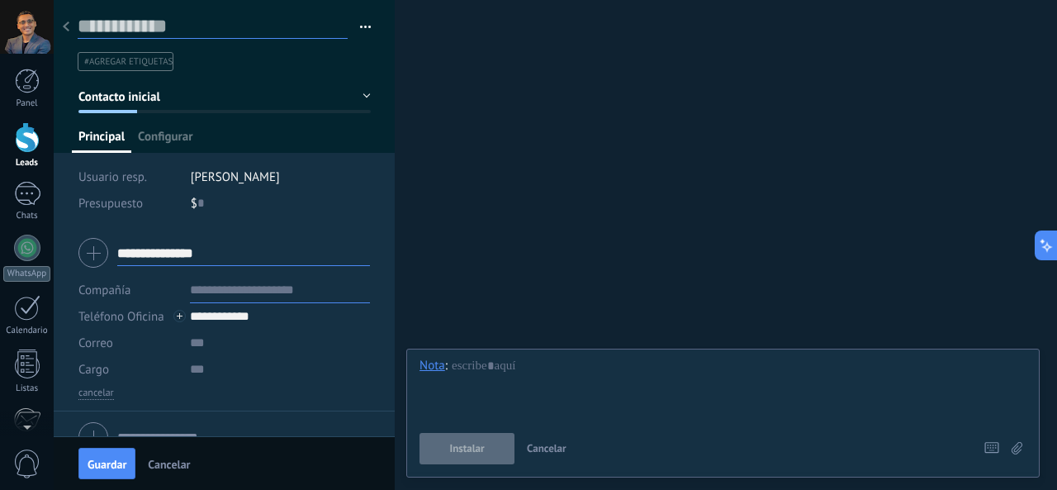
type input "**********"
click at [190, 25] on input "text" at bounding box center [213, 26] width 270 height 25
click at [210, 26] on input "text" at bounding box center [213, 26] width 270 height 25
type input "*"
type input "**********"
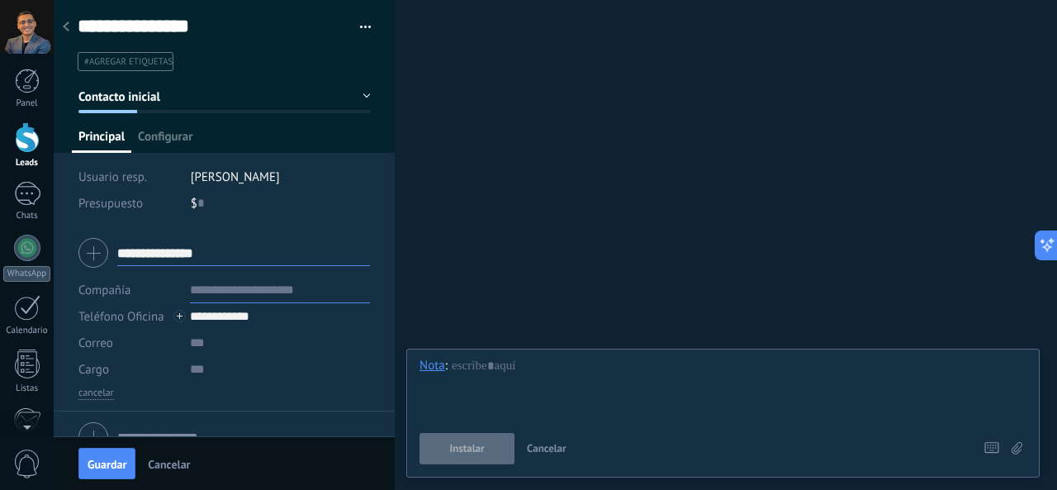
click at [233, 254] on input "**********" at bounding box center [243, 252] width 253 height 26
click at [88, 258] on div "**********" at bounding box center [224, 252] width 292 height 41
click at [84, 261] on div "**********" at bounding box center [224, 252] width 292 height 41
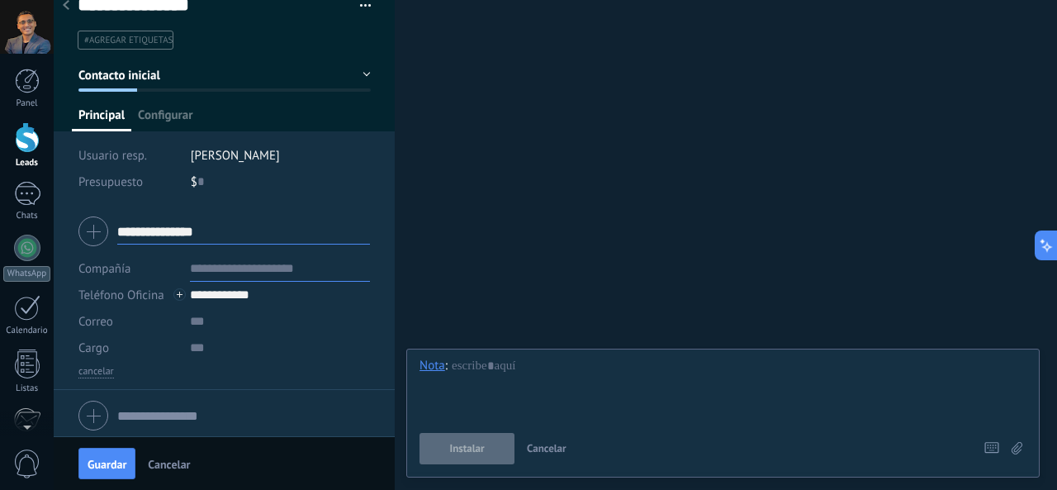
scroll to position [26, 0]
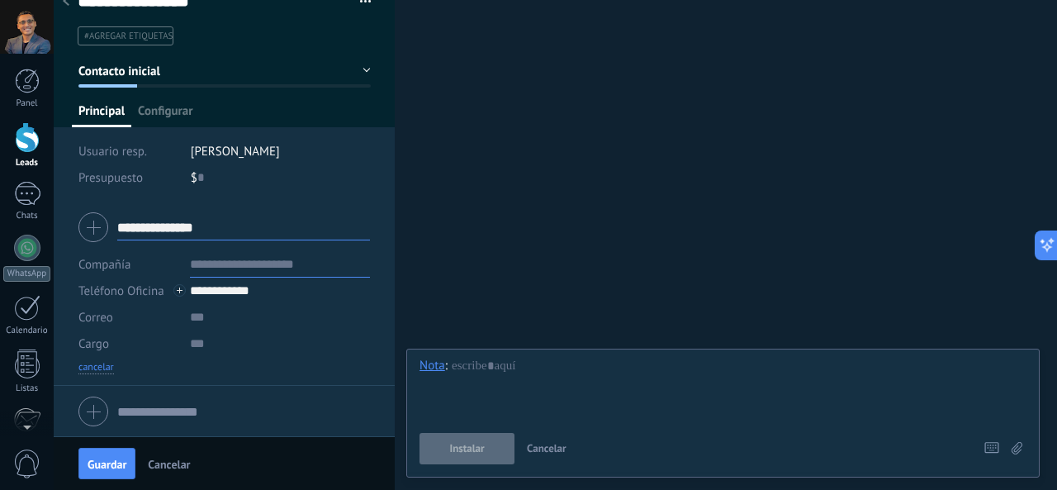
click at [102, 362] on button "cancelar" at bounding box center [96, 367] width 36 height 13
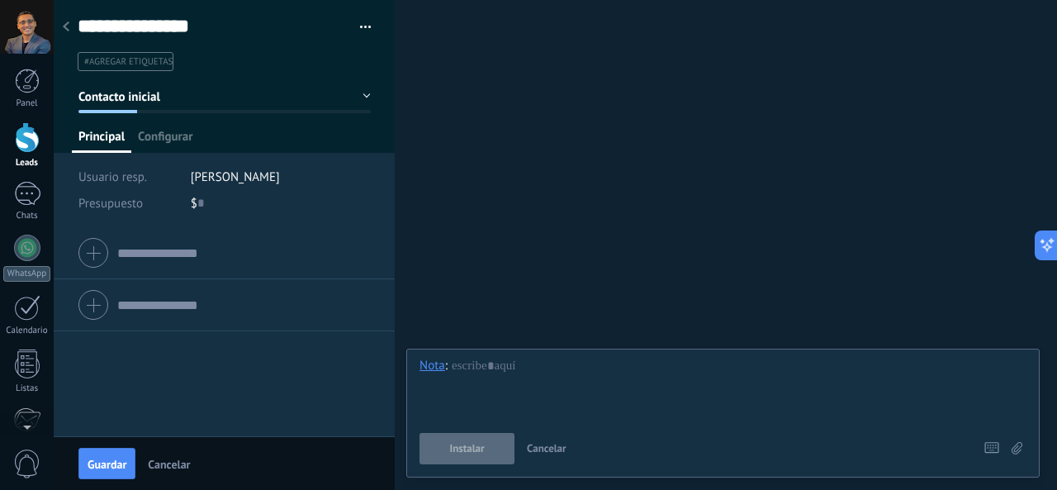
scroll to position [0, 0]
click at [96, 256] on div at bounding box center [224, 252] width 292 height 41
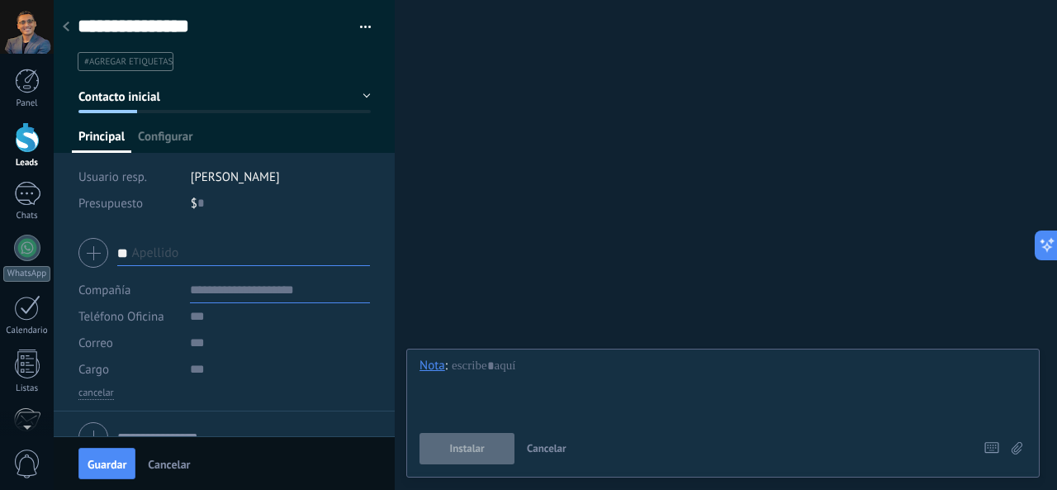
type input "*"
type input "**********"
click at [277, 314] on input "text" at bounding box center [280, 316] width 180 height 26
click at [170, 153] on div "**********" at bounding box center [225, 113] width 342 height 227
click at [178, 139] on span "Configurar" at bounding box center [165, 141] width 55 height 24
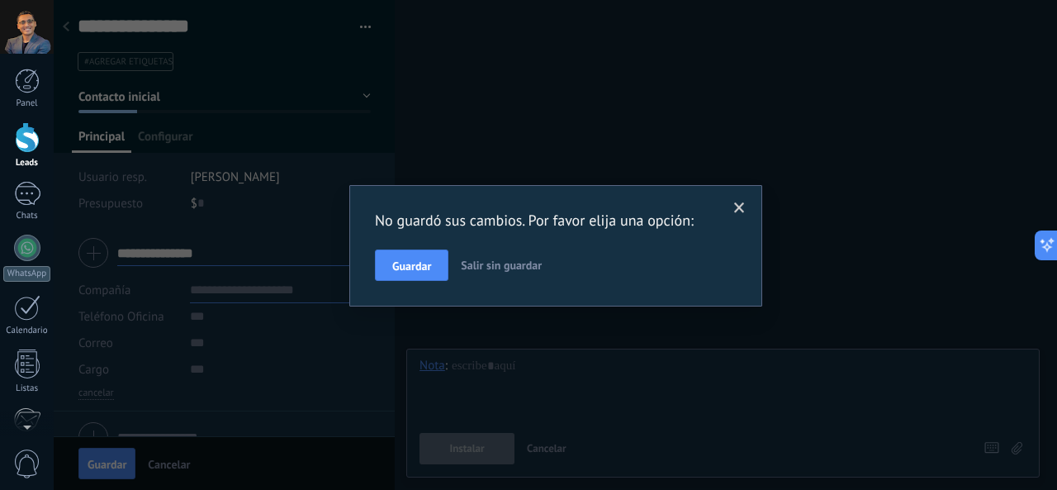
click at [728, 202] on span at bounding box center [739, 208] width 27 height 28
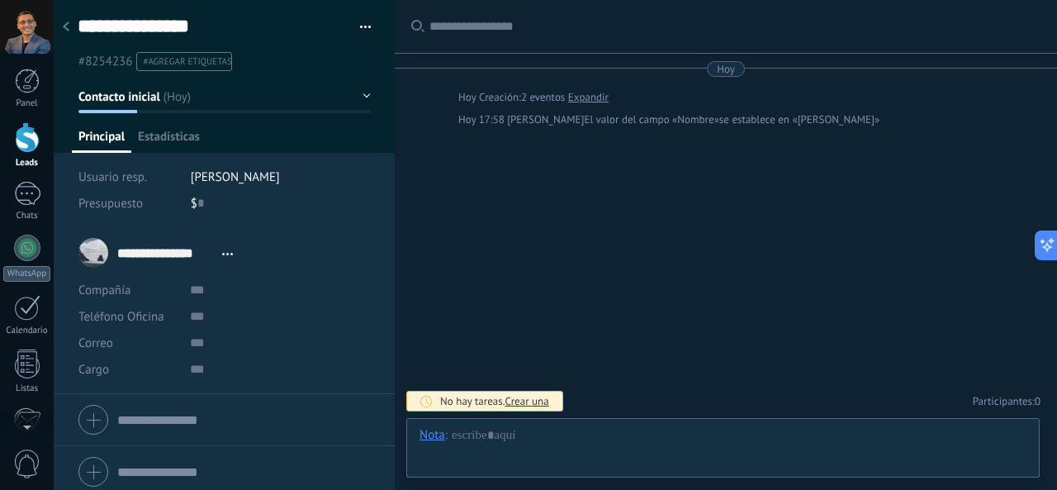
scroll to position [25, 0]
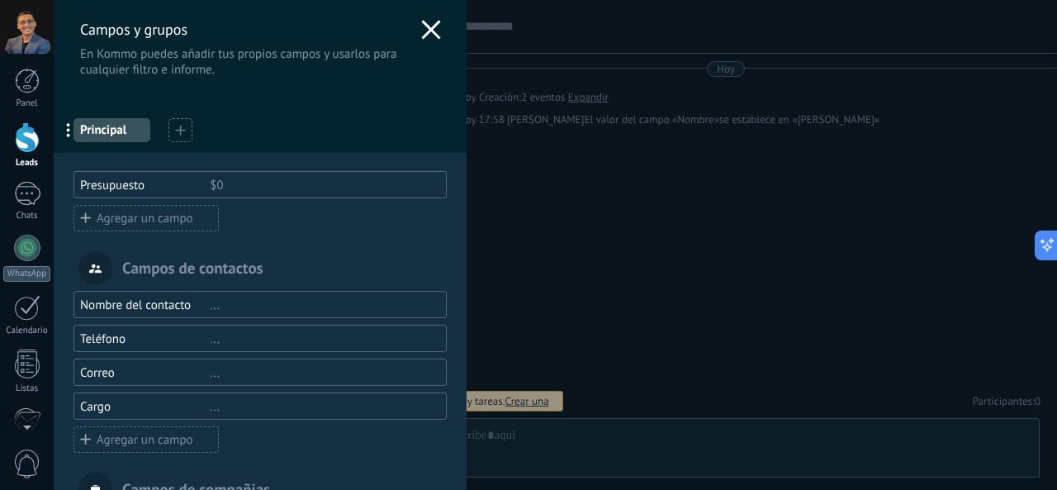
click at [303, 332] on div "..." at bounding box center [321, 339] width 222 height 16
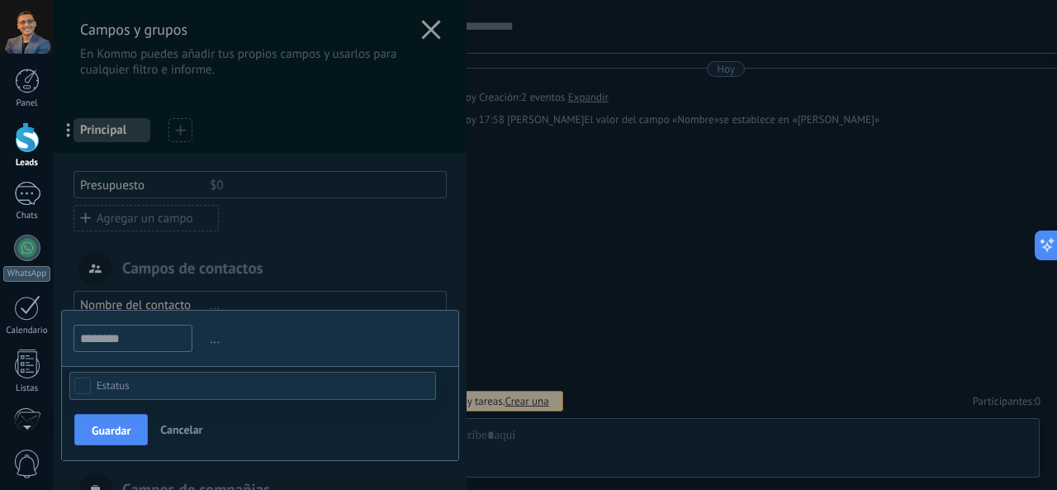
click at [0, 0] on div "Contacto inicial" at bounding box center [0, 0] width 0 height 0
click at [383, 223] on div at bounding box center [555, 245] width 1003 height 490
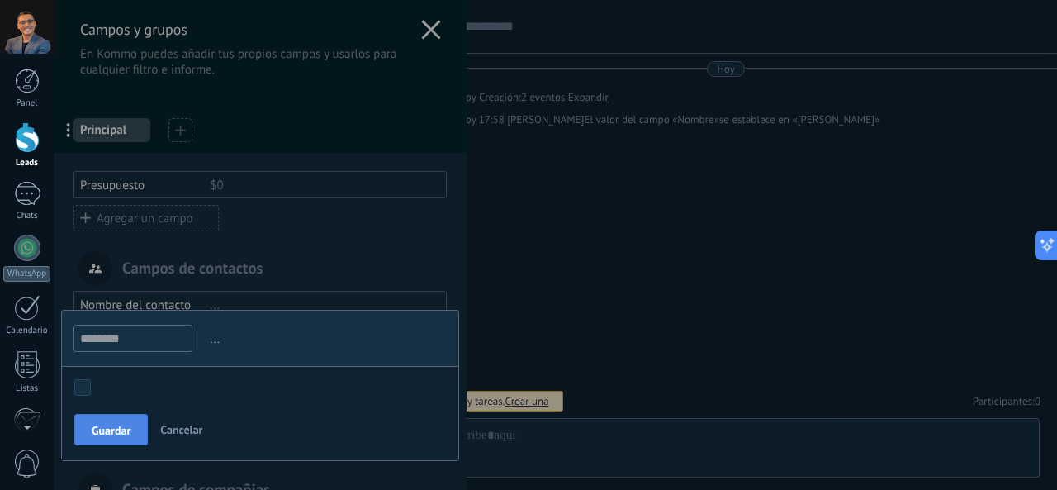
click at [97, 436] on button "Guardar" at bounding box center [110, 429] width 73 height 31
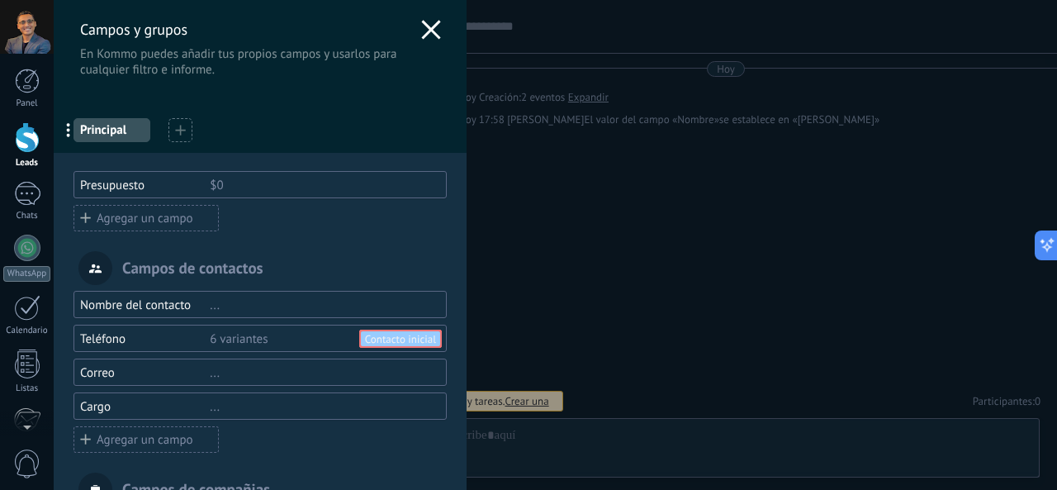
click at [428, 36] on icon at bounding box center [431, 30] width 20 height 20
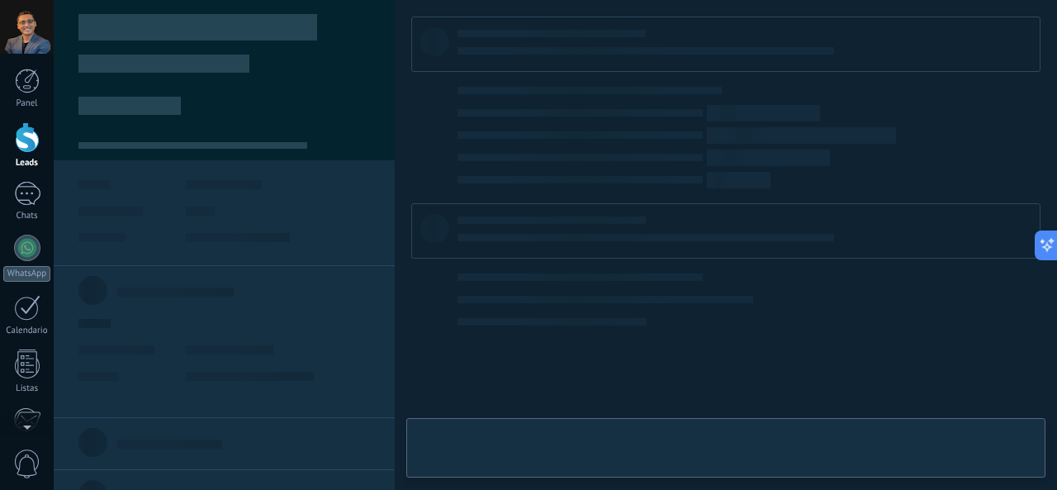
type textarea "**********"
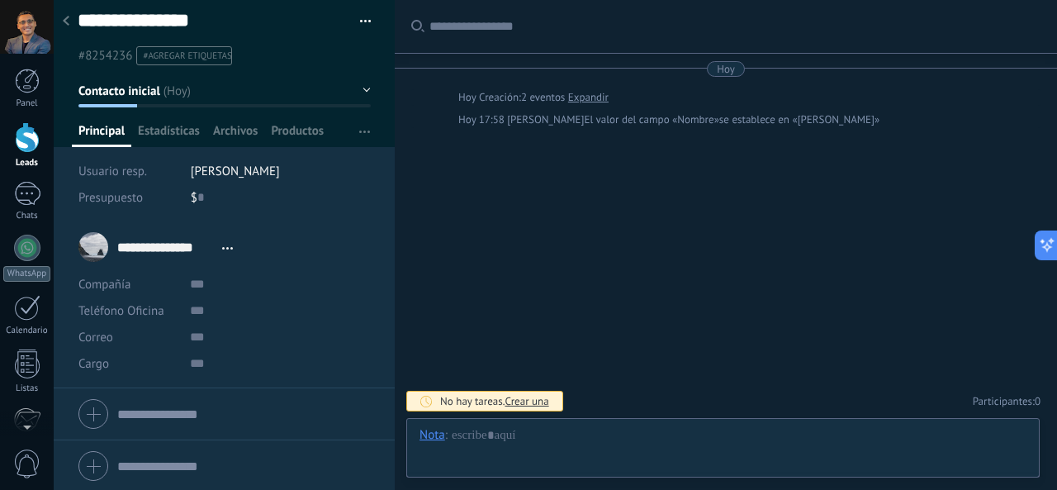
scroll to position [7, 0]
click at [437, 209] on div "Buscar Carga más Hoy Hoy Creación: 2 eventos Expandir Hoy 17:58 Jorge Mandujano…" at bounding box center [726, 245] width 662 height 490
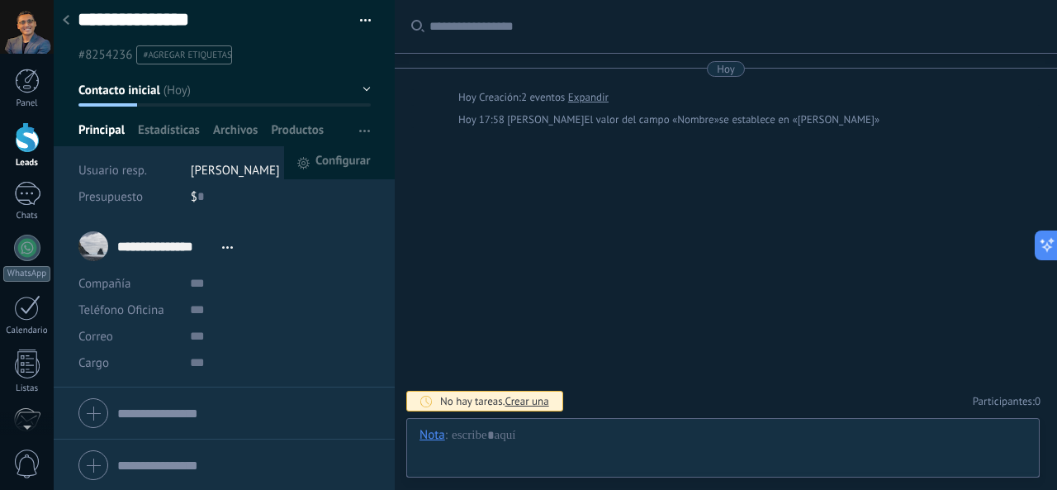
click at [368, 122] on button "button" at bounding box center [365, 130] width 24 height 31
click at [210, 280] on input "text" at bounding box center [280, 283] width 180 height 26
click at [244, 242] on div "**********" at bounding box center [224, 245] width 292 height 41
click at [230, 246] on icon at bounding box center [227, 247] width 11 height 2
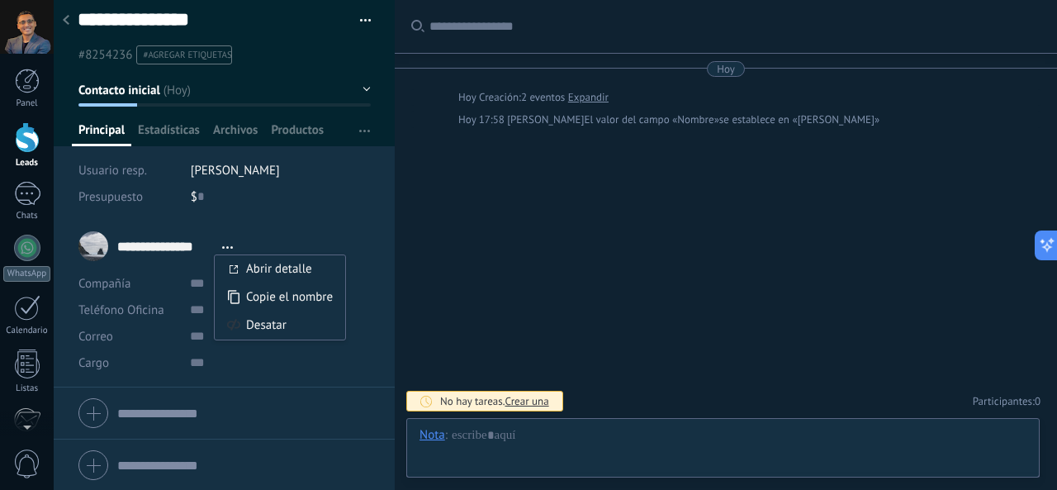
click at [185, 291] on div "Compañía Abrir detalle Editar" at bounding box center [224, 283] width 292 height 26
click at [210, 272] on input "text" at bounding box center [280, 283] width 180 height 26
click at [213, 313] on input "text" at bounding box center [280, 309] width 180 height 26
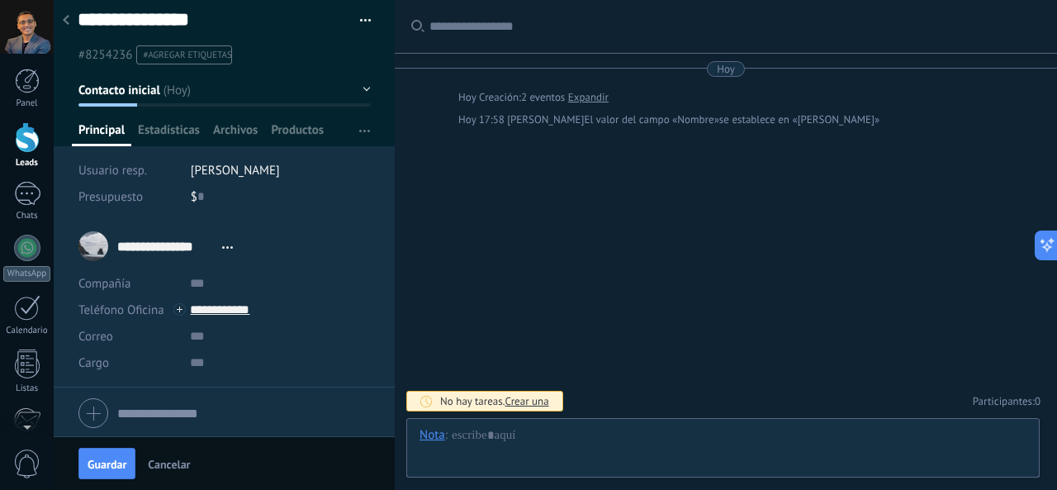
type input "**********"
click at [450, 253] on div "Buscar Carga más Hoy Hoy Creación: 2 eventos Expandir Hoy 17:58 Jorge Mandujano…" at bounding box center [726, 245] width 662 height 490
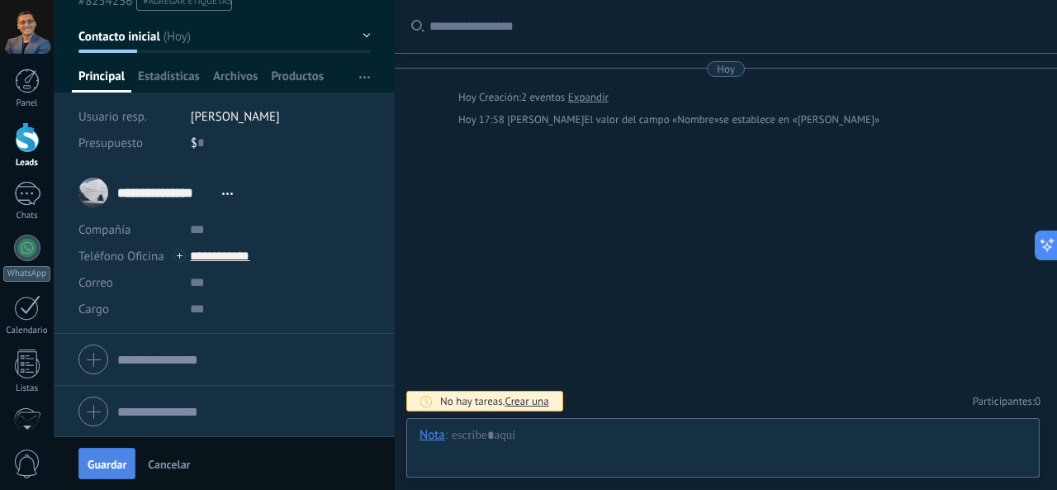
click at [102, 463] on span "Guardar" at bounding box center [107, 464] width 39 height 12
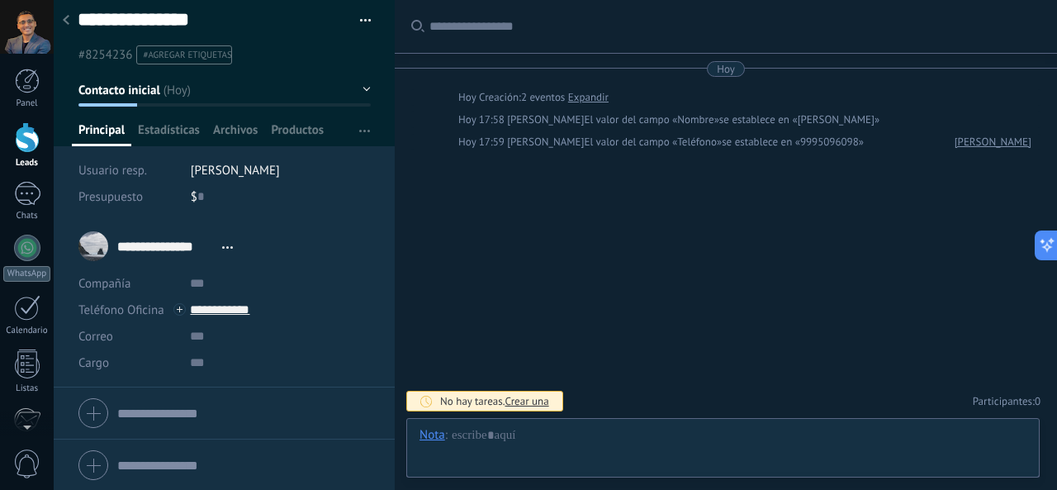
click at [65, 19] on use at bounding box center [66, 20] width 7 height 10
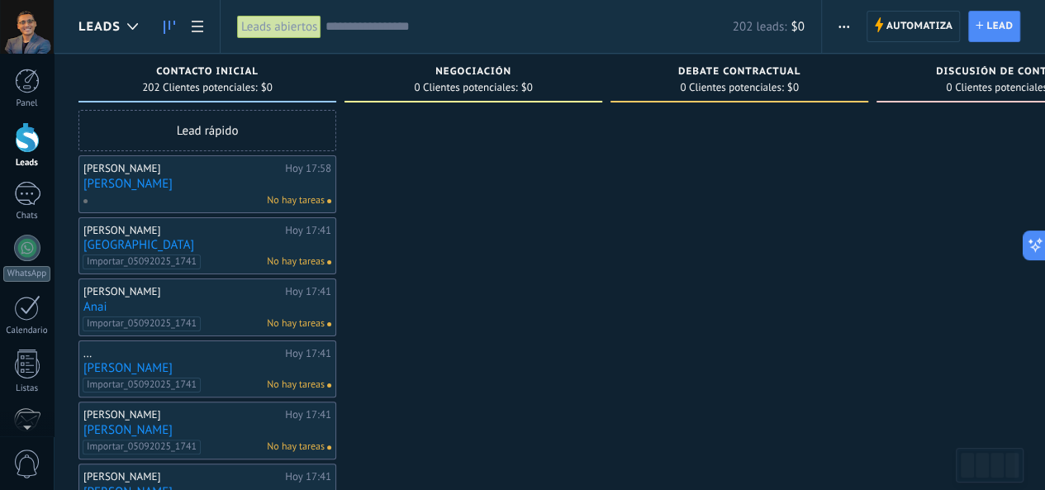
click at [226, 260] on div "Importar_05092025_1741 No hay tareas" at bounding box center [204, 261] width 242 height 15
click at [226, 254] on div "Importar_05092025_1741 No hay tareas" at bounding box center [204, 261] width 242 height 15
click at [225, 239] on link "Socorro" at bounding box center [207, 245] width 248 height 14
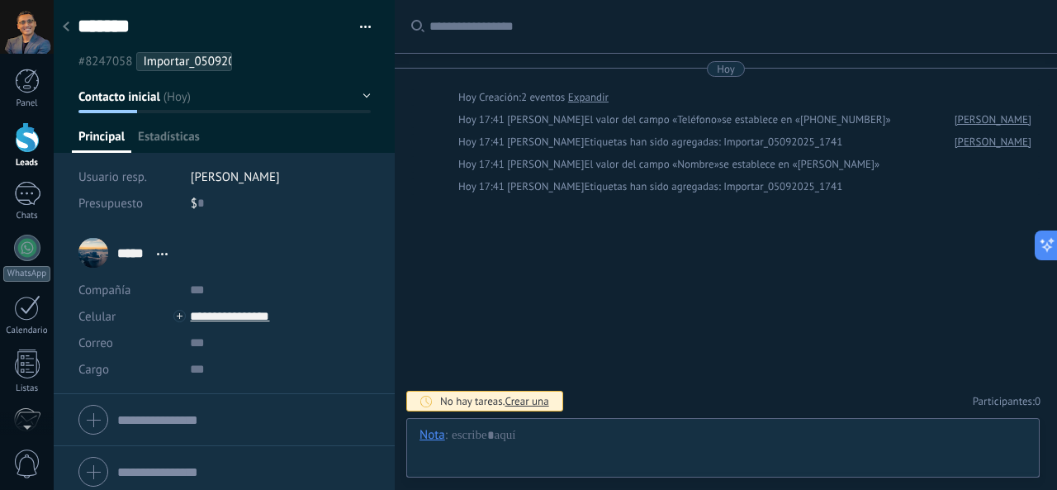
scroll to position [25, 0]
click at [71, 22] on div at bounding box center [66, 28] width 23 height 32
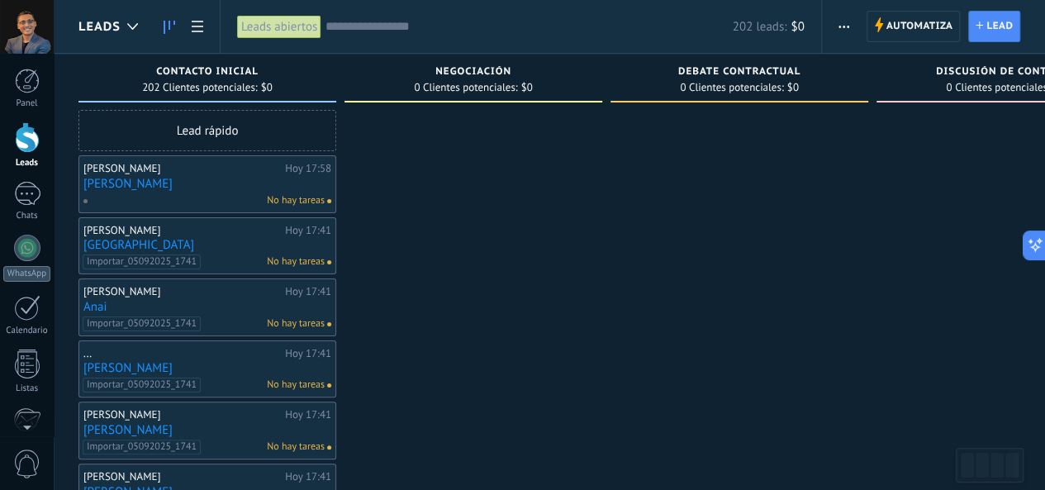
click at [235, 179] on link "[PERSON_NAME]" at bounding box center [207, 184] width 248 height 14
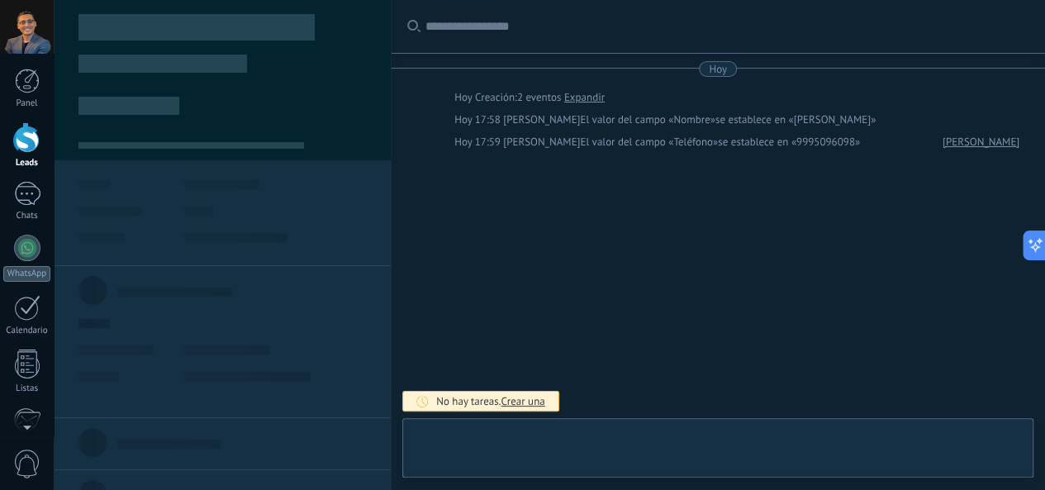
type textarea "**********"
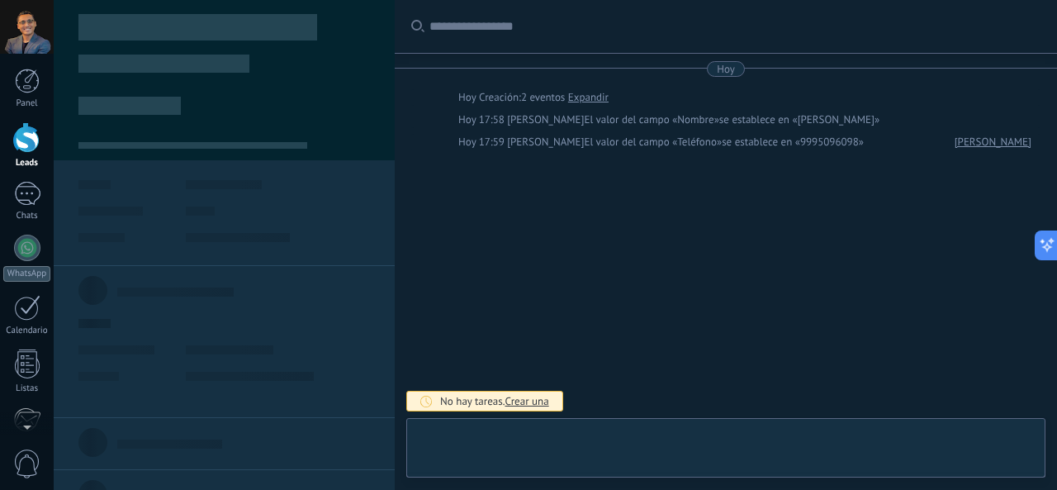
scroll to position [25, 0]
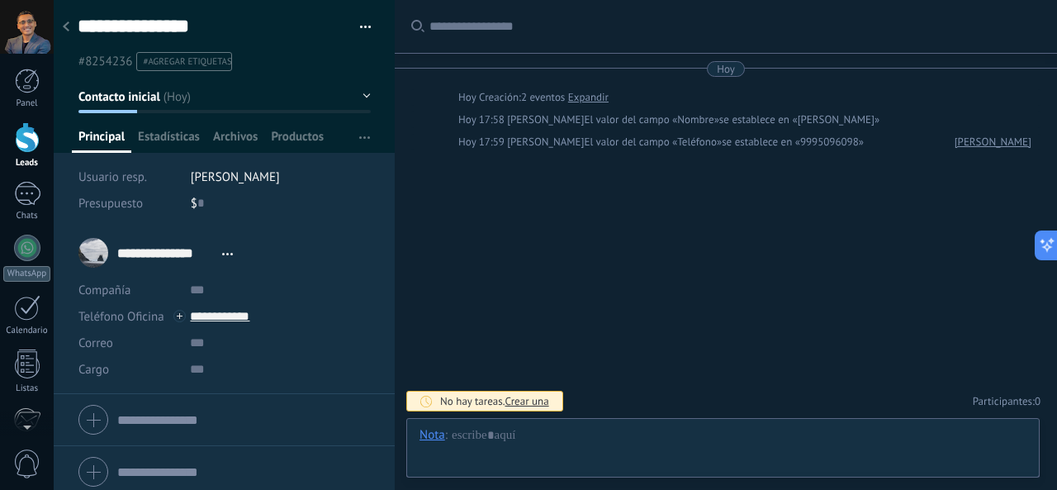
click at [136, 420] on form "Compañía Teléfono Oficina Ofic. directo Celular Fax Casa Otro Teléfono Oficina …" at bounding box center [224, 419] width 292 height 41
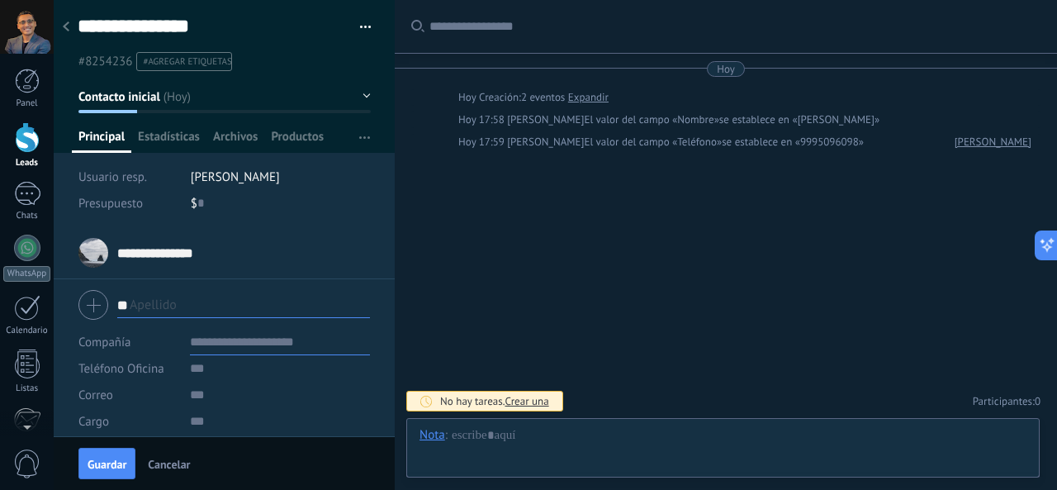
type input "*"
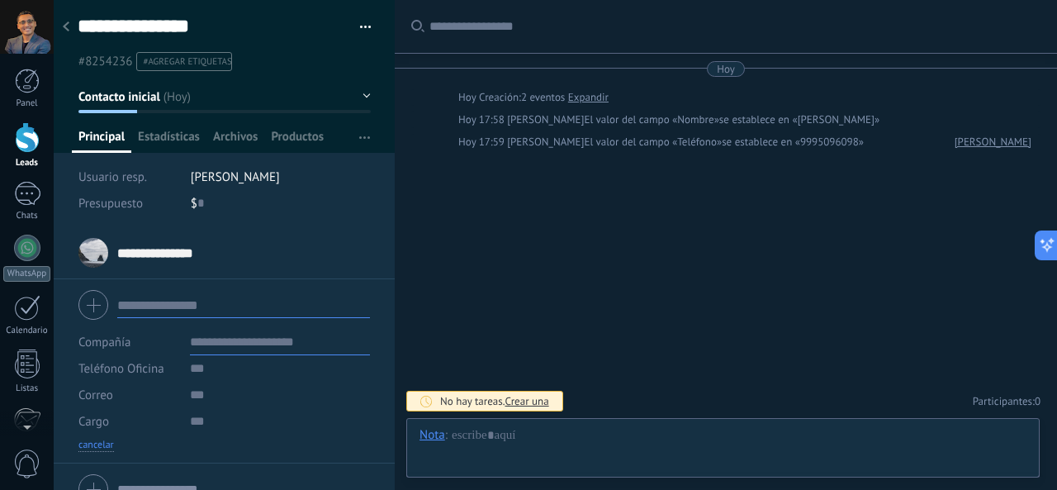
click at [106, 443] on button "cancelar" at bounding box center [96, 445] width 36 height 13
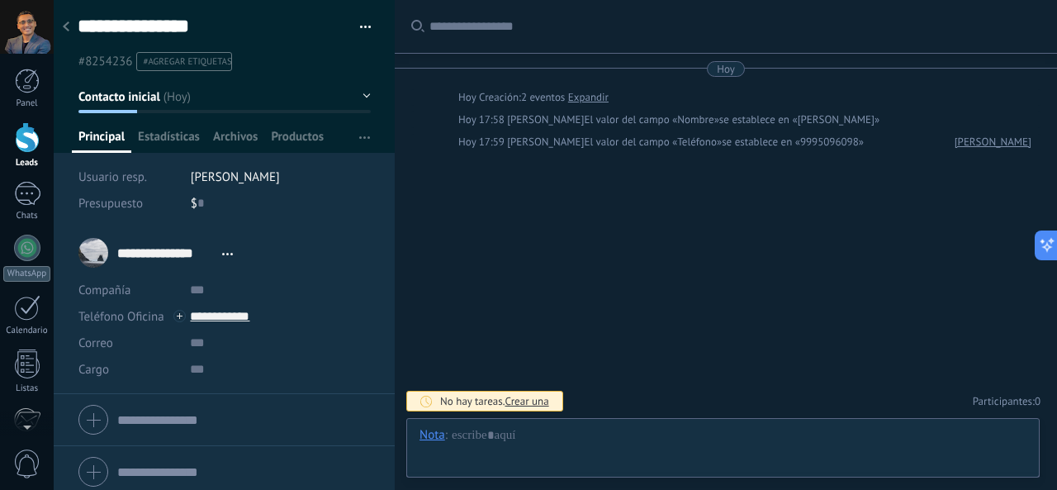
click at [217, 248] on span "Abrir detalle Copie el nombre Desatar Contacto principal" at bounding box center [227, 254] width 27 height 12
click at [278, 275] on link "Abrir detalle" at bounding box center [279, 276] width 66 height 16
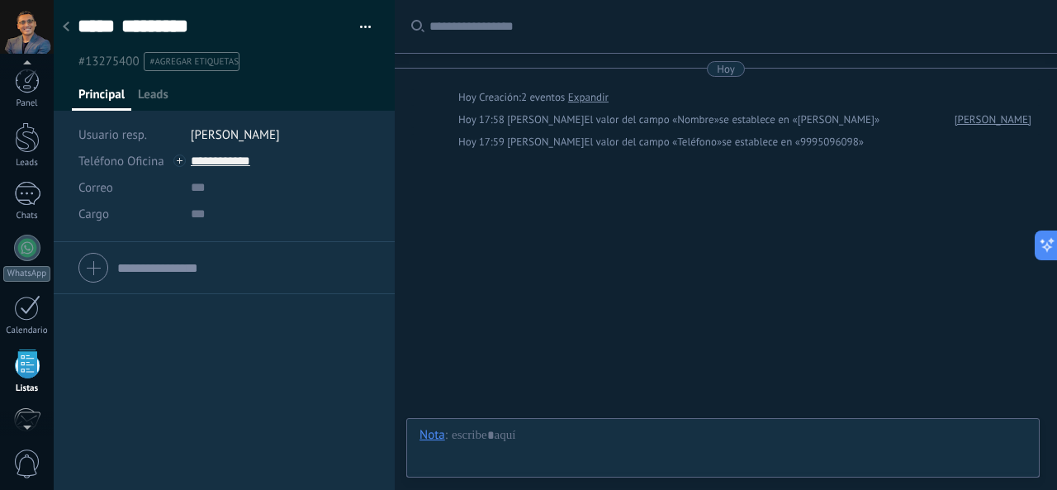
scroll to position [102, 0]
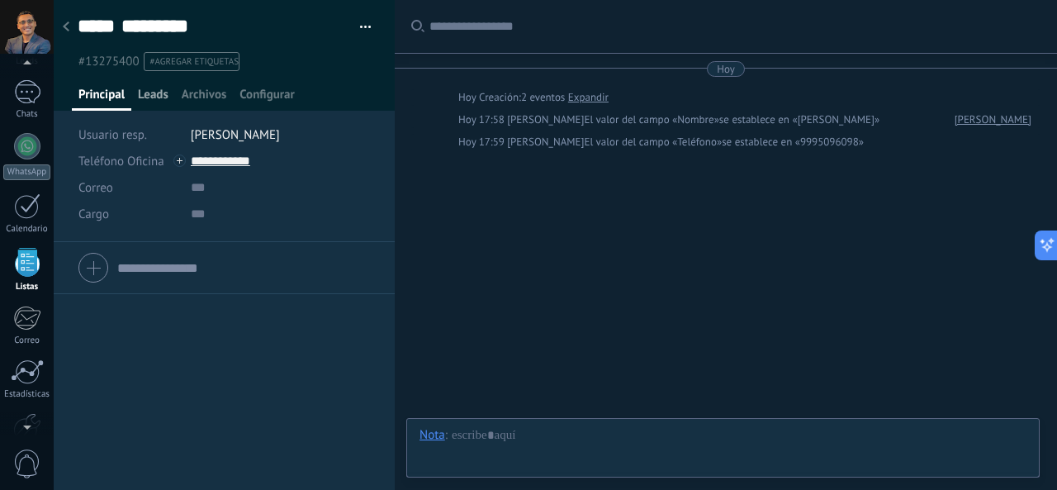
click at [160, 93] on span "Leads" at bounding box center [153, 99] width 31 height 24
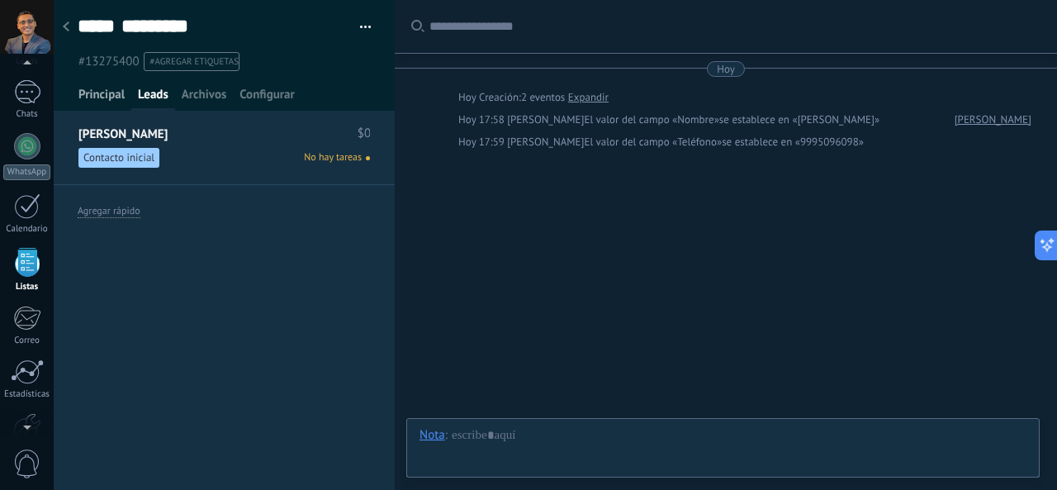
click at [115, 96] on span "Principal" at bounding box center [101, 99] width 46 height 24
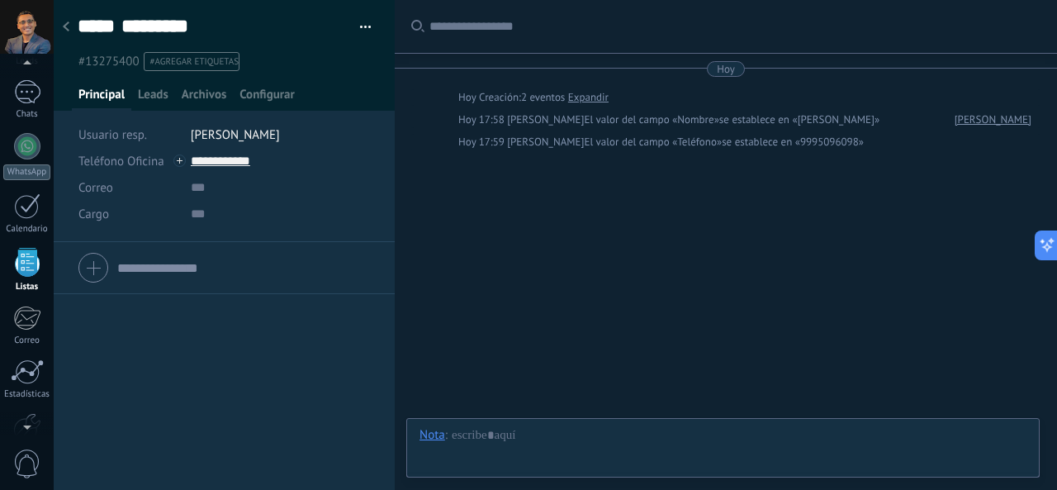
click at [355, 23] on button "button" at bounding box center [360, 27] width 24 height 25
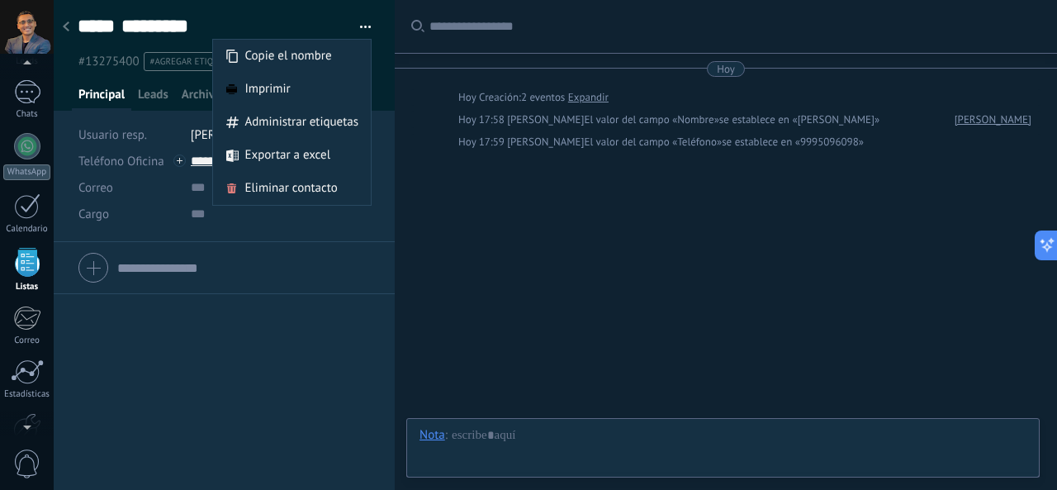
click at [180, 259] on input "text" at bounding box center [243, 267] width 253 height 26
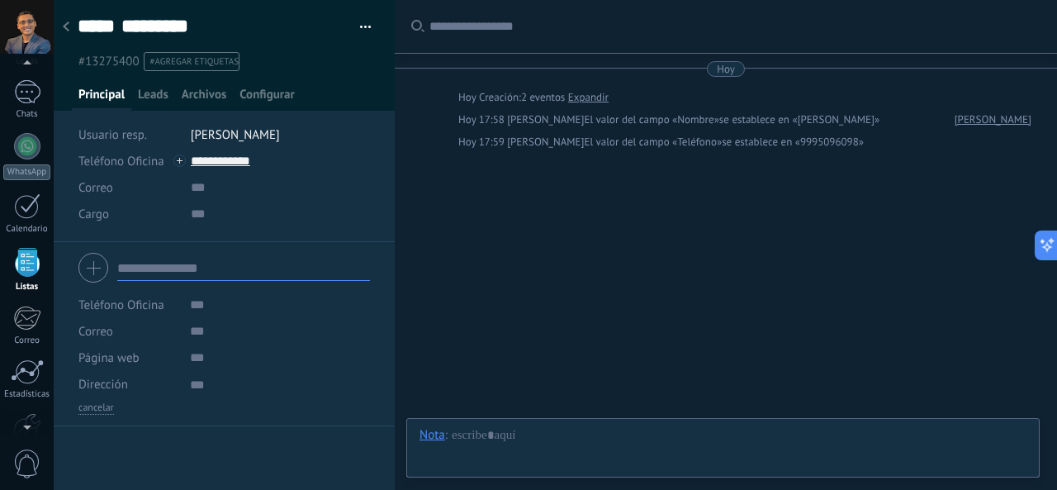
click at [91, 277] on div at bounding box center [224, 267] width 292 height 41
click at [129, 379] on div "Dirección" at bounding box center [127, 384] width 99 height 26
click at [199, 389] on textarea at bounding box center [280, 384] width 180 height 26
click at [198, 346] on input "url" at bounding box center [280, 357] width 180 height 26
click at [201, 318] on input "text" at bounding box center [280, 331] width 180 height 26
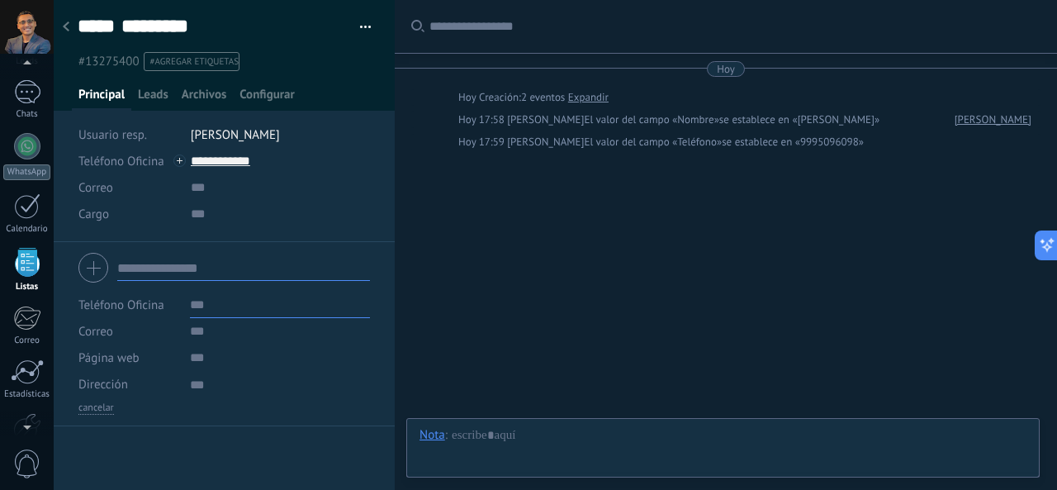
click at [197, 296] on input "text" at bounding box center [280, 305] width 180 height 26
click at [177, 161] on div at bounding box center [179, 160] width 12 height 12
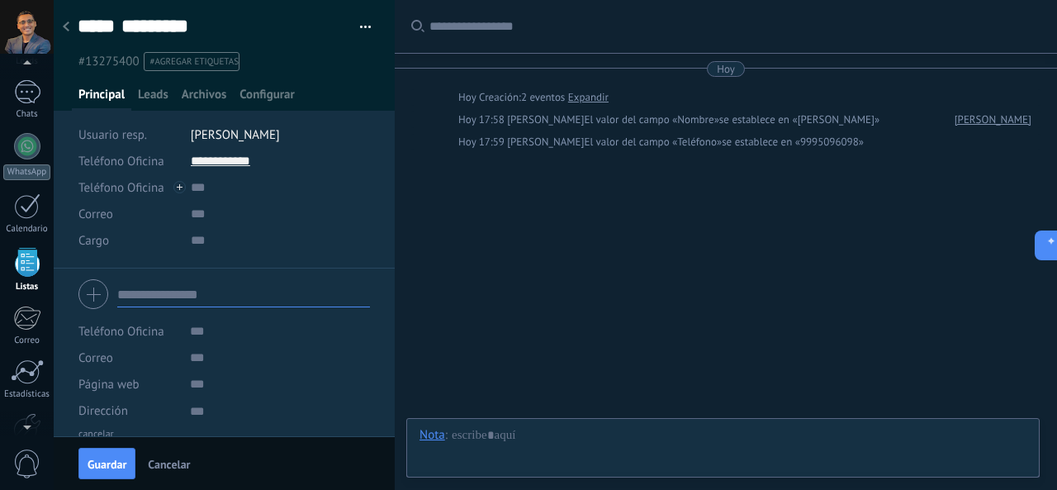
click at [178, 469] on span "Cancelar" at bounding box center [169, 464] width 42 height 12
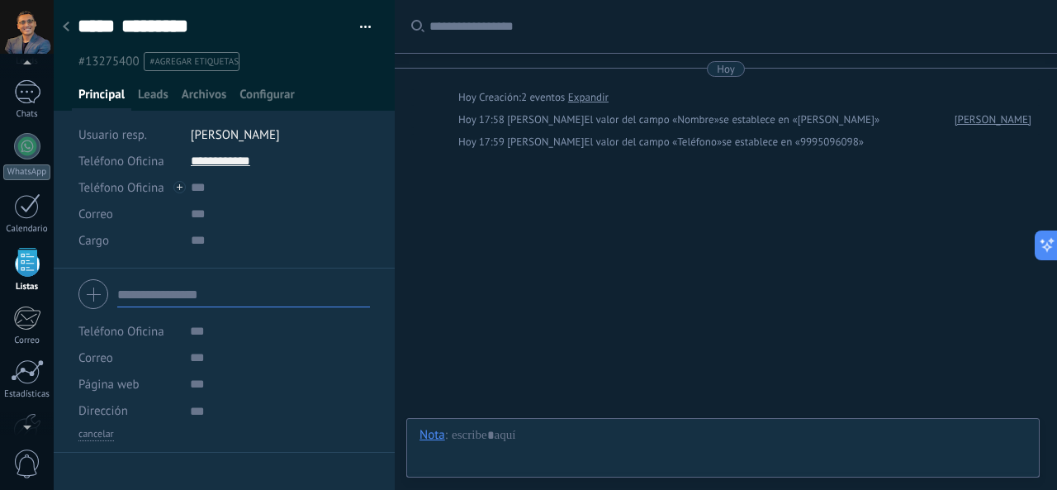
click at [74, 36] on div at bounding box center [66, 28] width 23 height 32
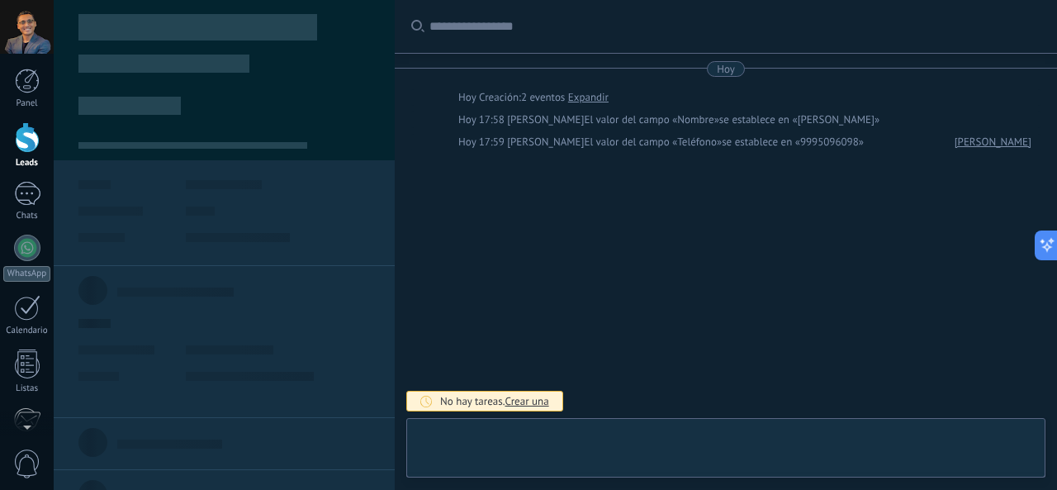
type textarea "**********"
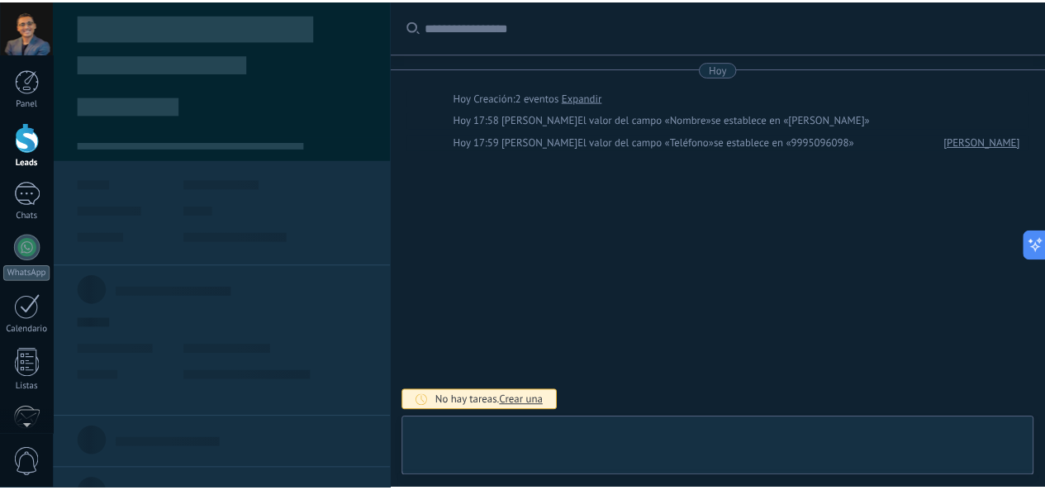
scroll to position [25, 0]
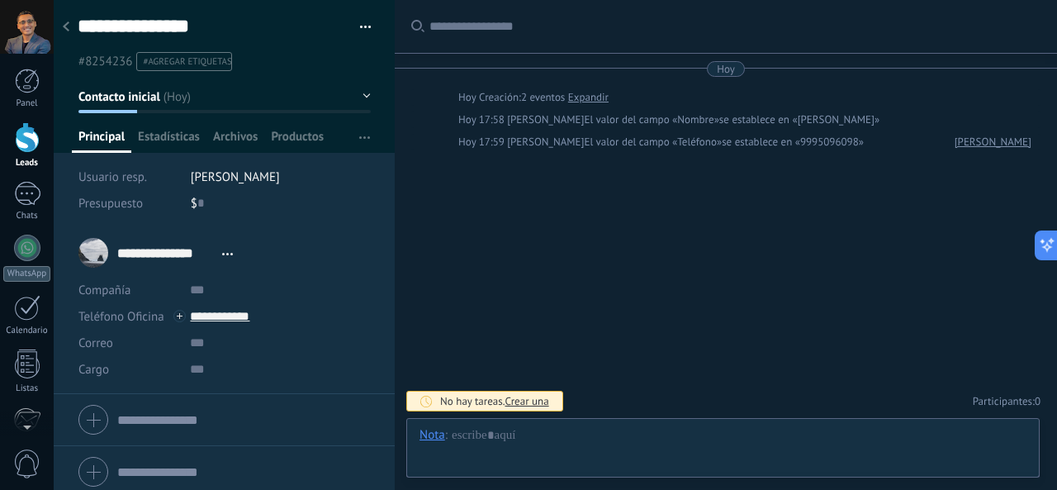
click at [73, 31] on div at bounding box center [66, 28] width 23 height 32
